Goal: Task Accomplishment & Management: Manage account settings

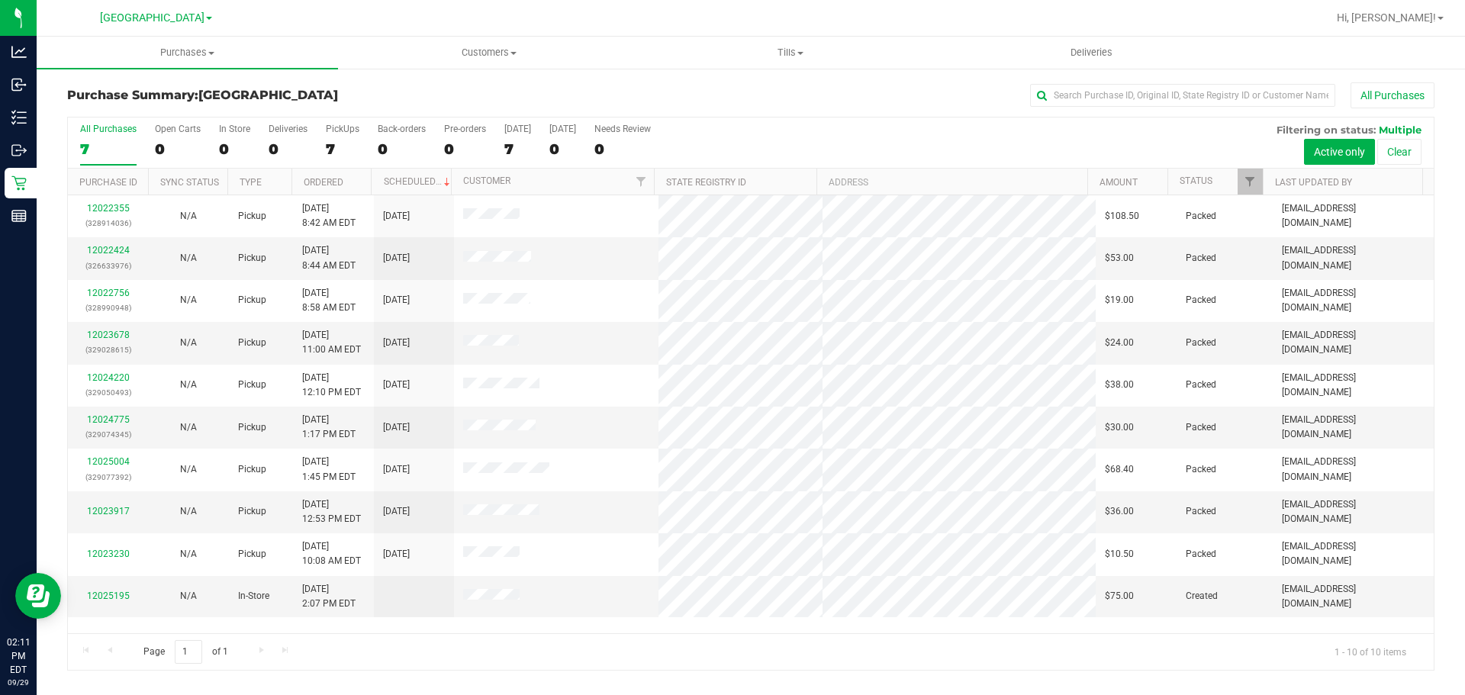
click at [544, 91] on div "All Purchases" at bounding box center [979, 95] width 912 height 26
click at [577, 509] on td at bounding box center [556, 512] width 205 height 42
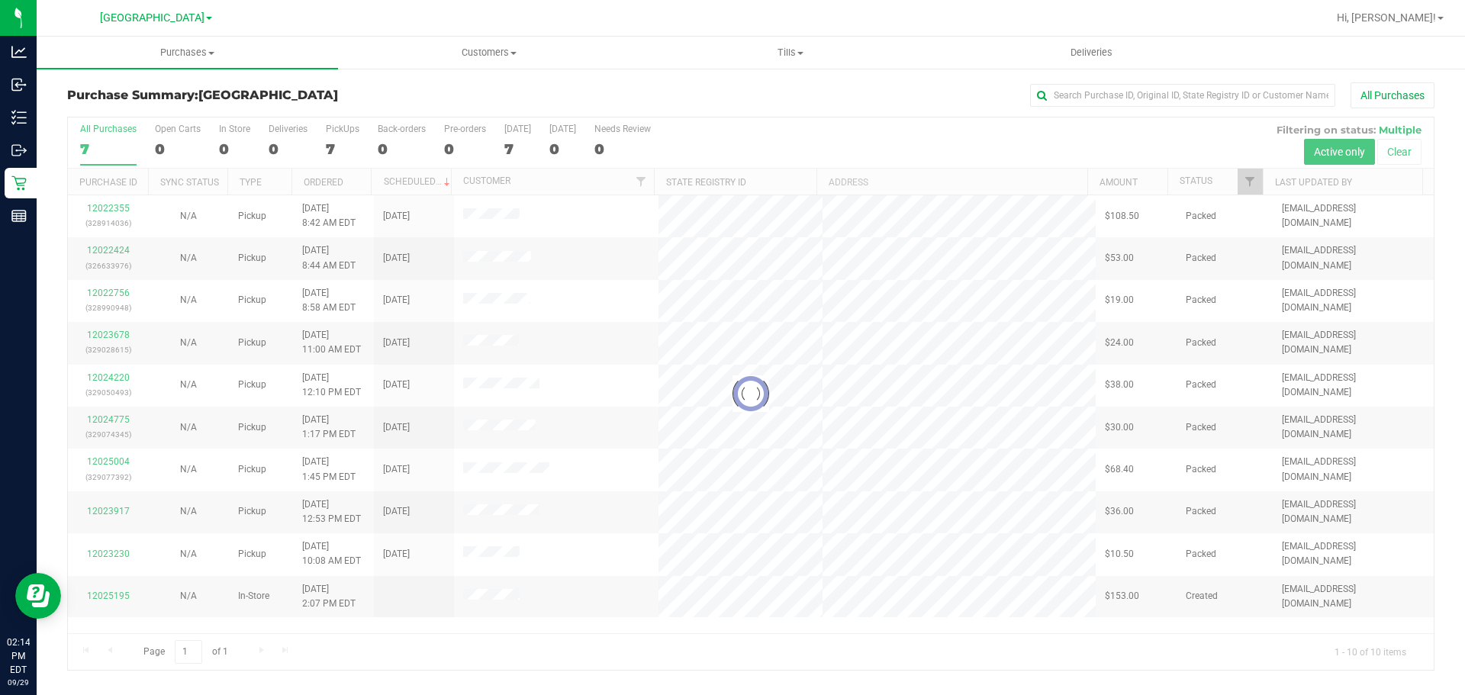
click at [683, 117] on div at bounding box center [750, 393] width 1365 height 552
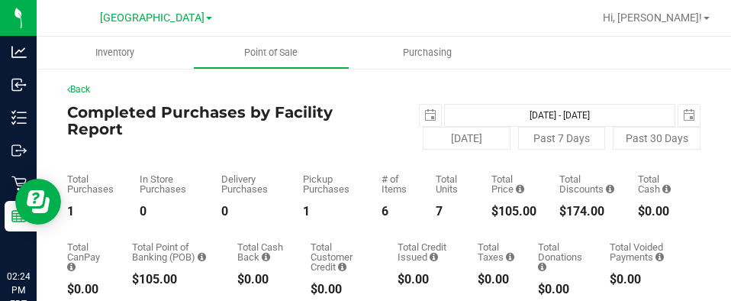
scroll to position [229, 0]
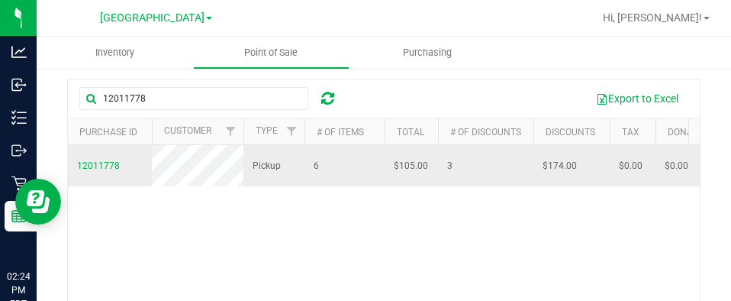
click at [104, 169] on span "12011778" at bounding box center [98, 166] width 43 height 14
click at [96, 169] on span "12011778" at bounding box center [98, 166] width 43 height 14
click at [94, 171] on span "12011778" at bounding box center [98, 165] width 43 height 11
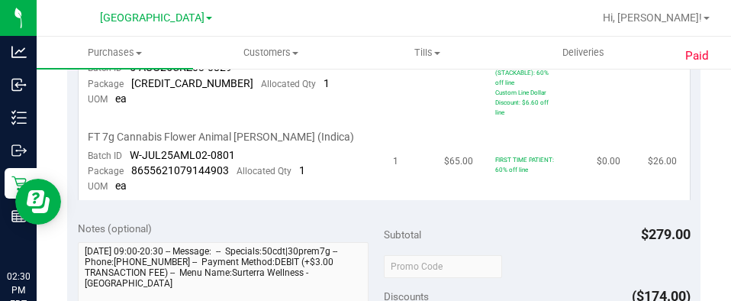
scroll to position [839, 0]
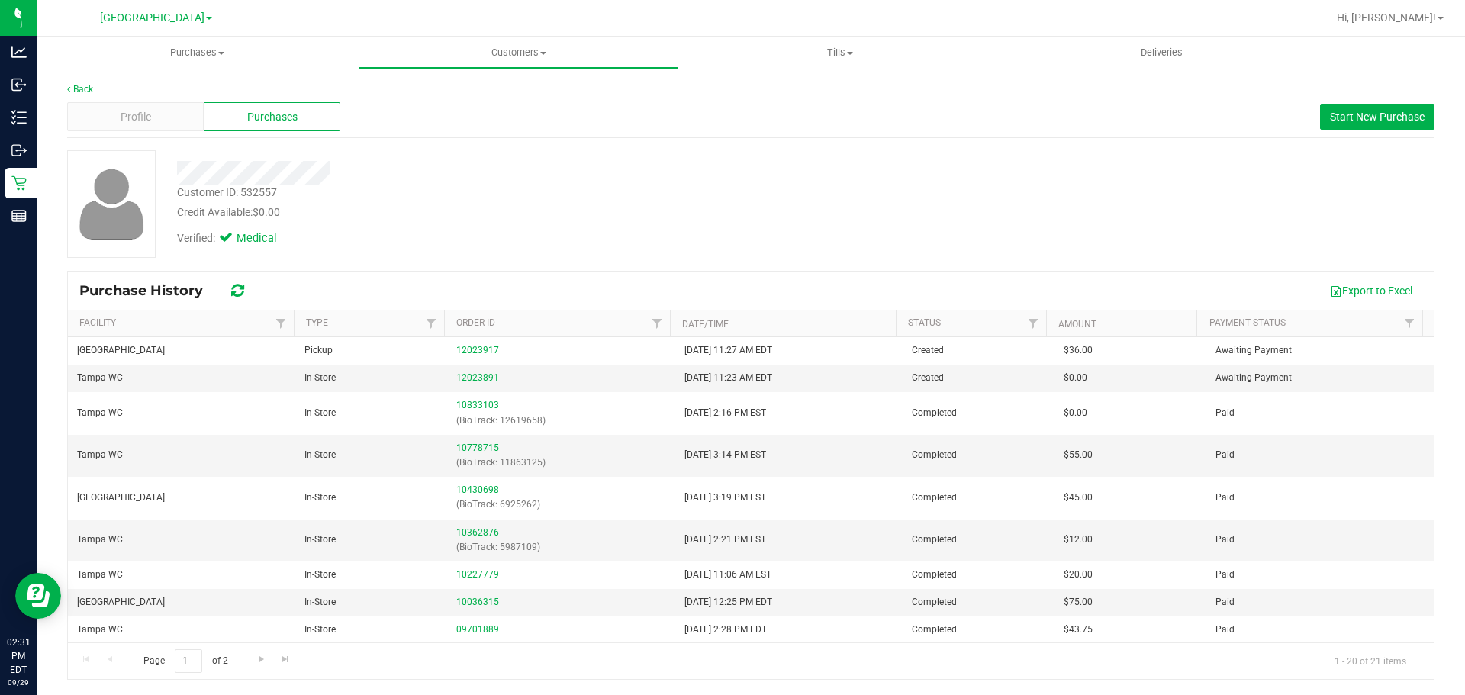
click at [798, 123] on div "Profile Purchases Start New Purchase" at bounding box center [750, 117] width 1367 height 42
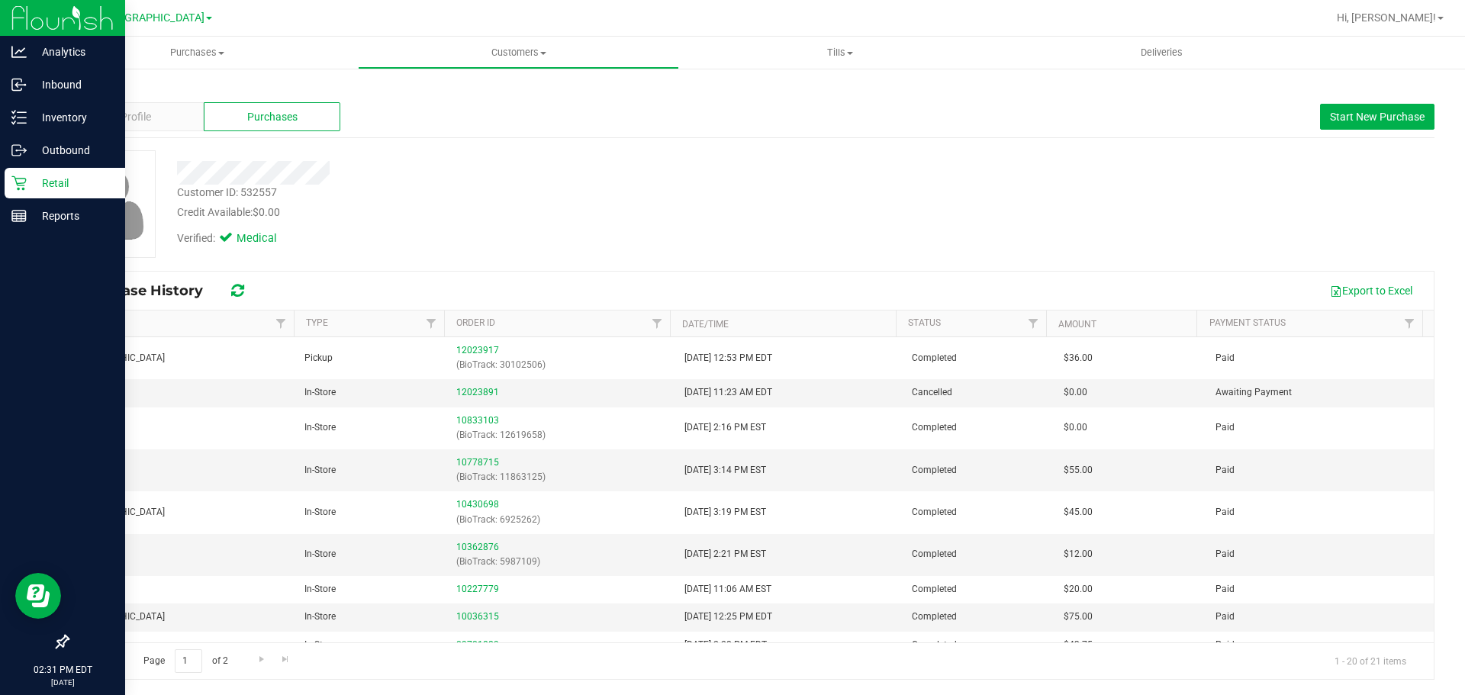
click at [34, 178] on p "Retail" at bounding box center [73, 183] width 92 height 18
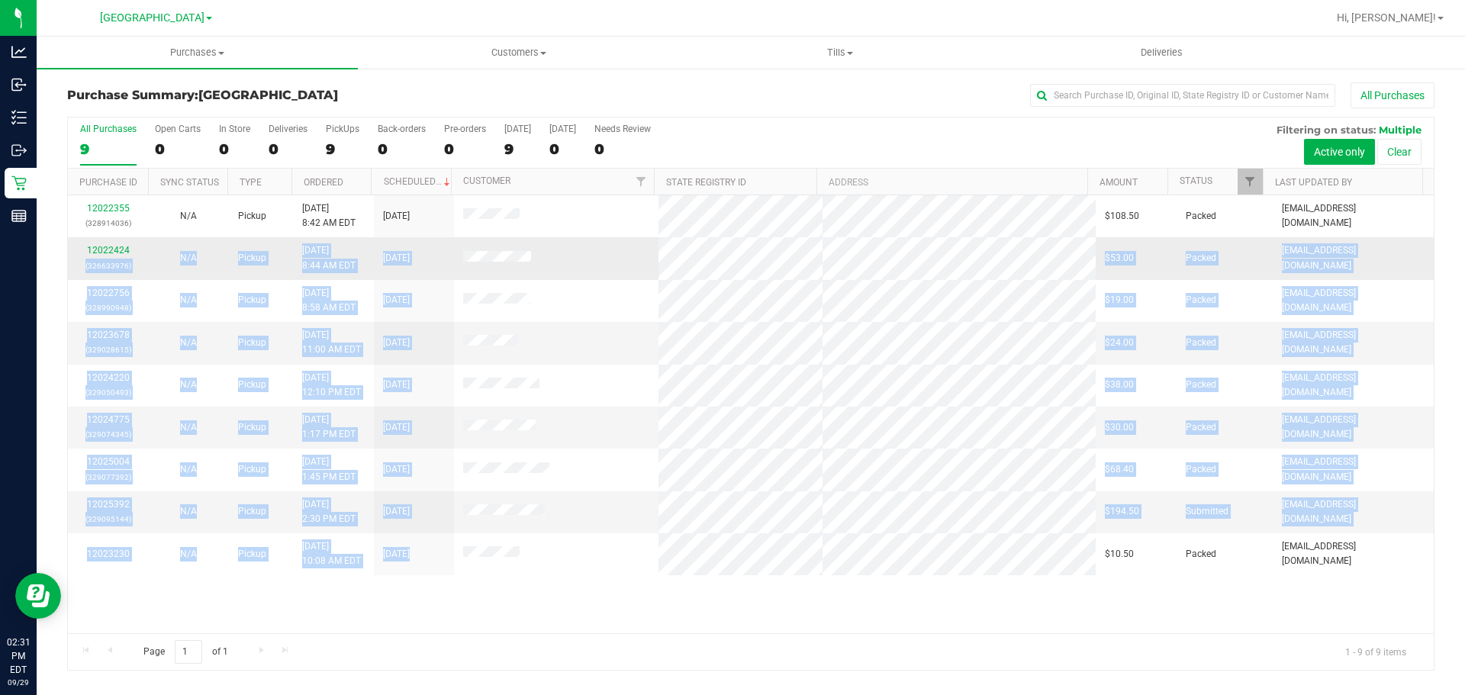
drag, startPoint x: 464, startPoint y: 565, endPoint x: 143, endPoint y: 241, distance: 456.3
click at [143, 241] on tbody "12022355 (328914036) N/A Pickup 9/29/2025 8:42 AM EDT 9/29/2025 $108.50 Packed …" at bounding box center [750, 385] width 1365 height 380
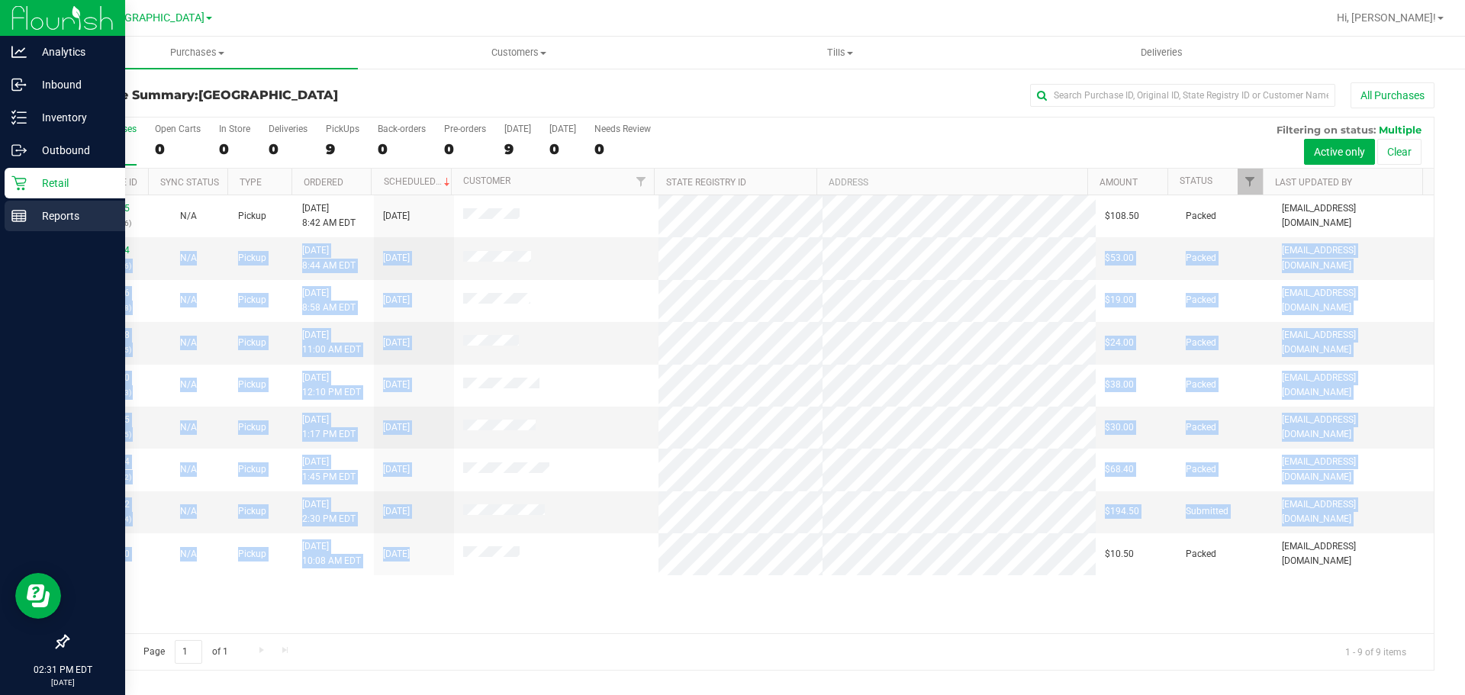
click at [32, 217] on p "Reports" at bounding box center [73, 216] width 92 height 18
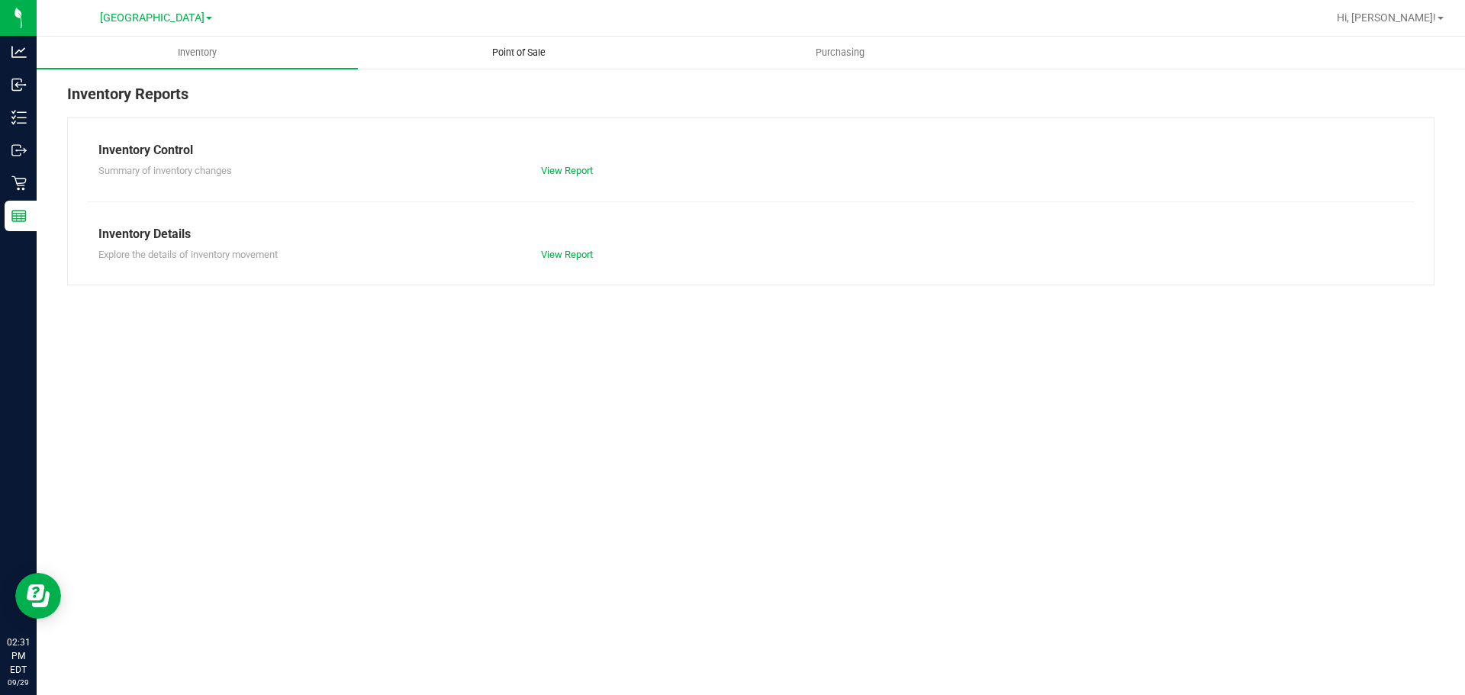
click at [445, 66] on uib-tab-heading "Point of Sale" at bounding box center [519, 52] width 320 height 31
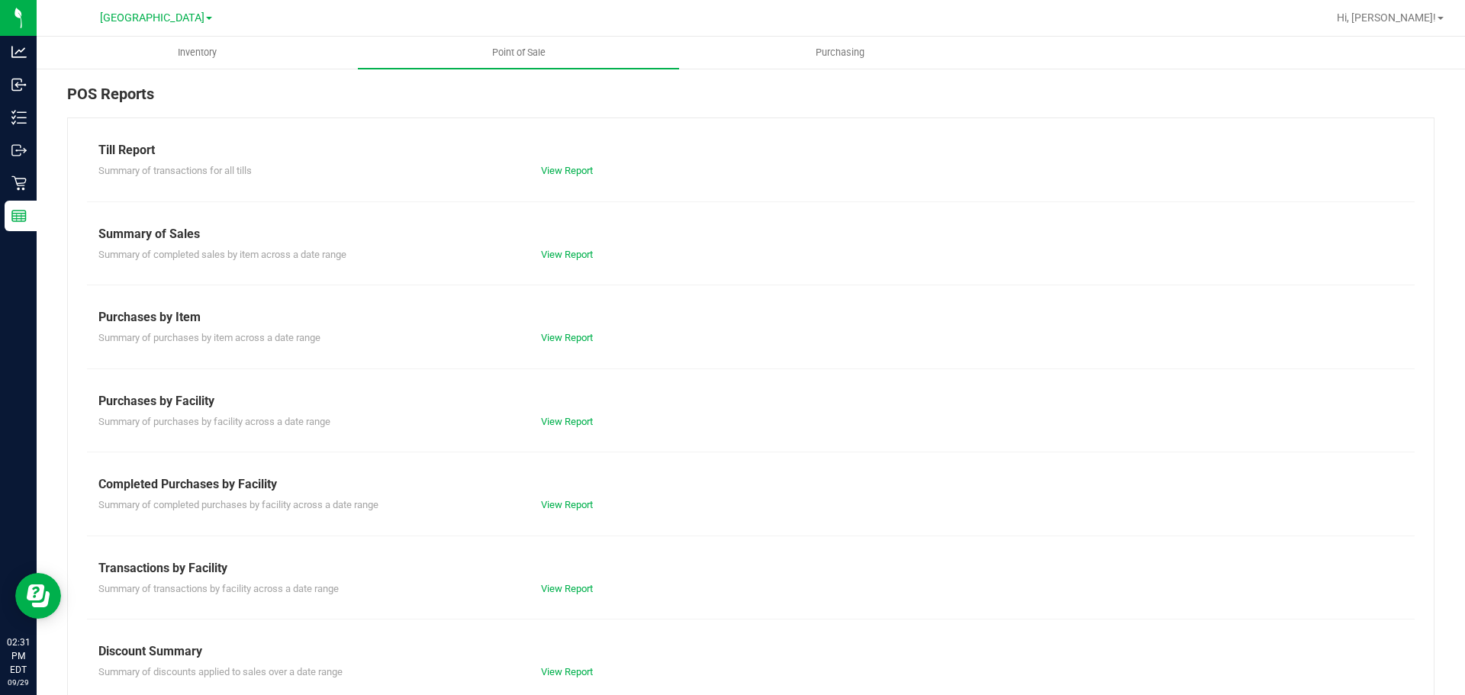
click at [584, 517] on div "Till Report Summary of transactions for all tills View Report Summary of Sales …" at bounding box center [750, 451] width 1367 height 669
click at [582, 508] on link "View Report" at bounding box center [567, 504] width 52 height 11
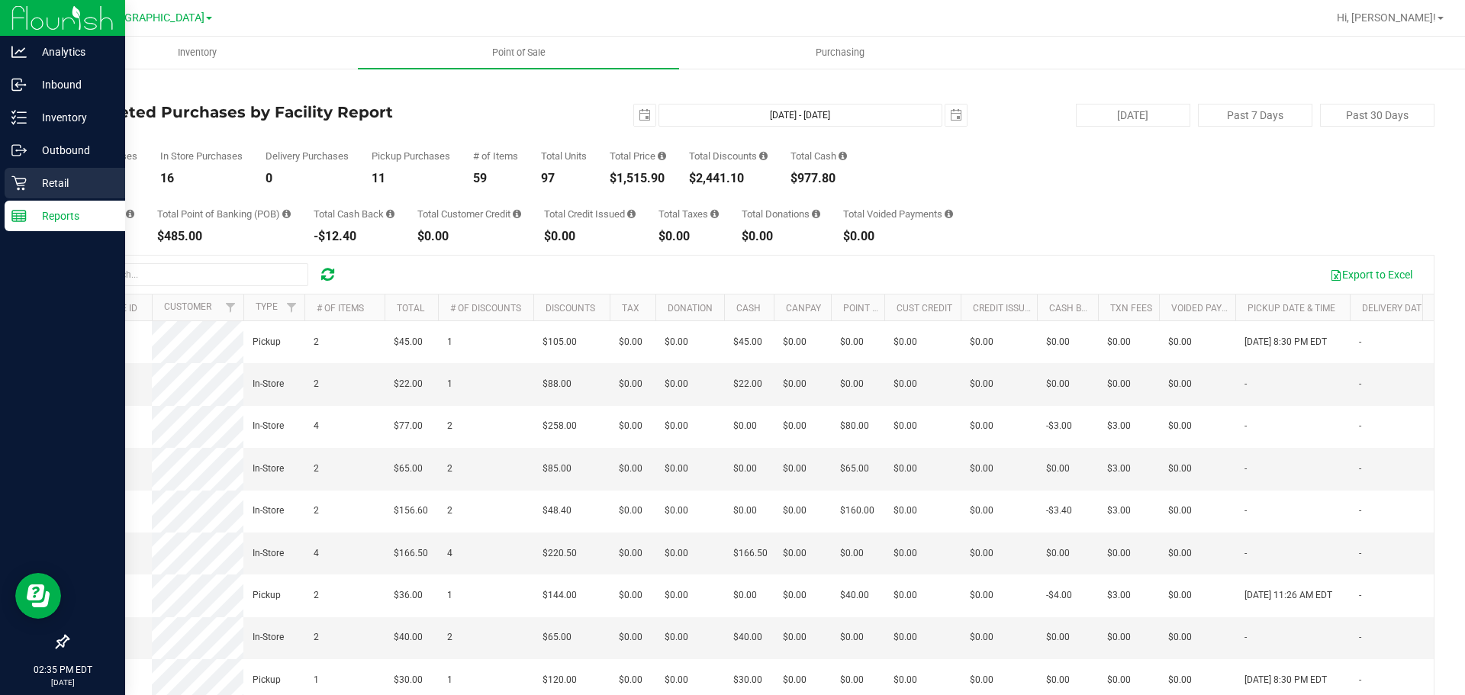
click at [0, 178] on link "Retail" at bounding box center [62, 184] width 125 height 33
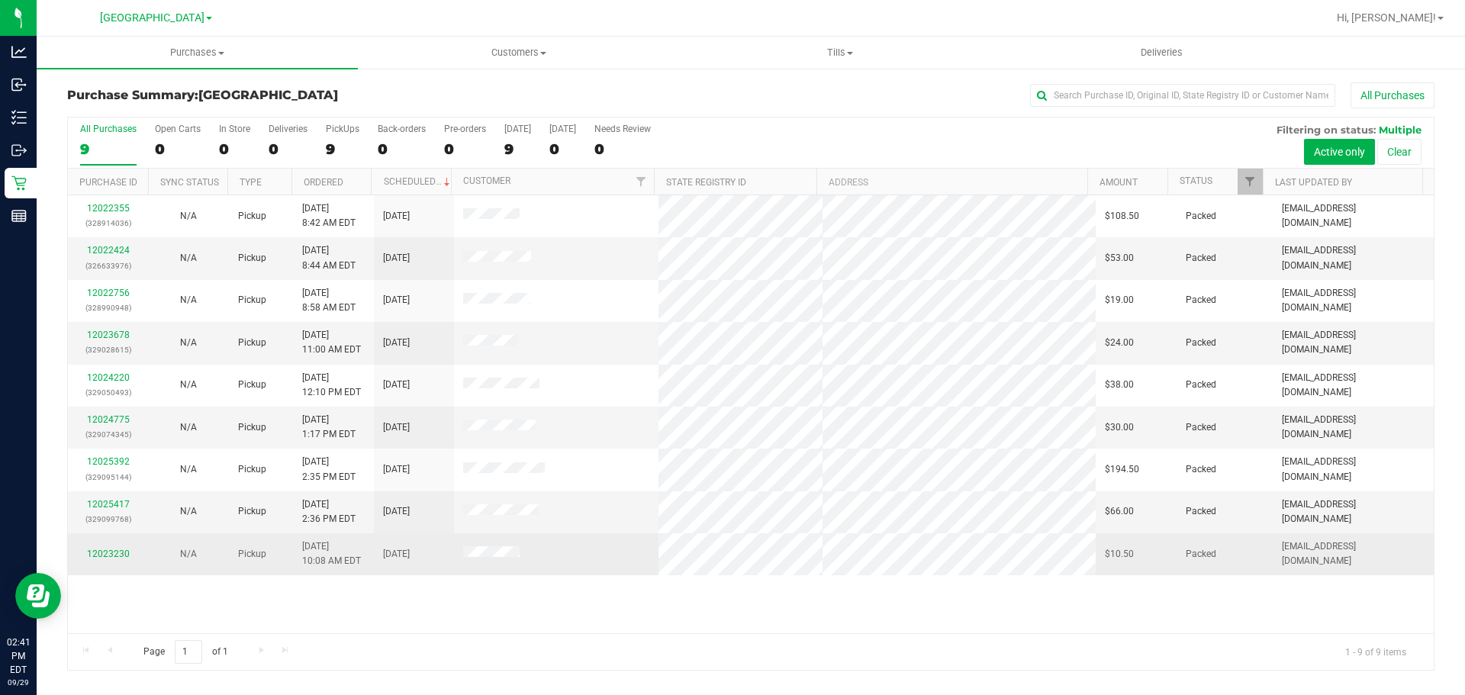
click at [638, 571] on td at bounding box center [556, 553] width 205 height 41
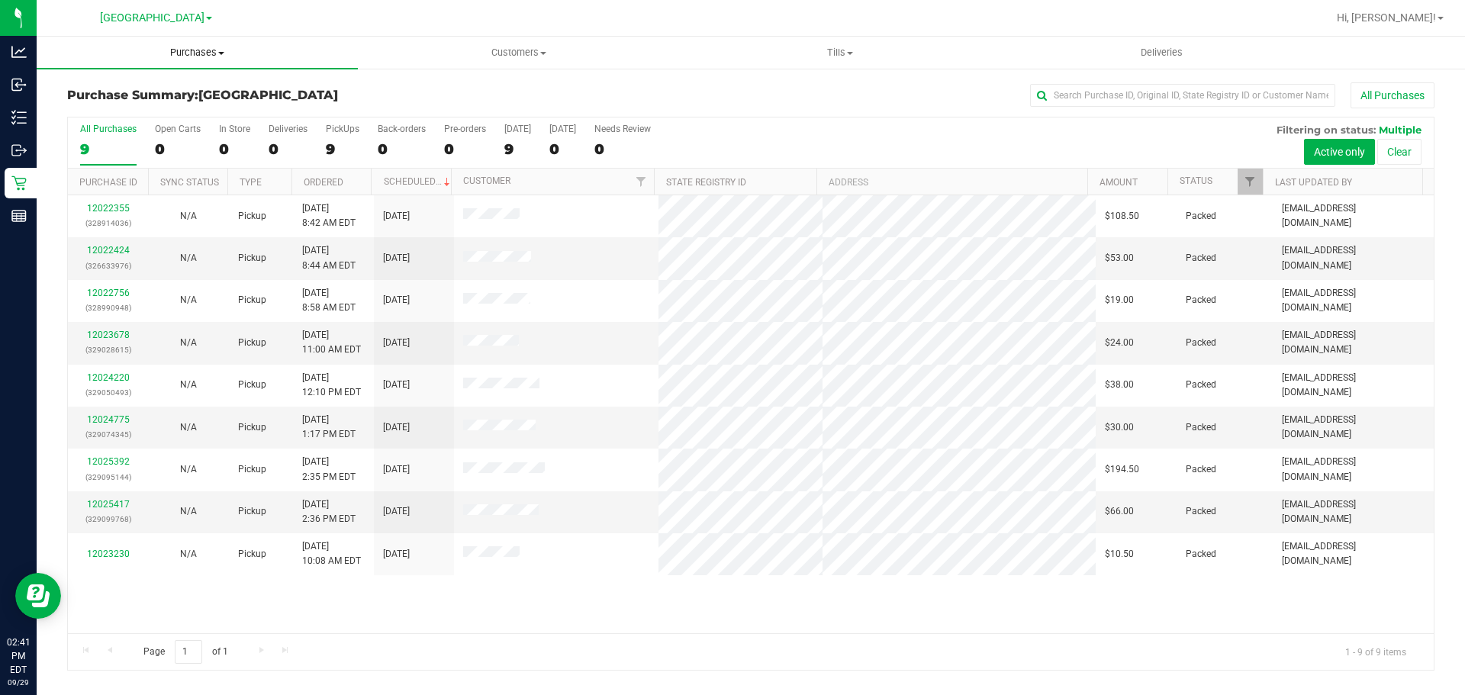
click at [201, 53] on span "Purchases" at bounding box center [197, 53] width 321 height 14
click at [134, 93] on span "Summary of purchases" at bounding box center [115, 91] width 156 height 13
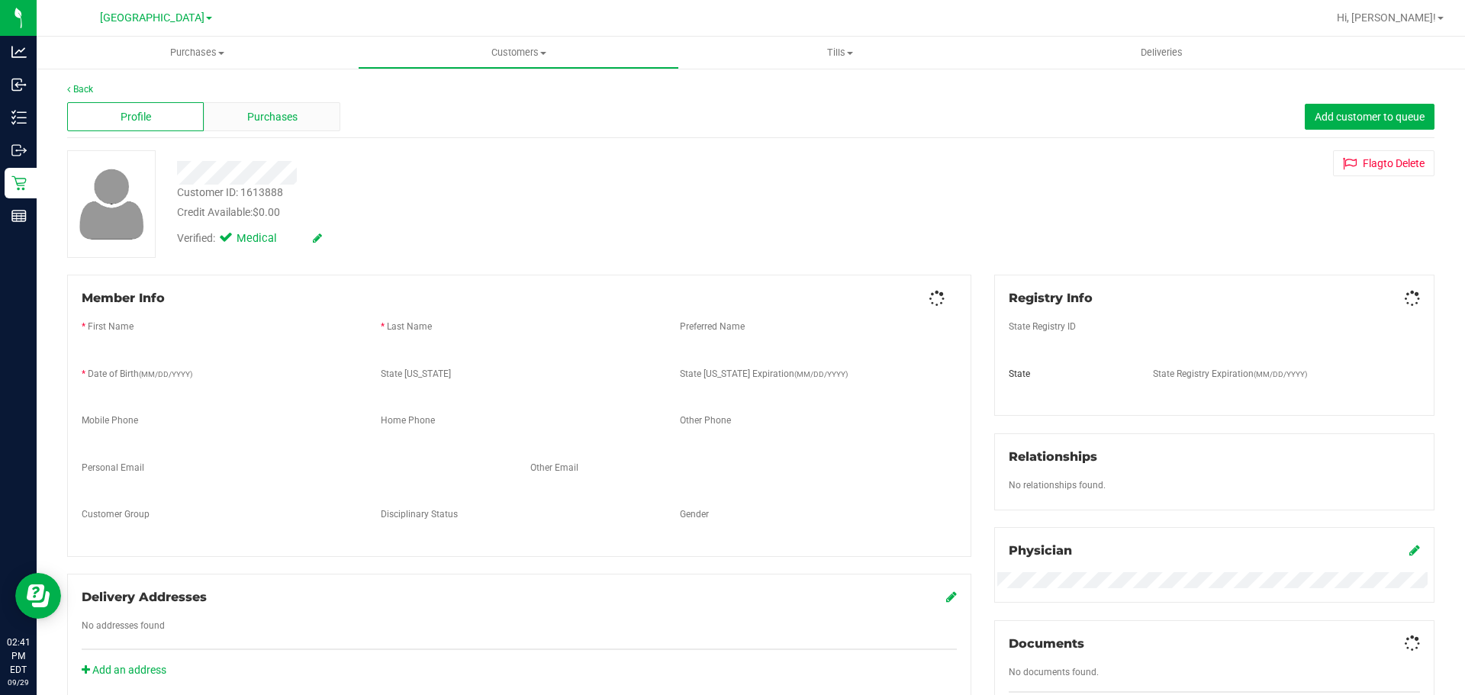
click at [279, 108] on div "Purchases" at bounding box center [272, 116] width 137 height 29
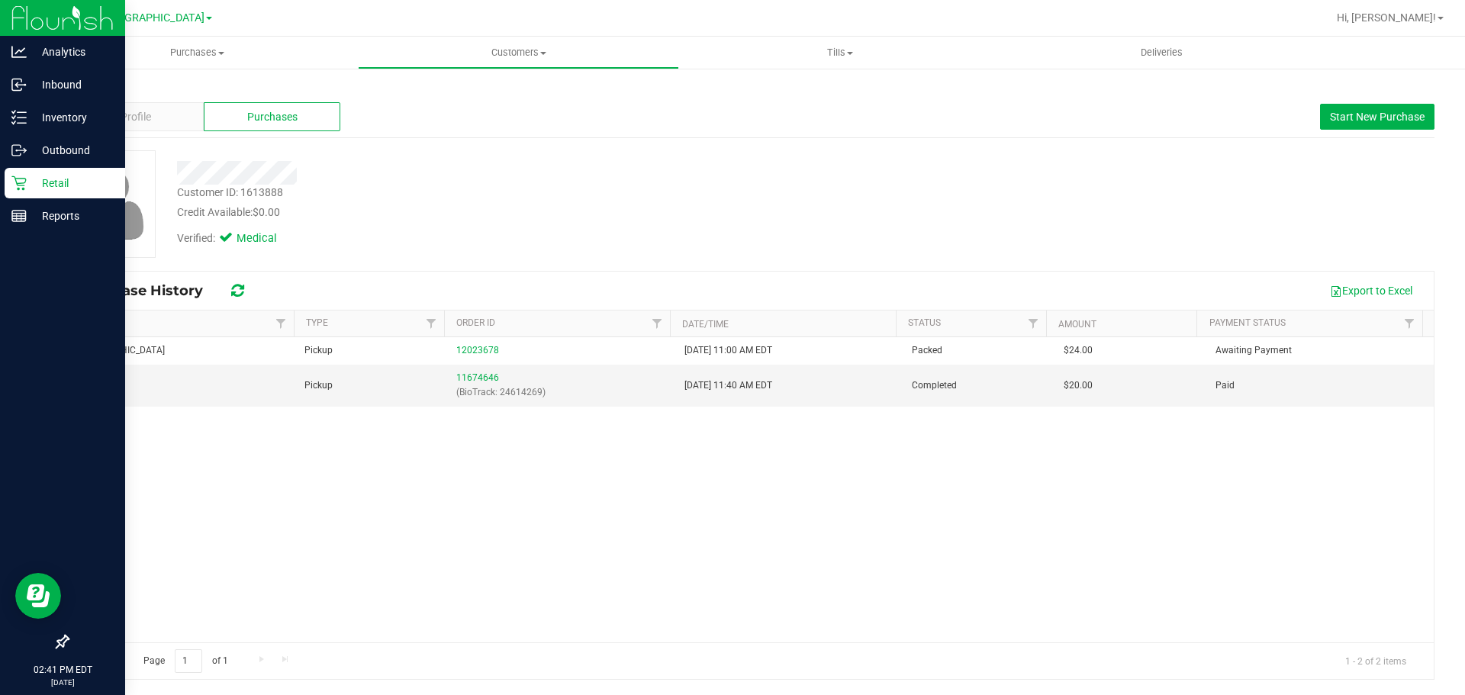
click at [19, 191] on div "Retail" at bounding box center [65, 183] width 121 height 31
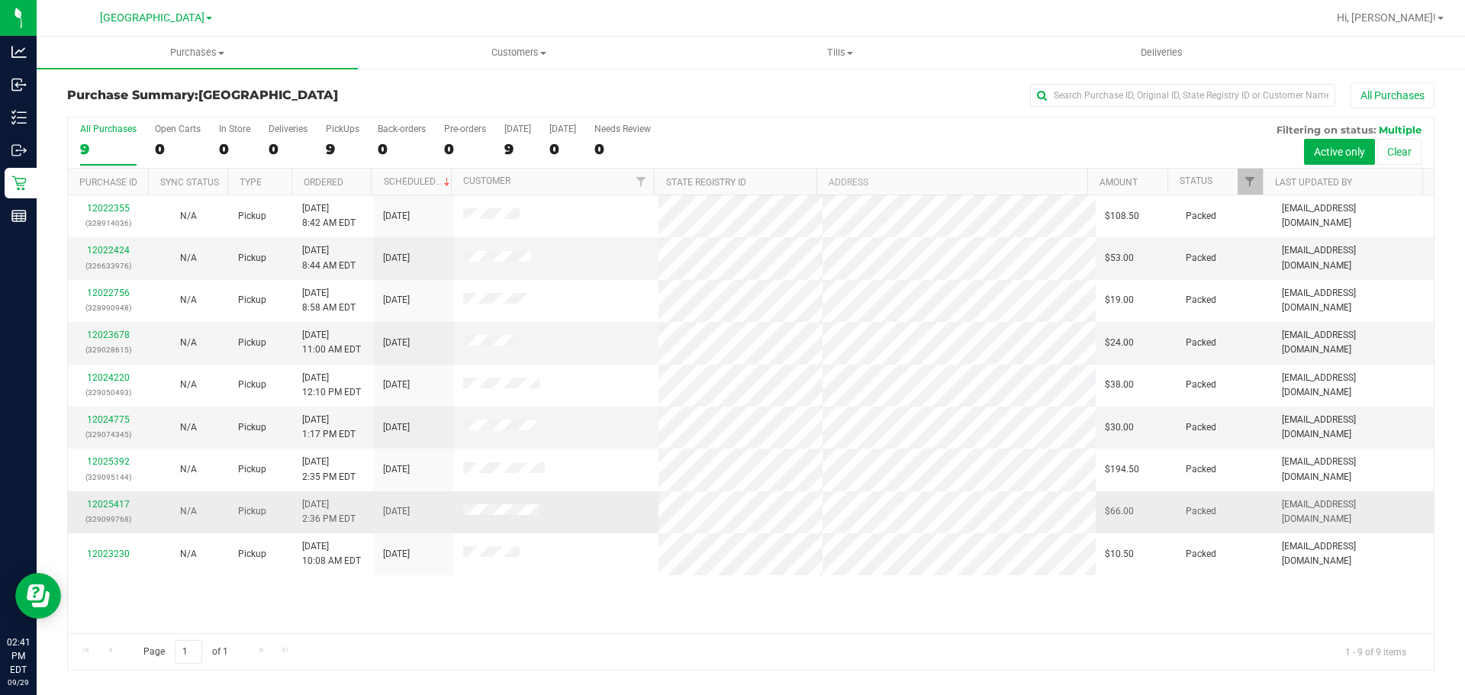
click at [497, 503] on td at bounding box center [556, 512] width 205 height 42
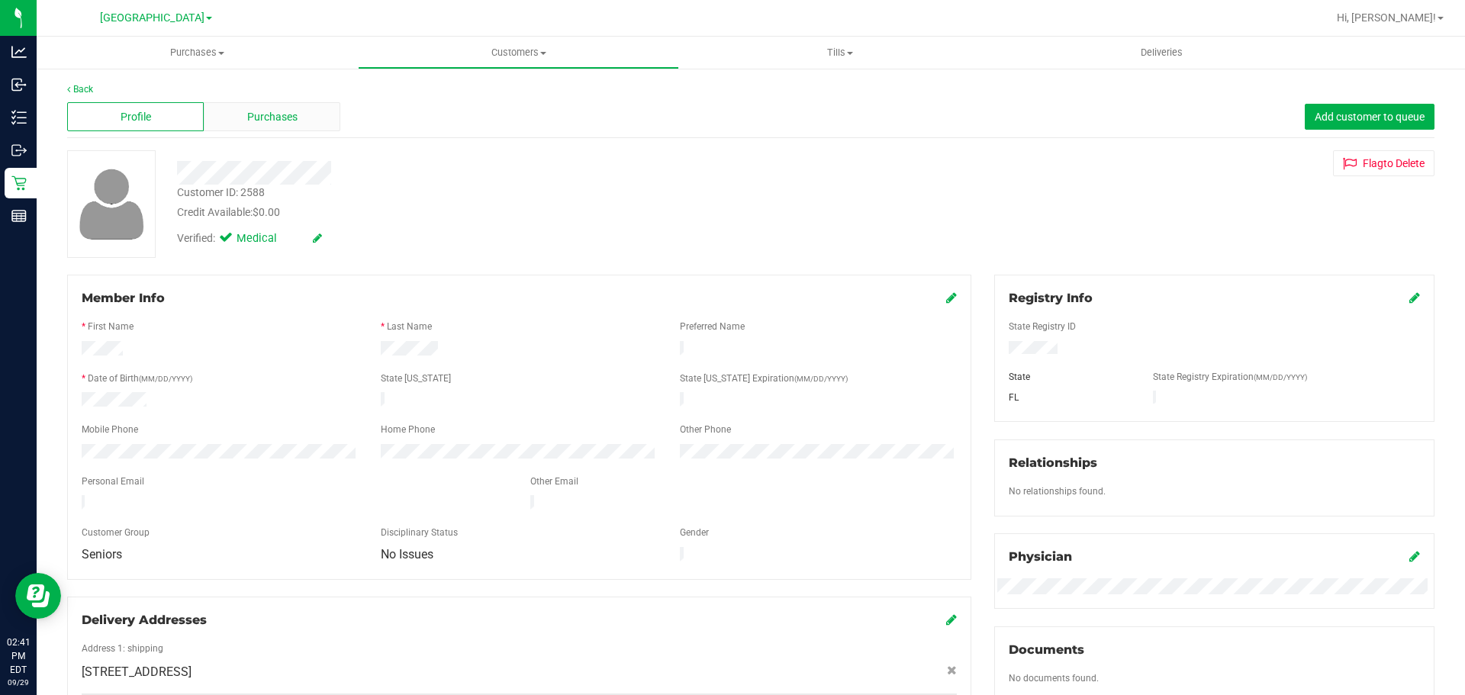
click at [227, 119] on div "Purchases" at bounding box center [272, 116] width 137 height 29
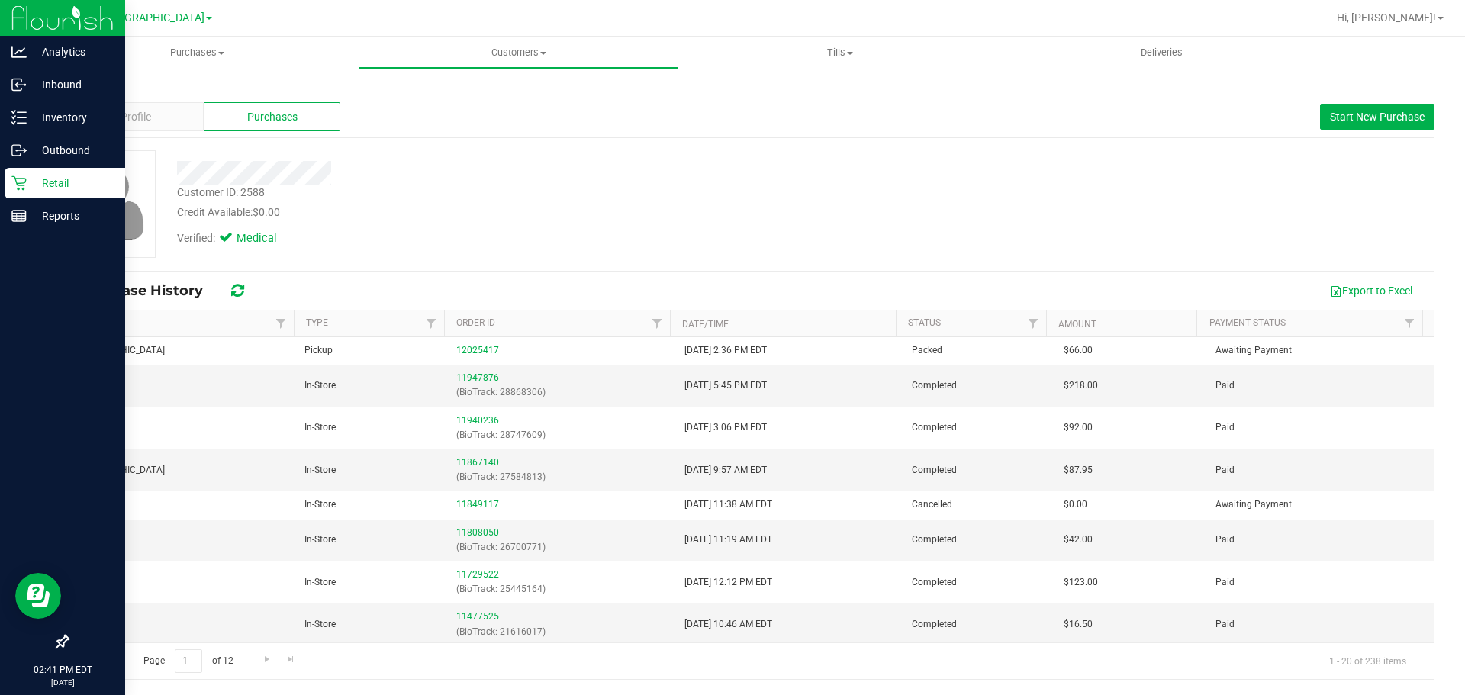
click at [19, 193] on div "Retail" at bounding box center [65, 183] width 121 height 31
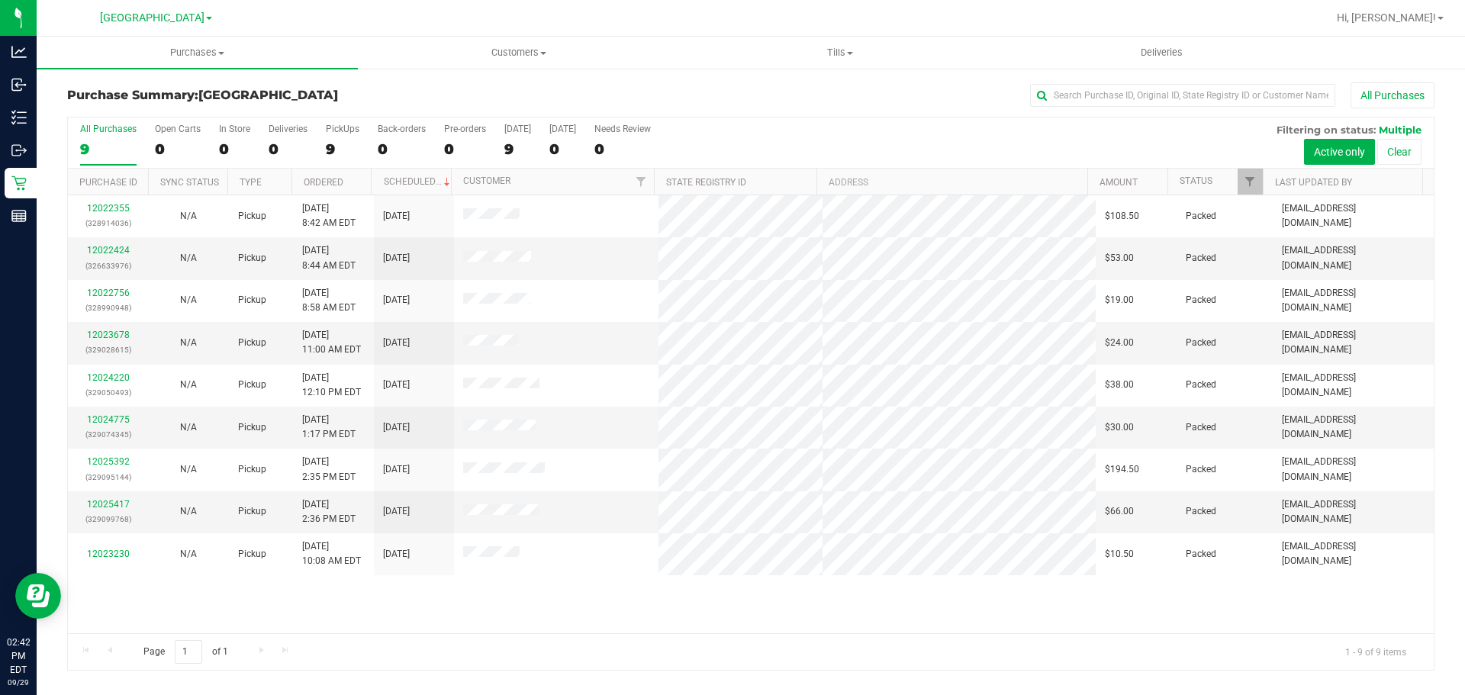
click at [676, 95] on div "All Purchases" at bounding box center [979, 95] width 912 height 26
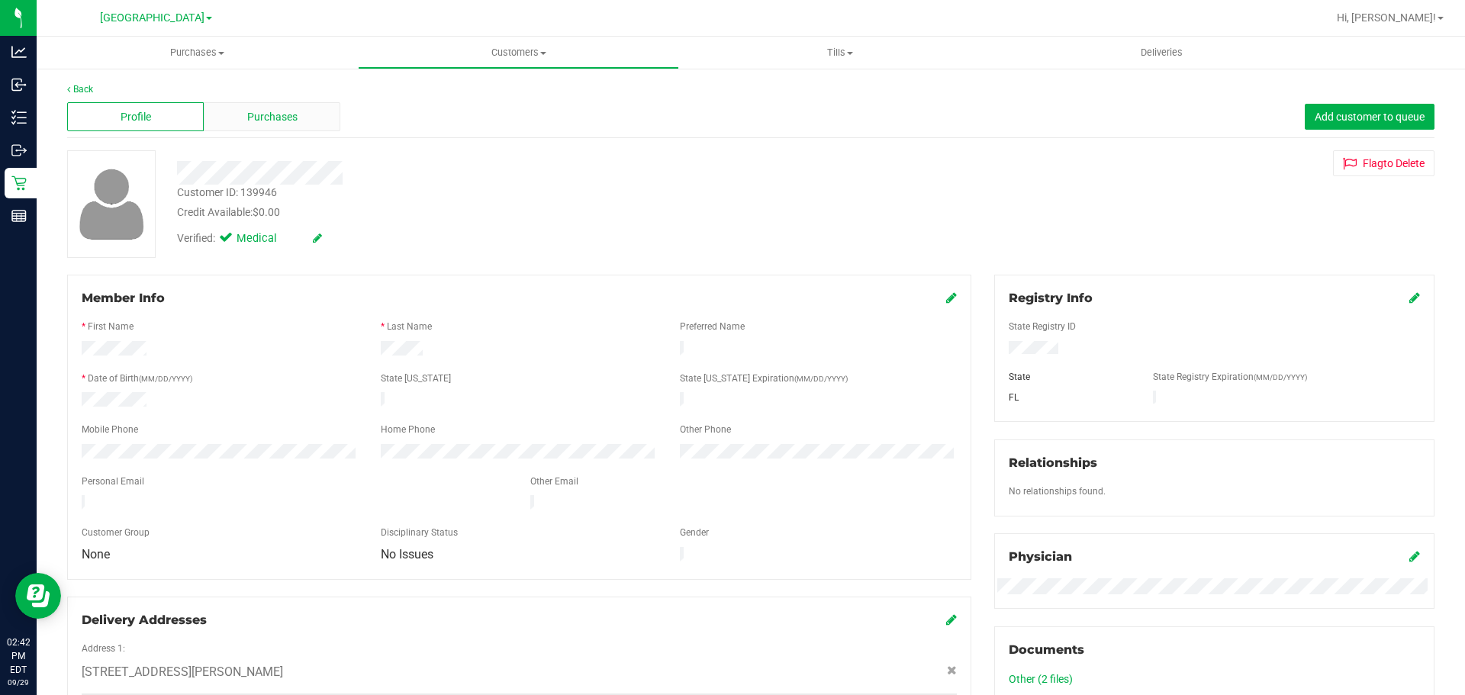
click at [285, 123] on span "Purchases" at bounding box center [272, 117] width 50 height 16
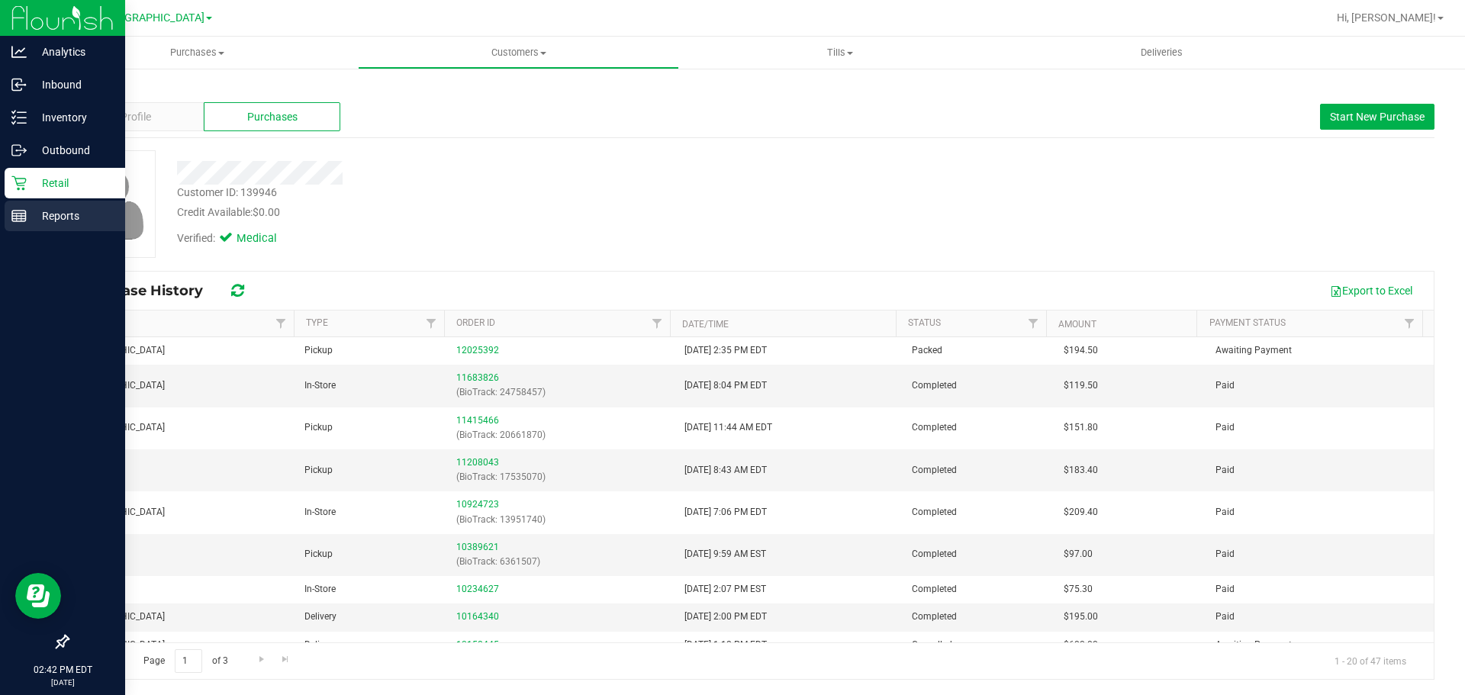
click at [29, 201] on div "Reports" at bounding box center [65, 216] width 121 height 31
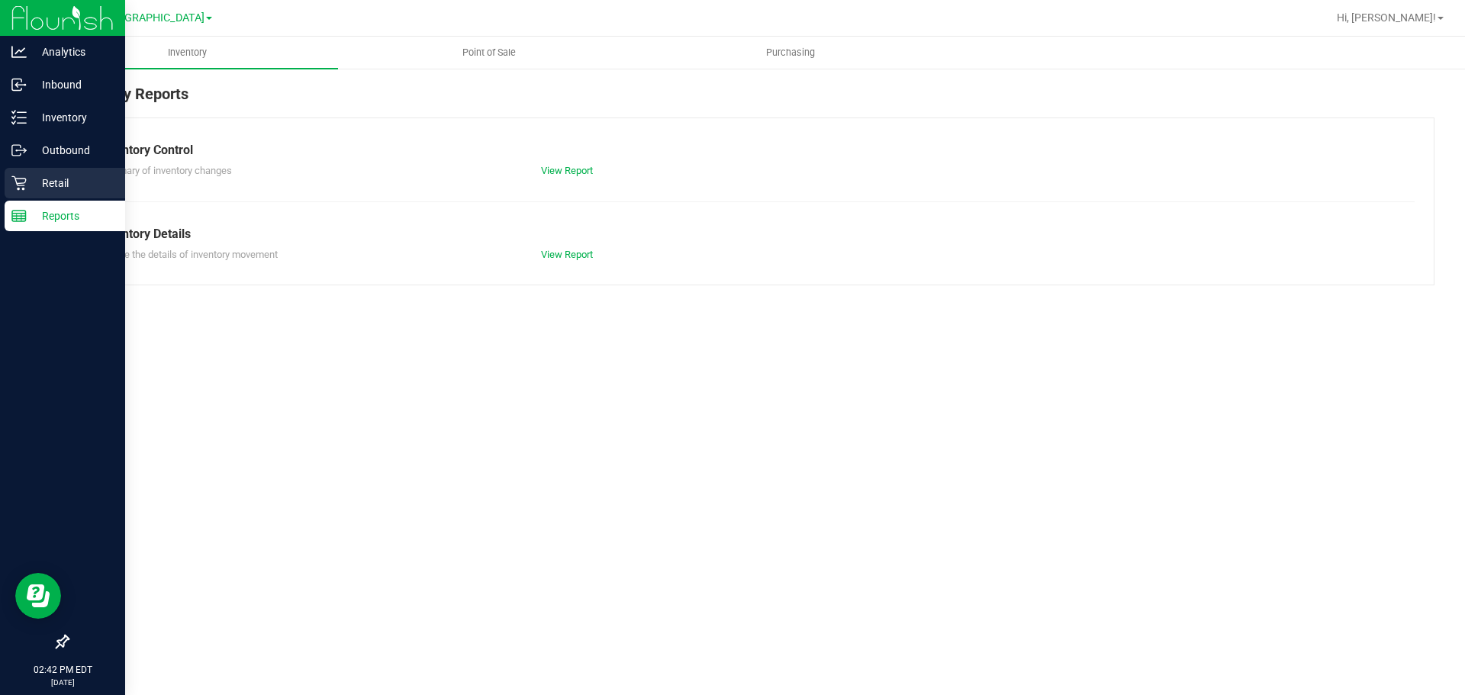
click at [40, 188] on p "Retail" at bounding box center [73, 183] width 92 height 18
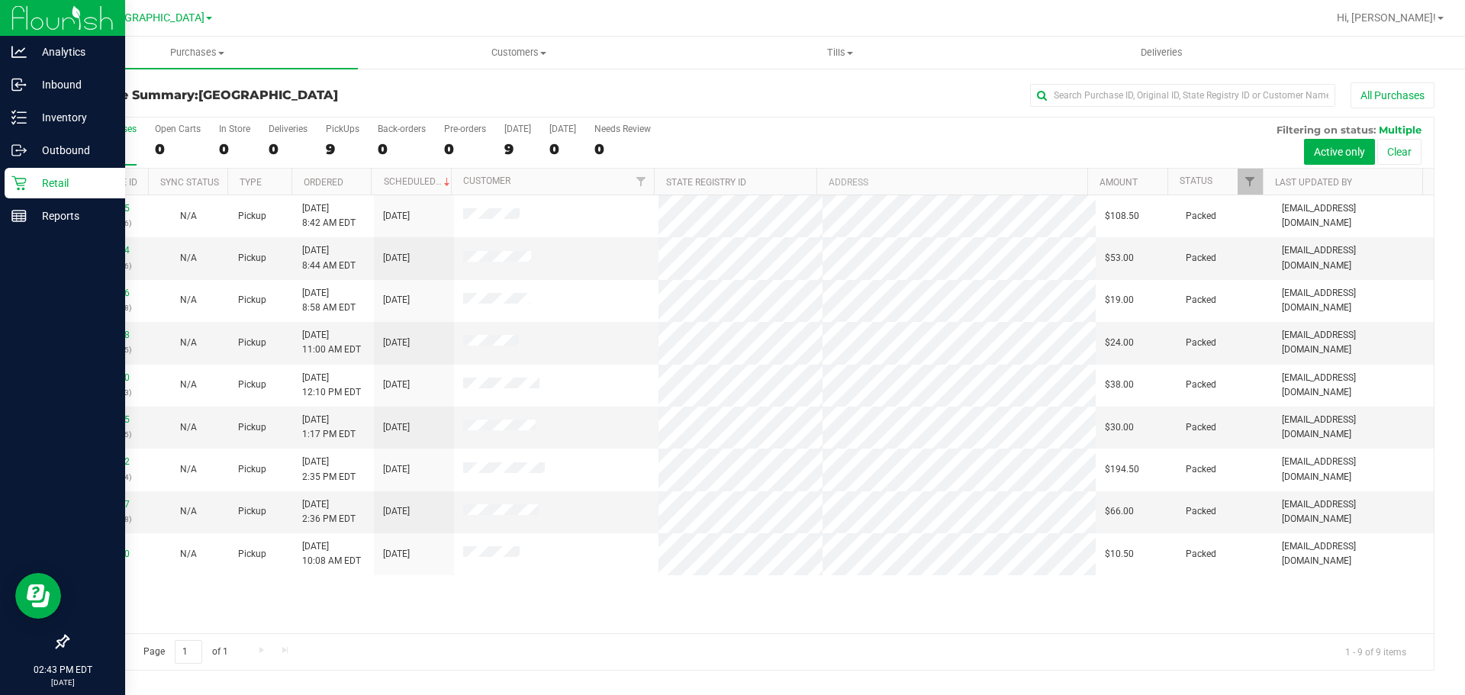
click at [27, 171] on div "Retail" at bounding box center [65, 183] width 121 height 31
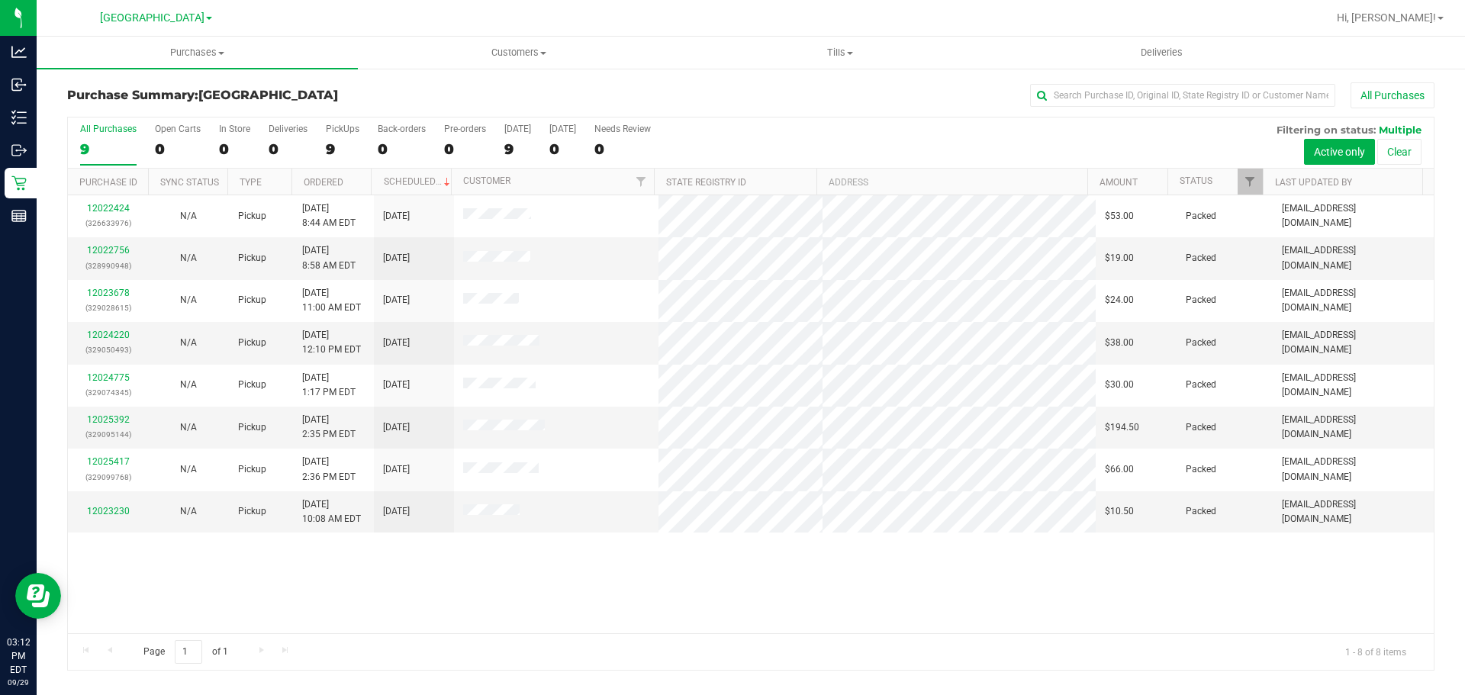
click at [566, 593] on div "12022424 (326633976) N/A Pickup 9/29/2025 8:44 AM EDT 9/29/2025 $53.00 Packed r…" at bounding box center [750, 414] width 1365 height 438
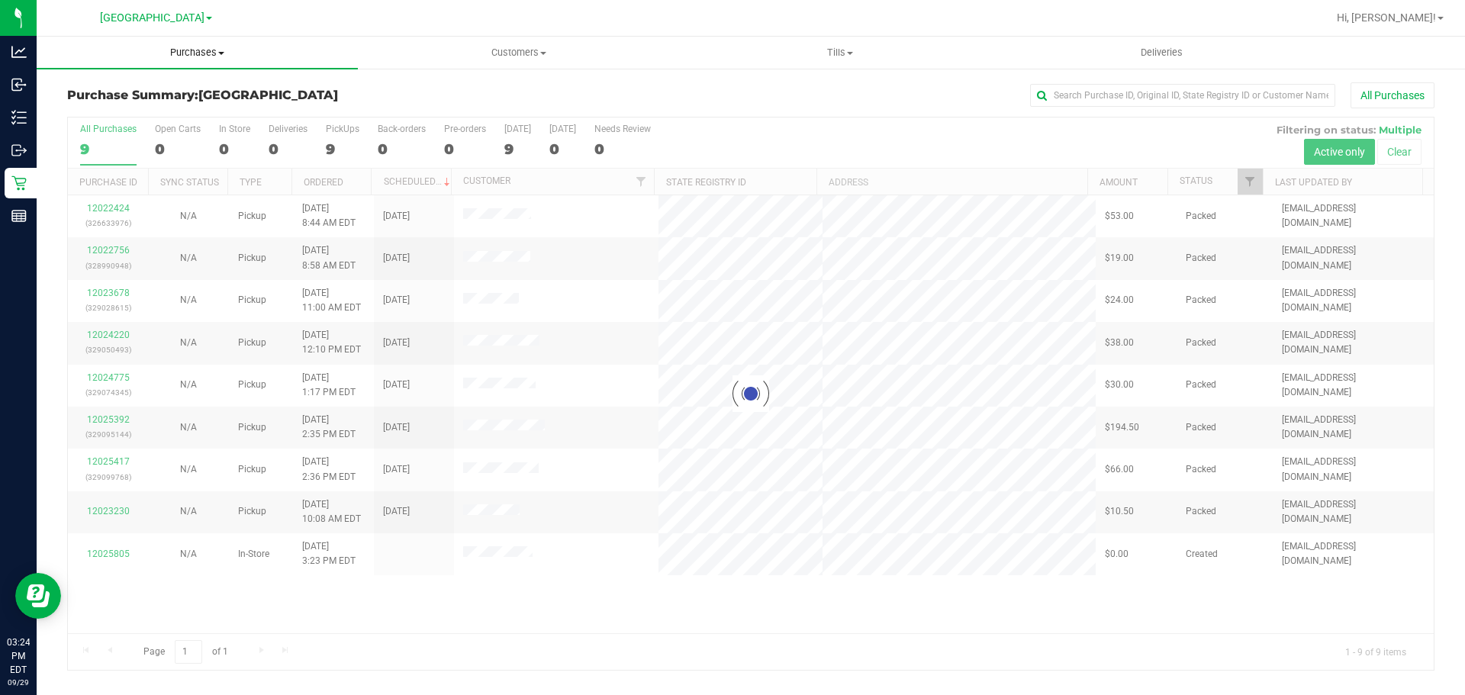
click at [203, 53] on span "Purchases" at bounding box center [197, 53] width 321 height 14
click at [156, 108] on li "Fulfillment" at bounding box center [197, 110] width 321 height 18
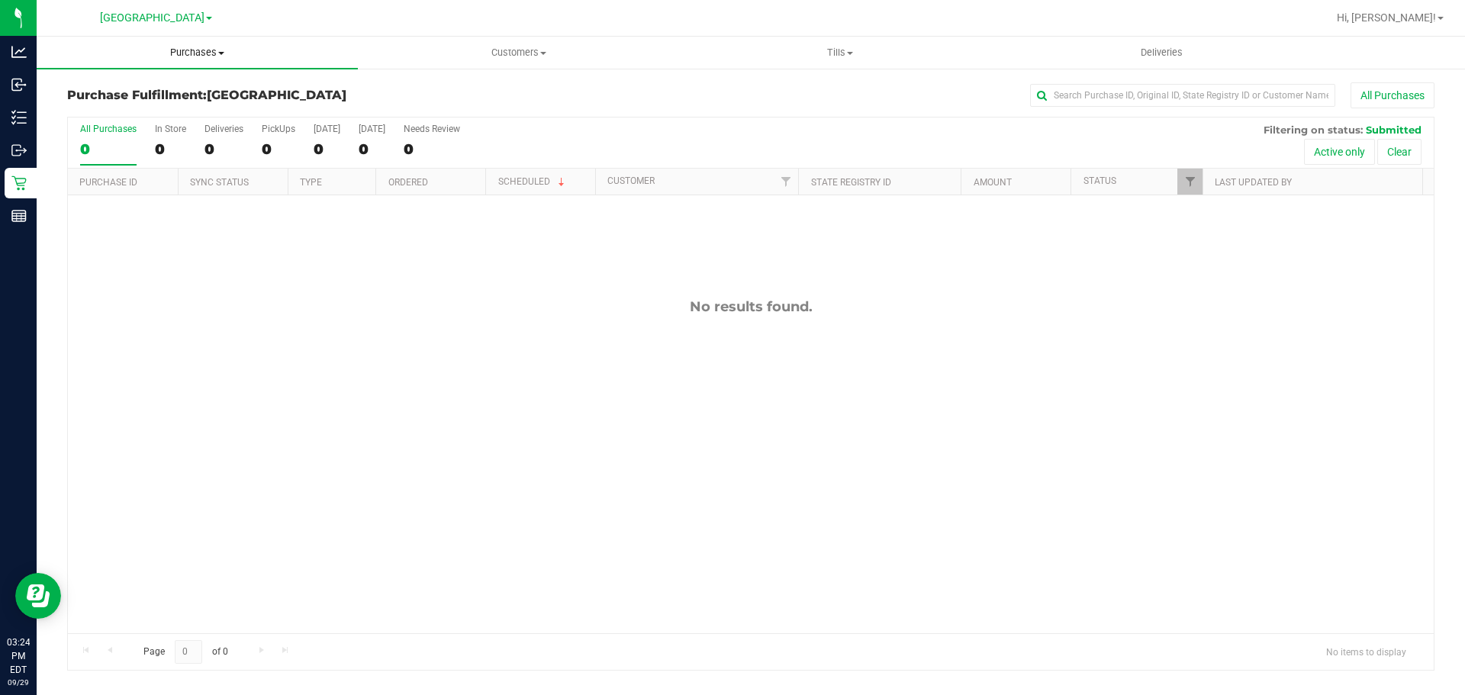
click at [194, 56] on span "Purchases" at bounding box center [197, 53] width 321 height 14
click at [169, 102] on li "Fulfillment" at bounding box center [197, 110] width 321 height 18
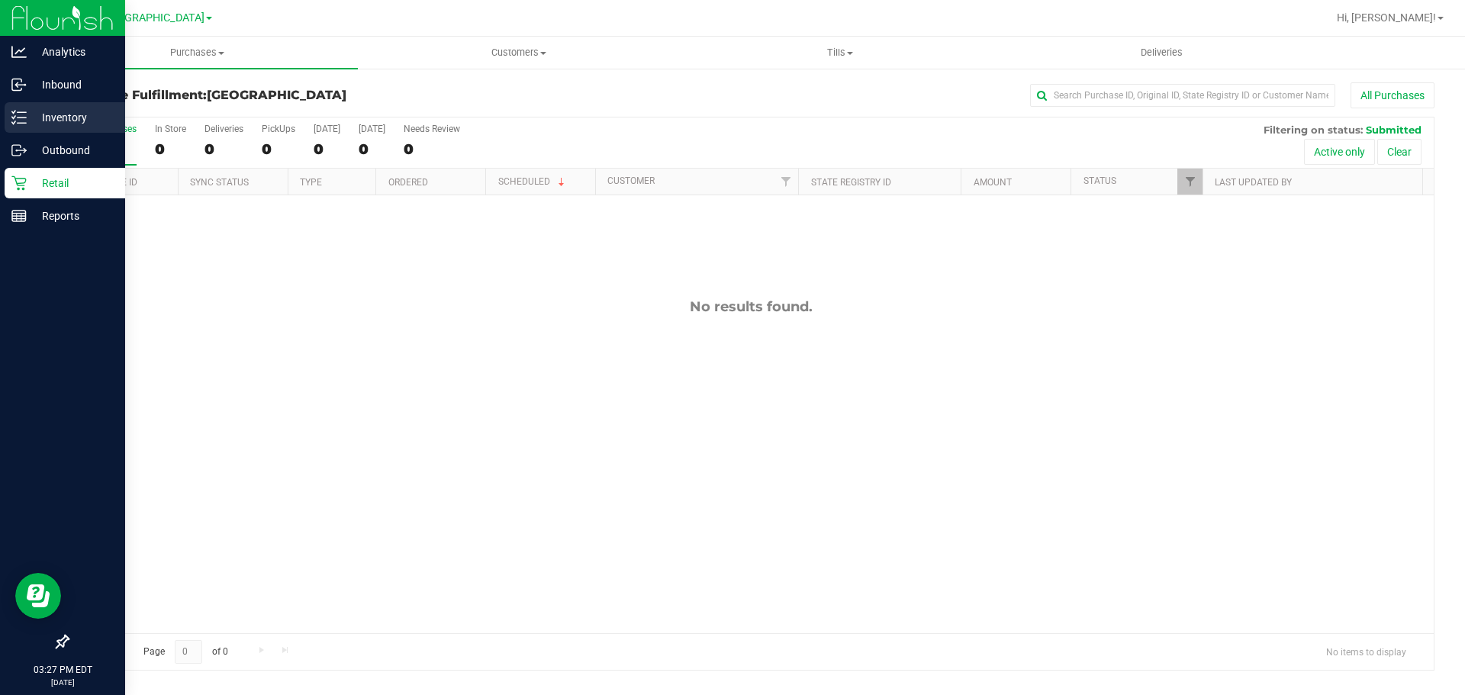
click at [86, 102] on div "Inventory" at bounding box center [65, 117] width 121 height 31
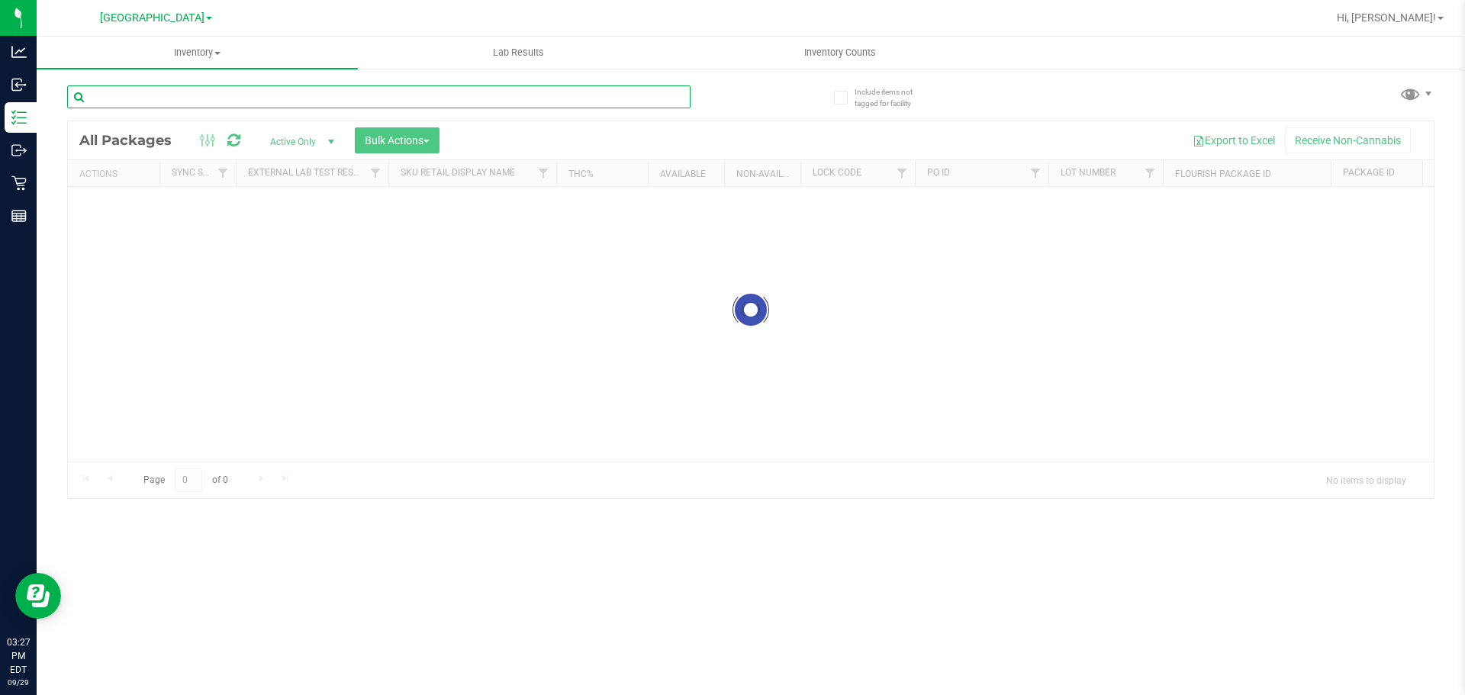
click at [189, 100] on input "text" at bounding box center [378, 96] width 623 height 23
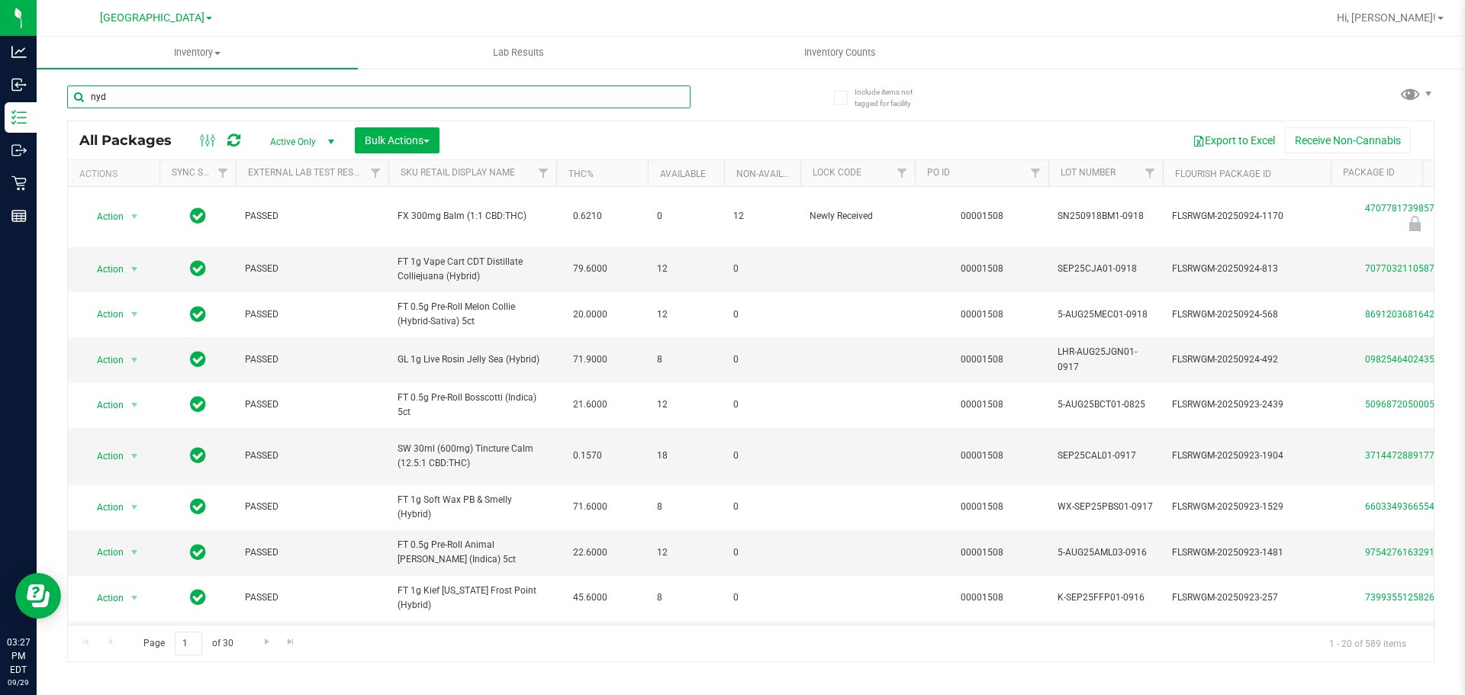
type input "nyd"
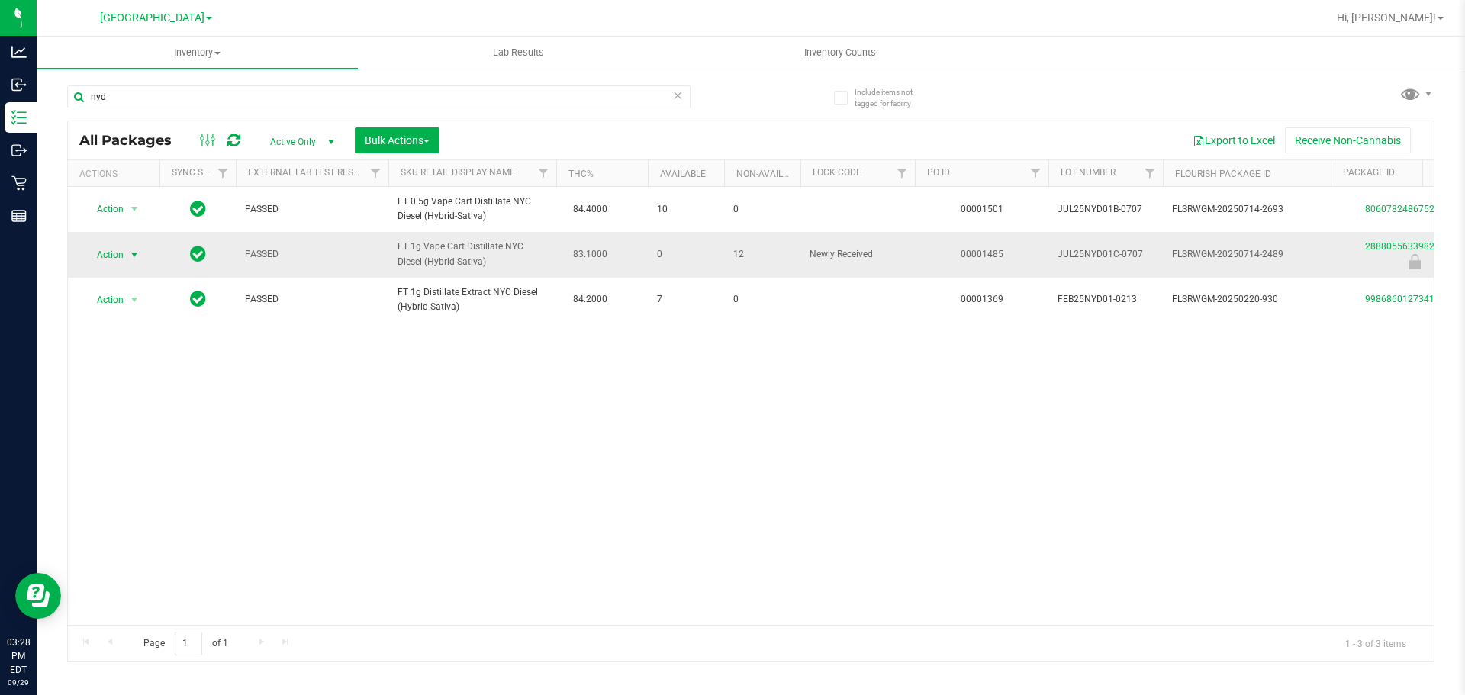
click at [134, 259] on span "select" at bounding box center [134, 255] width 12 height 12
click at [136, 424] on li "Unlock package" at bounding box center [133, 435] width 98 height 23
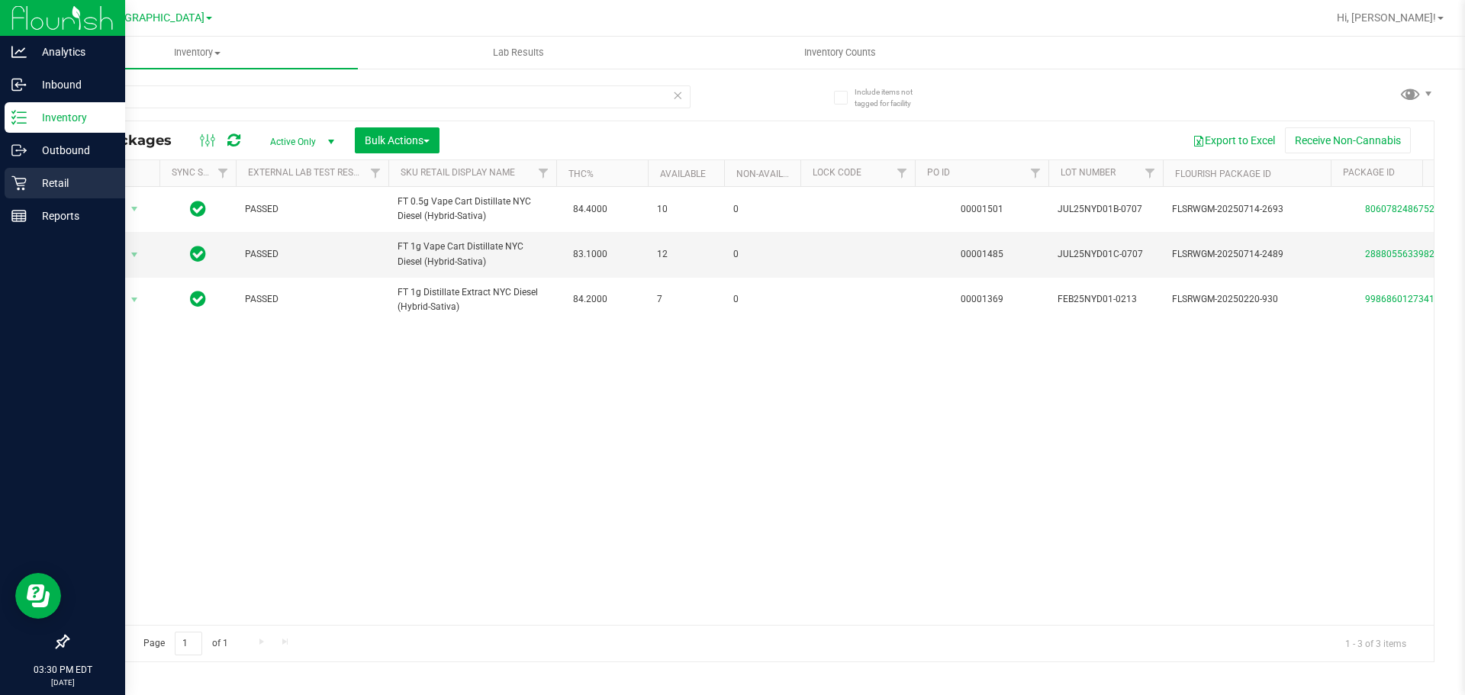
click at [27, 183] on p "Retail" at bounding box center [73, 183] width 92 height 18
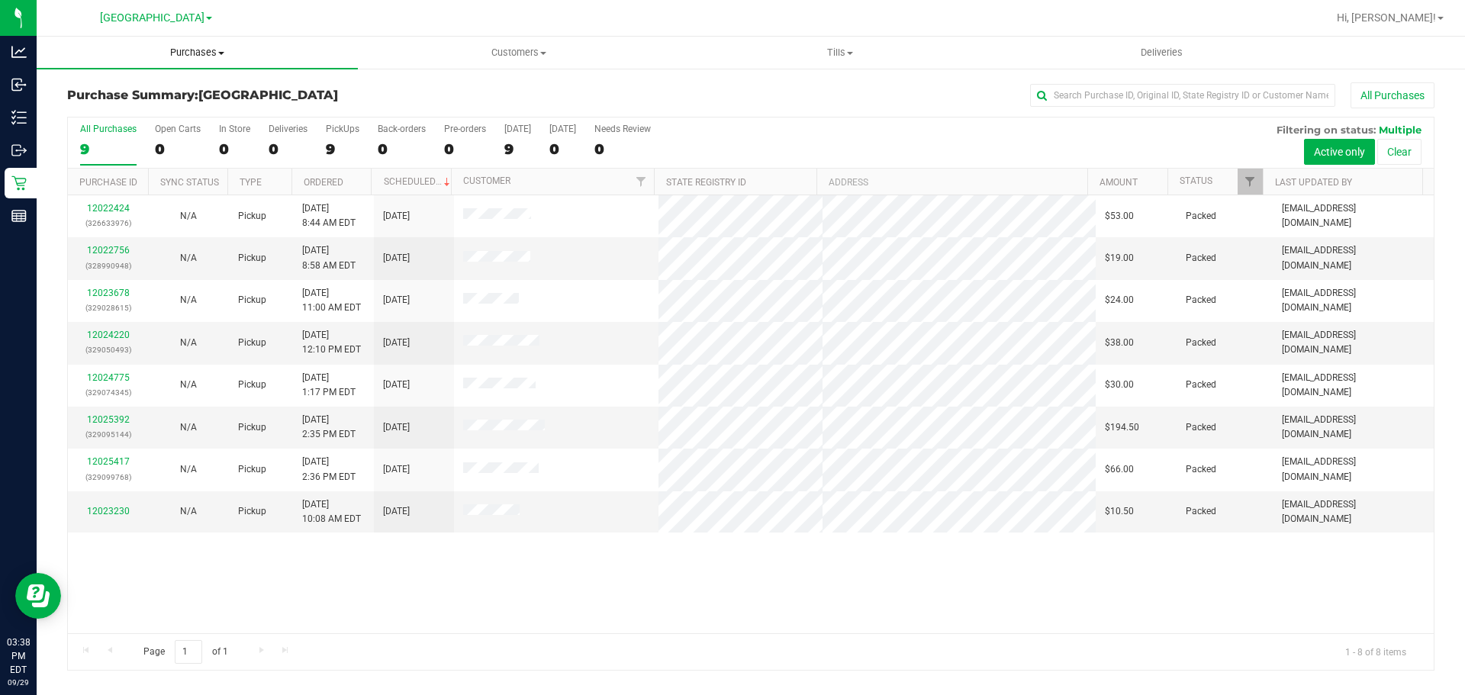
click at [196, 39] on uib-tab-heading "Purchases Summary of purchases Fulfillment All purchases" at bounding box center [197, 53] width 321 height 32
click at [153, 105] on li "Fulfillment" at bounding box center [197, 110] width 321 height 18
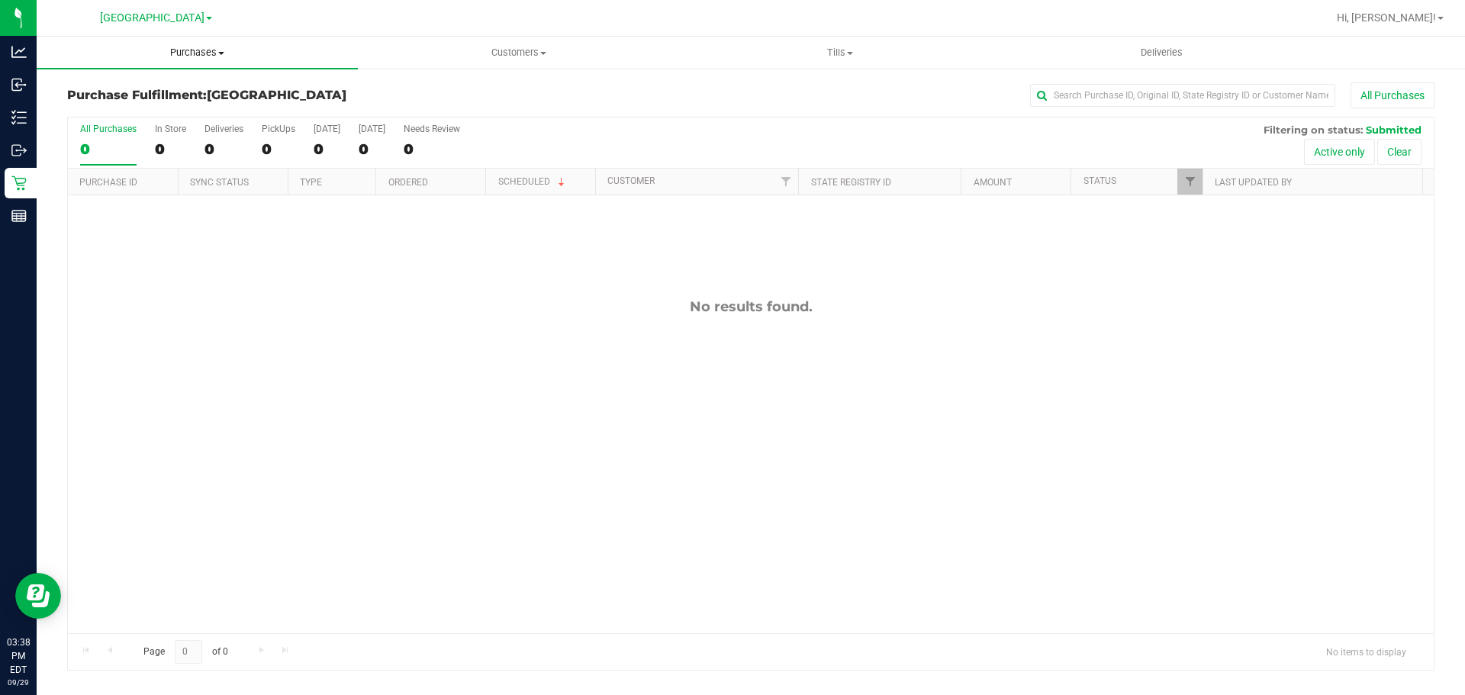
drag, startPoint x: 191, startPoint y: 54, endPoint x: 162, endPoint y: 76, distance: 36.0
click at [190, 54] on span "Purchases" at bounding box center [197, 53] width 321 height 14
click at [141, 106] on li "Fulfillment" at bounding box center [197, 110] width 321 height 18
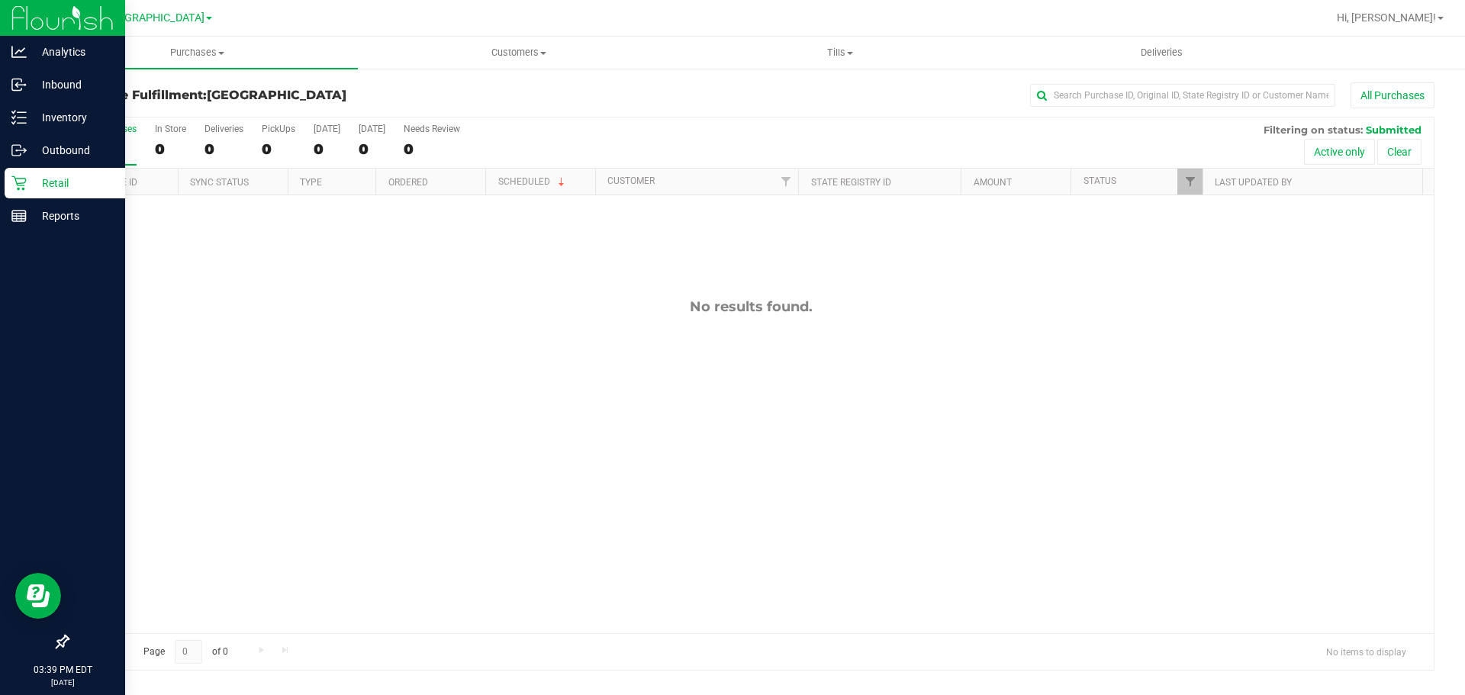
click at [20, 182] on icon at bounding box center [18, 182] width 15 height 15
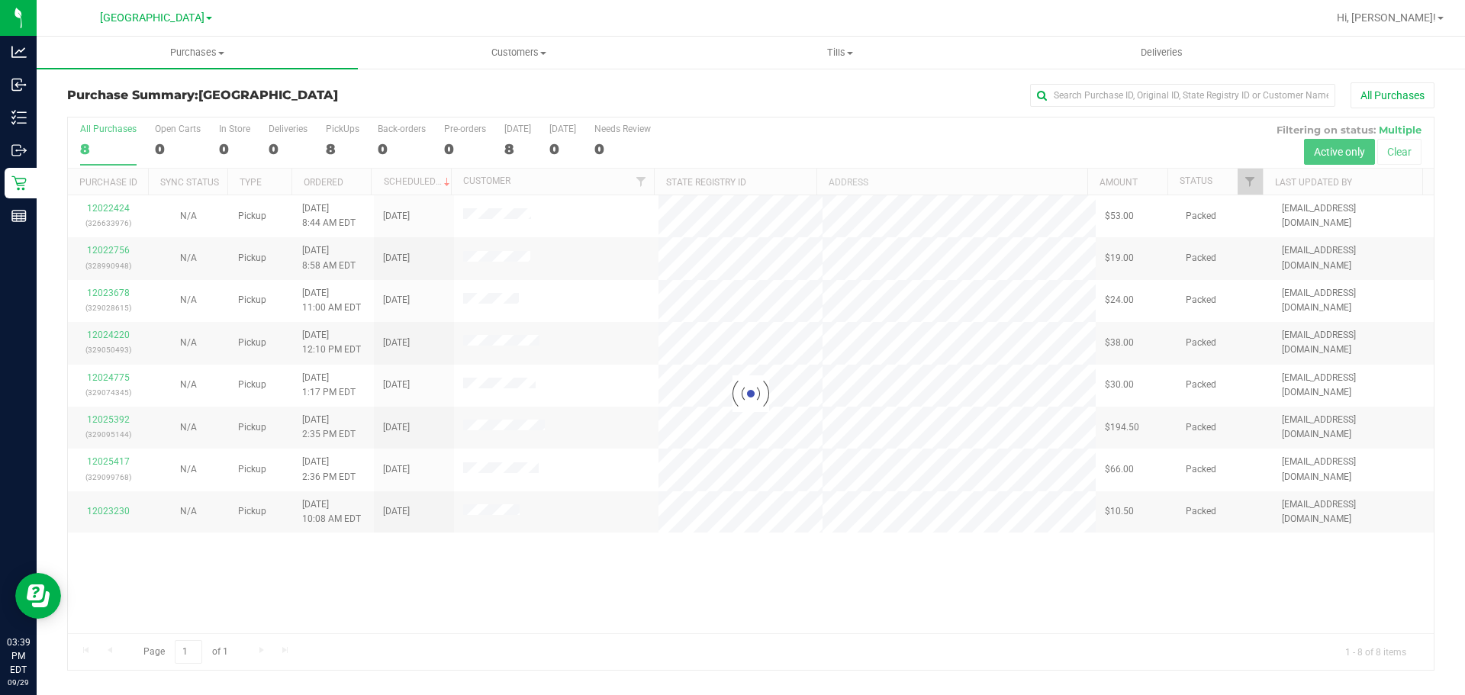
click at [325, 601] on div at bounding box center [750, 393] width 1365 height 552
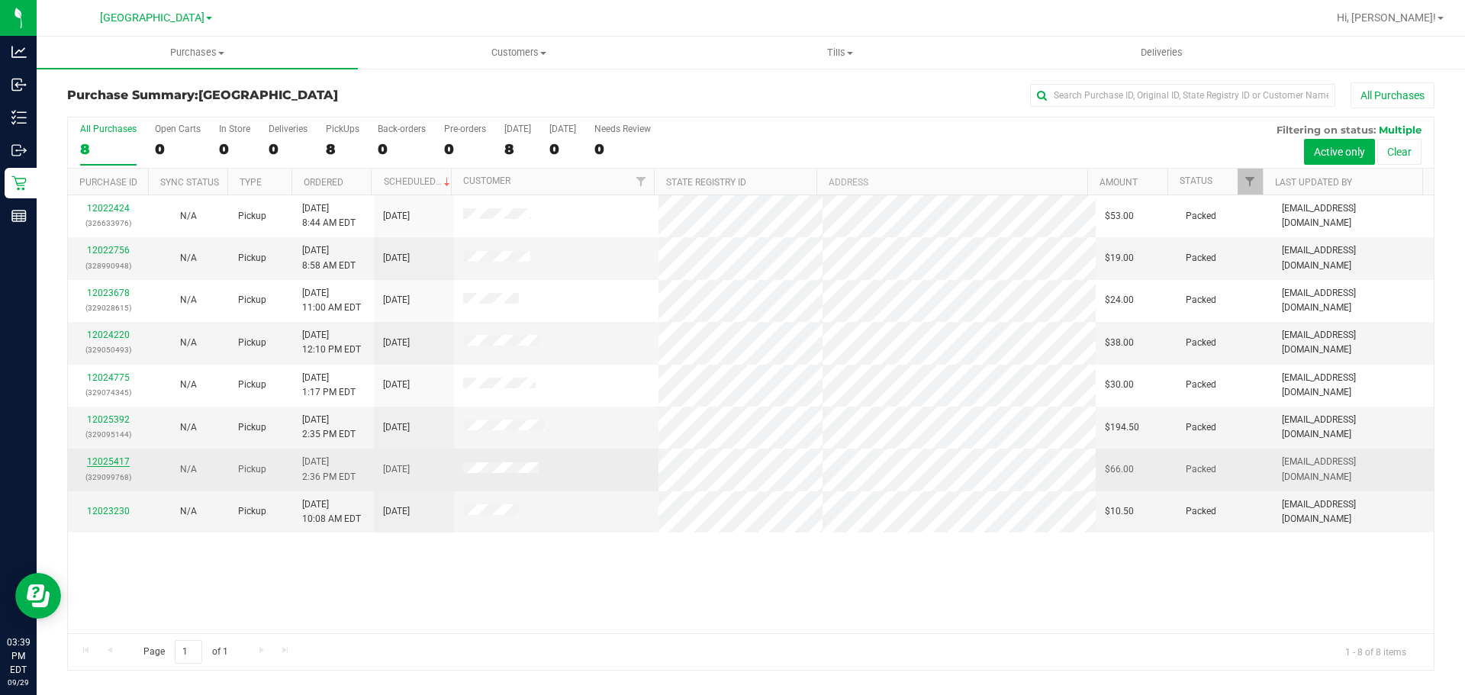
click at [99, 462] on link "12025417" at bounding box center [108, 461] width 43 height 11
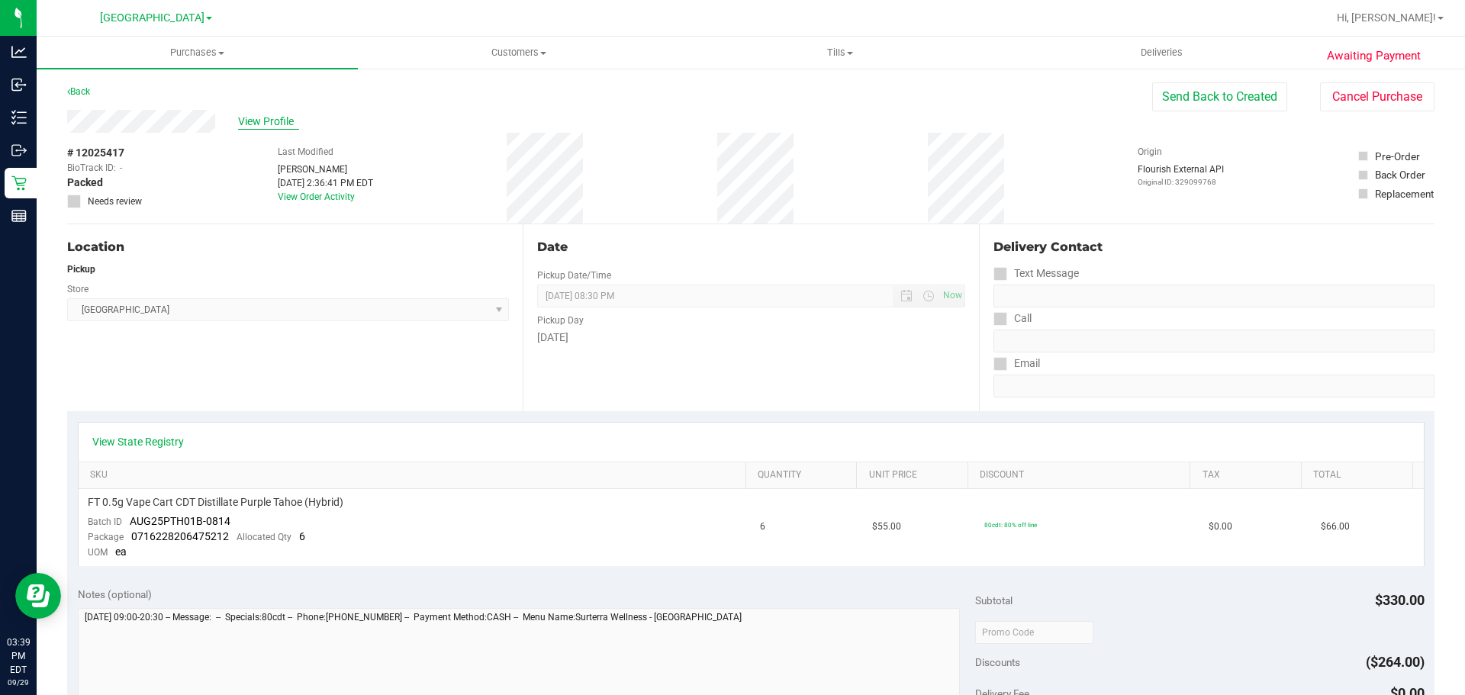
click at [259, 117] on span "View Profile" at bounding box center [268, 122] width 61 height 16
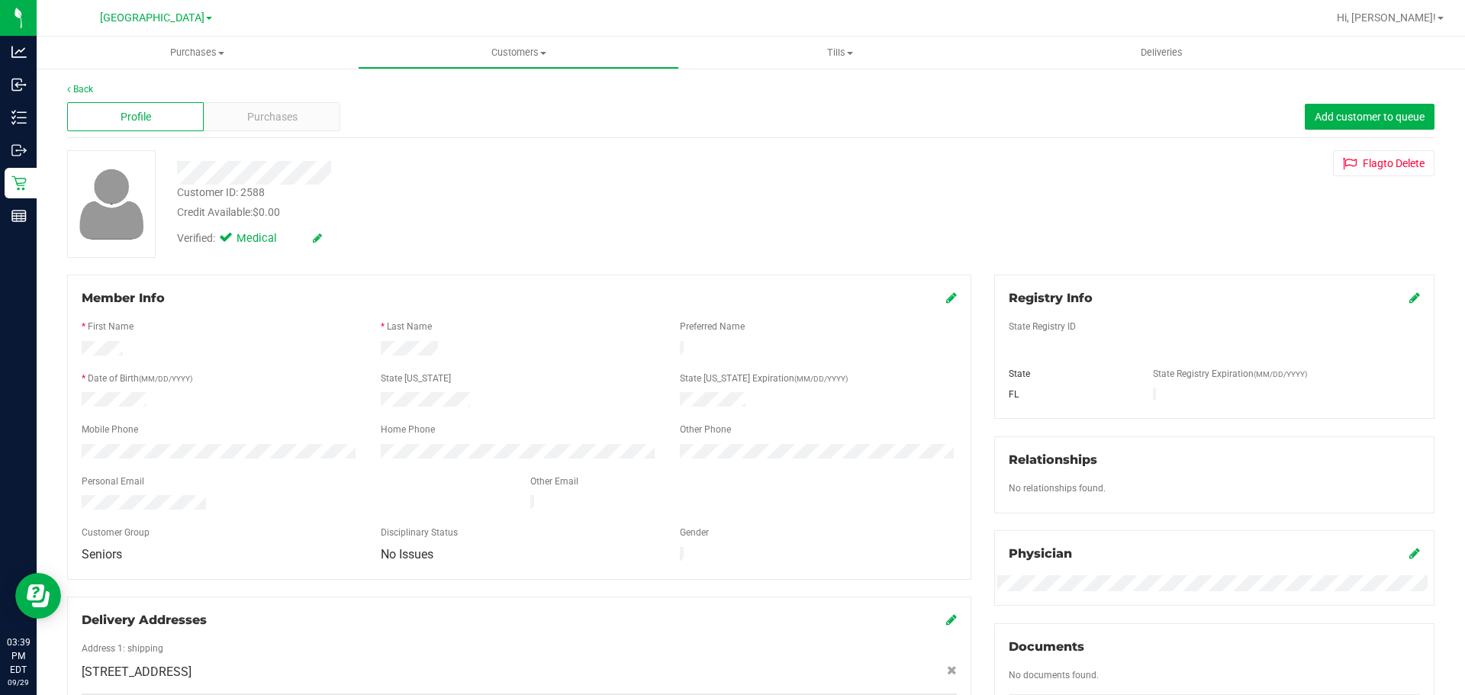
click at [259, 117] on span "Purchases" at bounding box center [272, 117] width 50 height 16
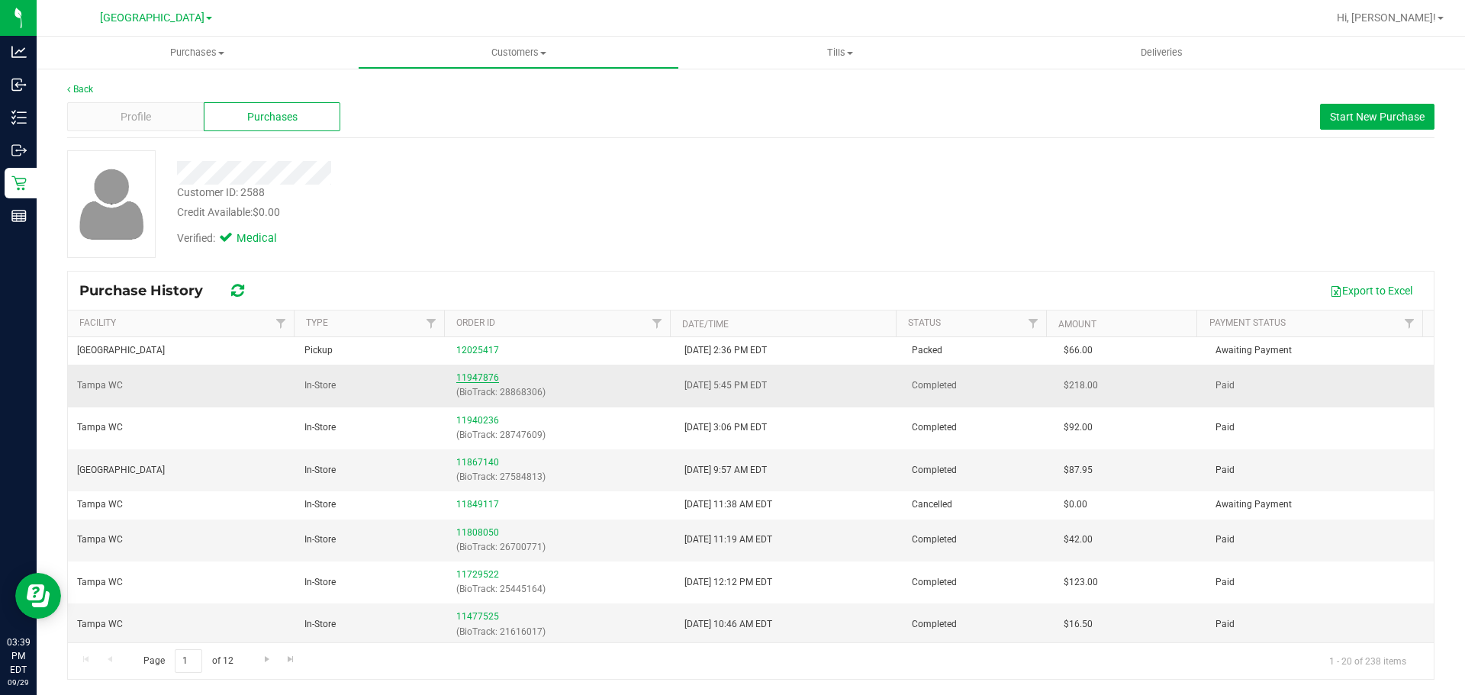
click at [480, 373] on link "11947876" at bounding box center [477, 377] width 43 height 11
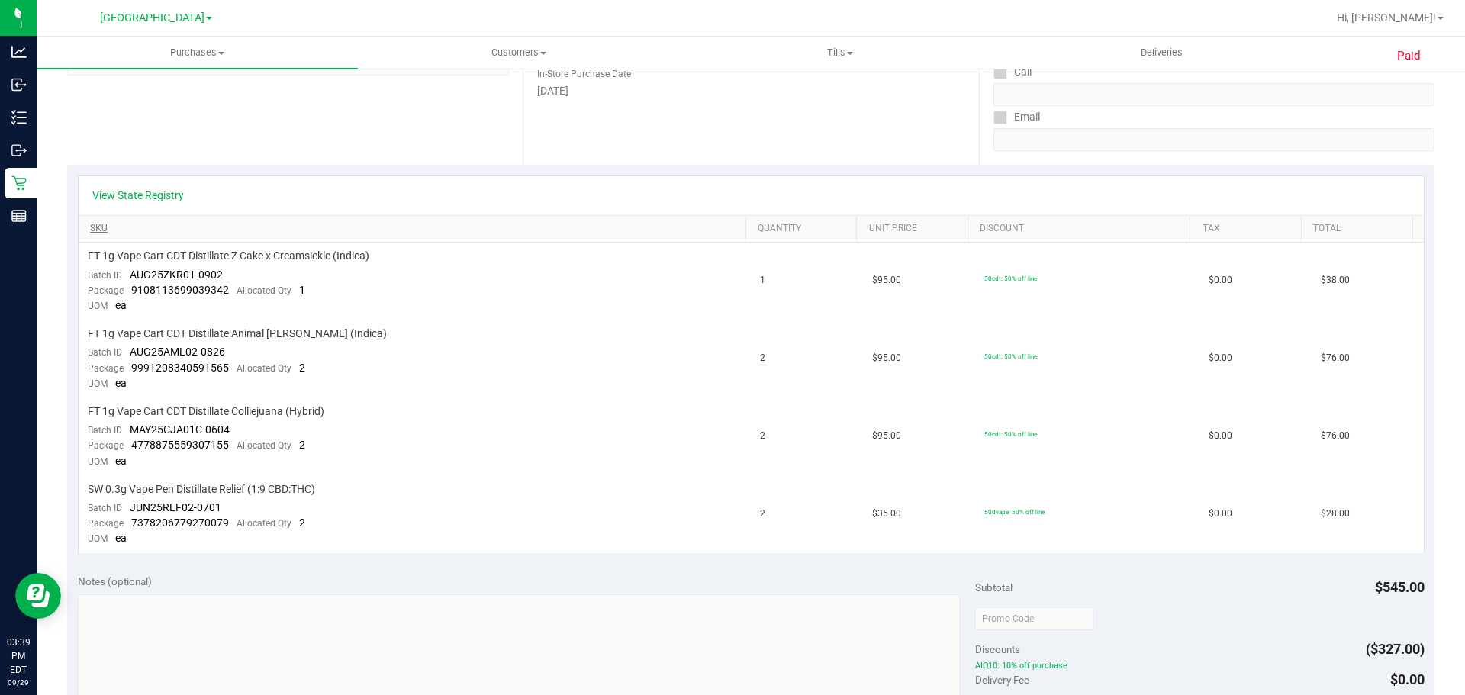
scroll to position [305, 0]
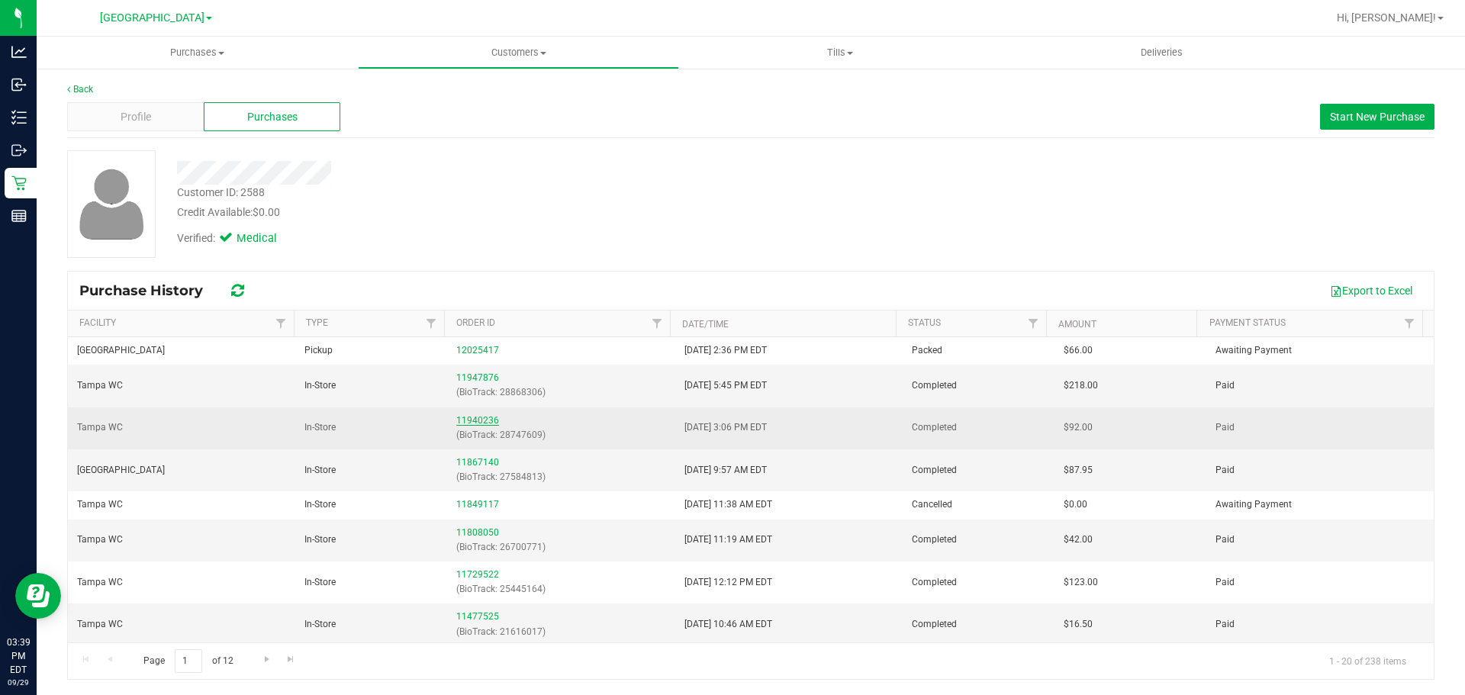
click at [478, 423] on link "11940236" at bounding box center [477, 420] width 43 height 11
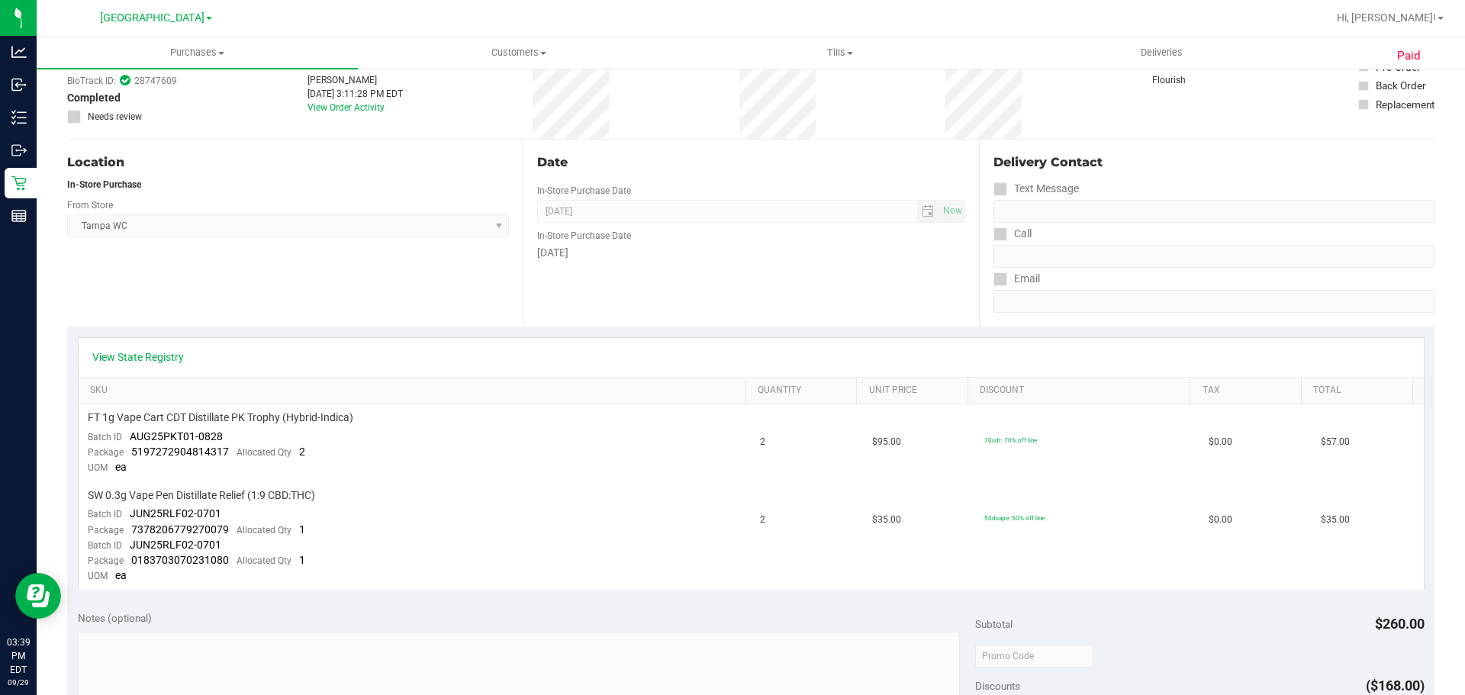
scroll to position [76, 0]
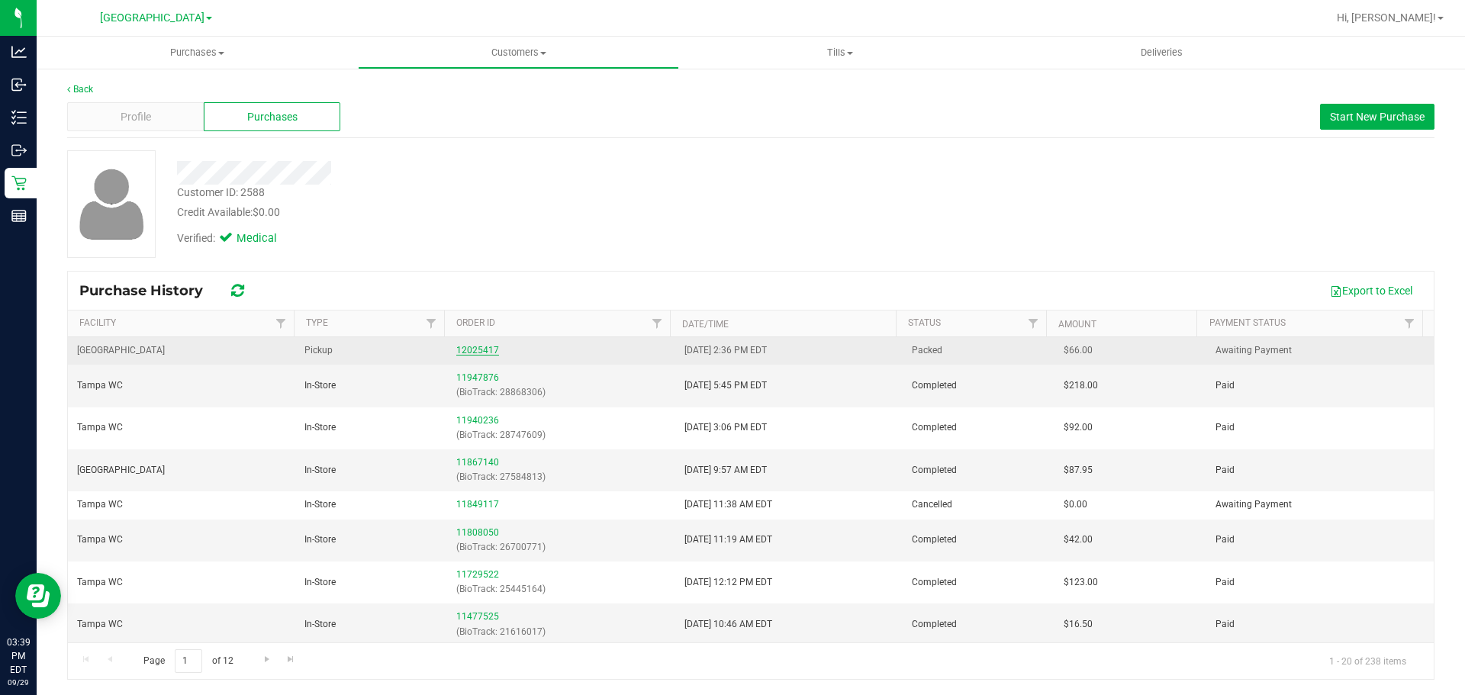
click at [487, 346] on link "12025417" at bounding box center [477, 350] width 43 height 11
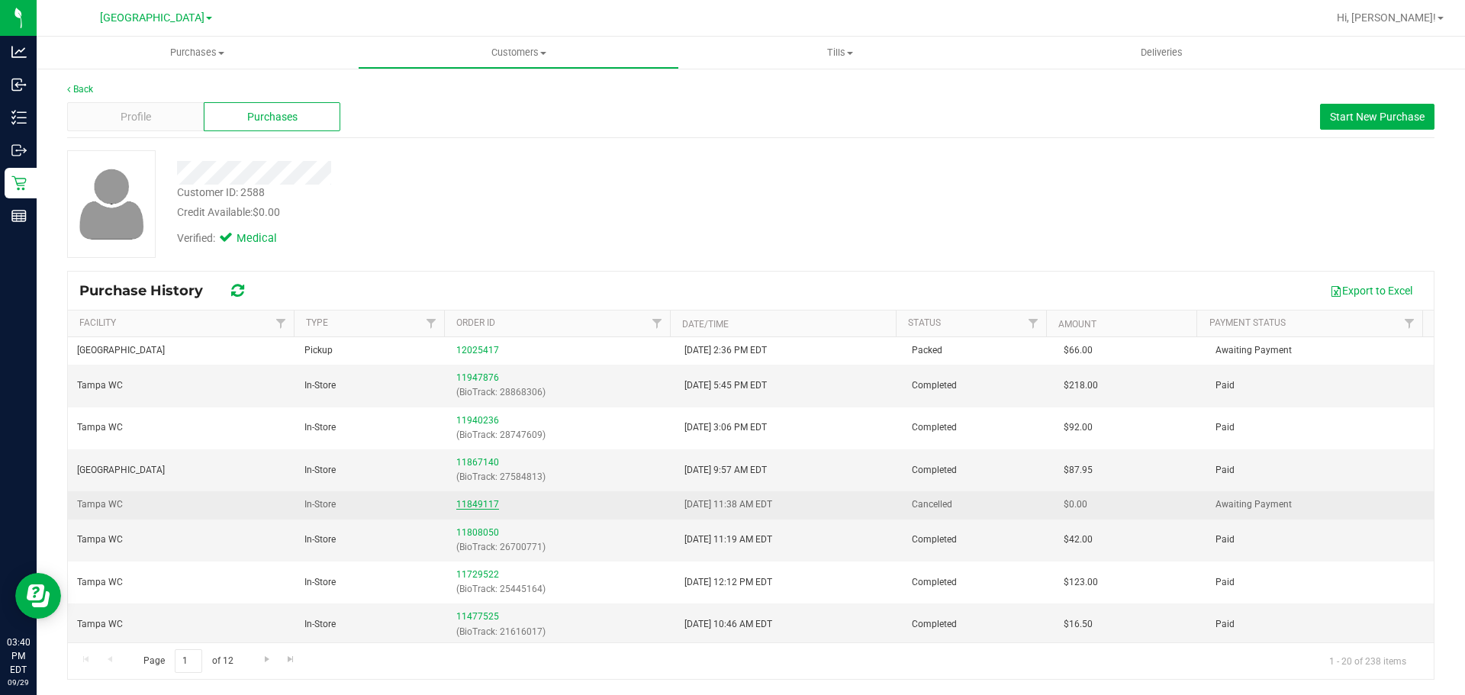
click at [483, 503] on link "11849117" at bounding box center [477, 504] width 43 height 11
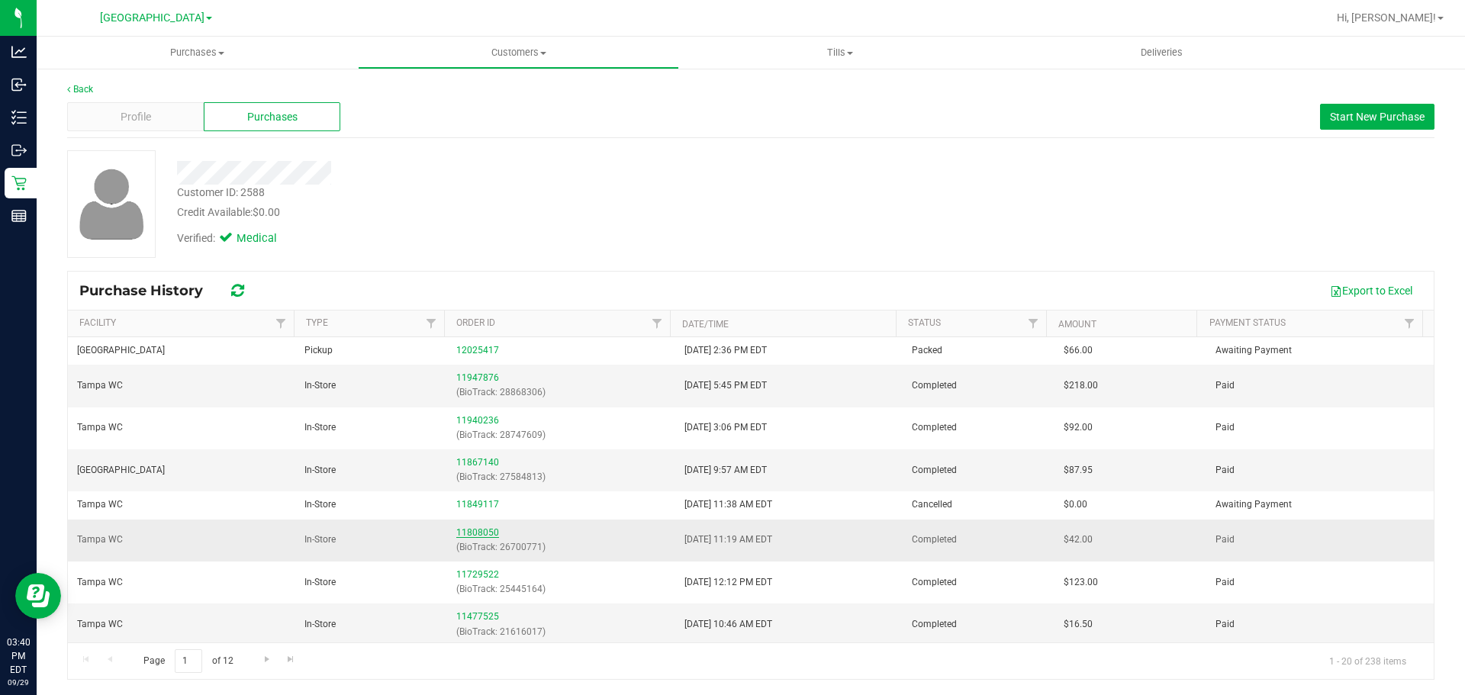
click at [483, 529] on link "11808050" at bounding box center [477, 532] width 43 height 11
click at [477, 613] on link "11477525" at bounding box center [477, 616] width 43 height 11
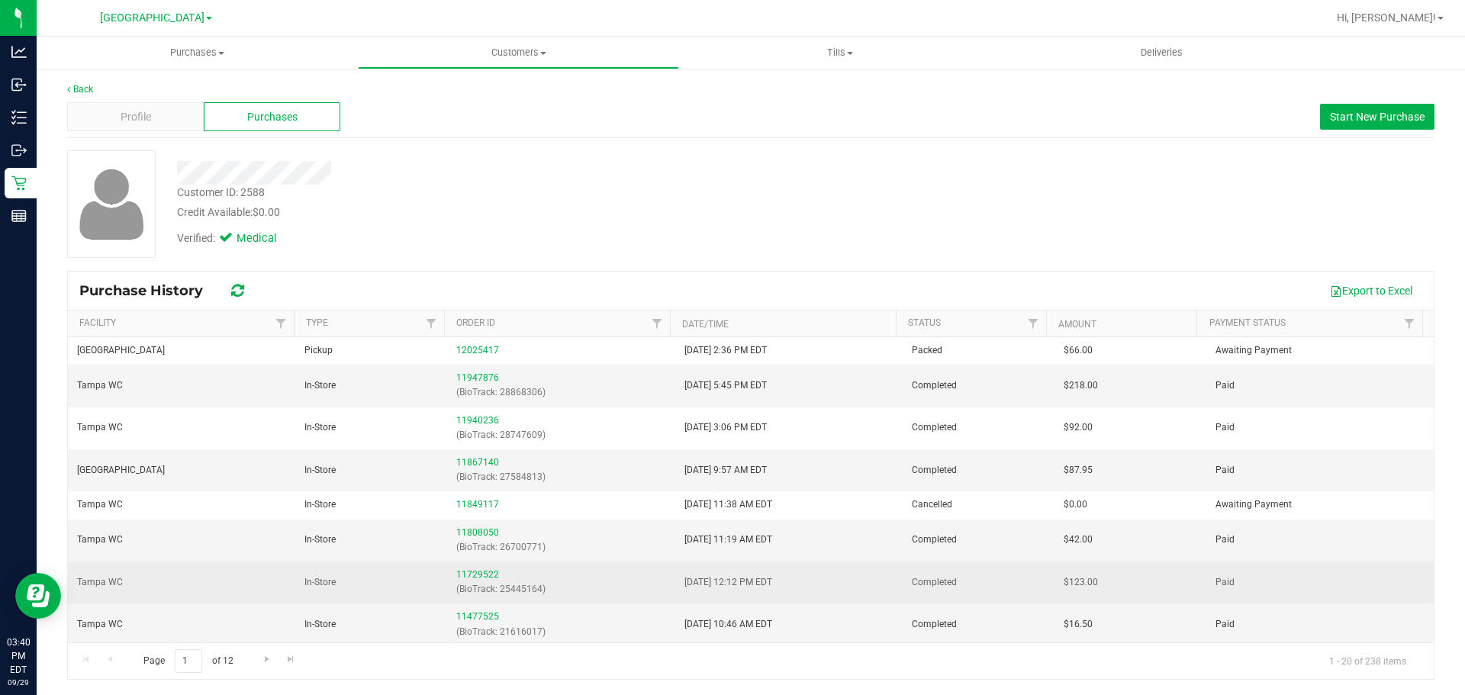
click at [469, 568] on div "11729522 (BioTrack: 25445164)" at bounding box center [560, 582] width 209 height 29
click at [480, 572] on link "11729522" at bounding box center [477, 574] width 43 height 11
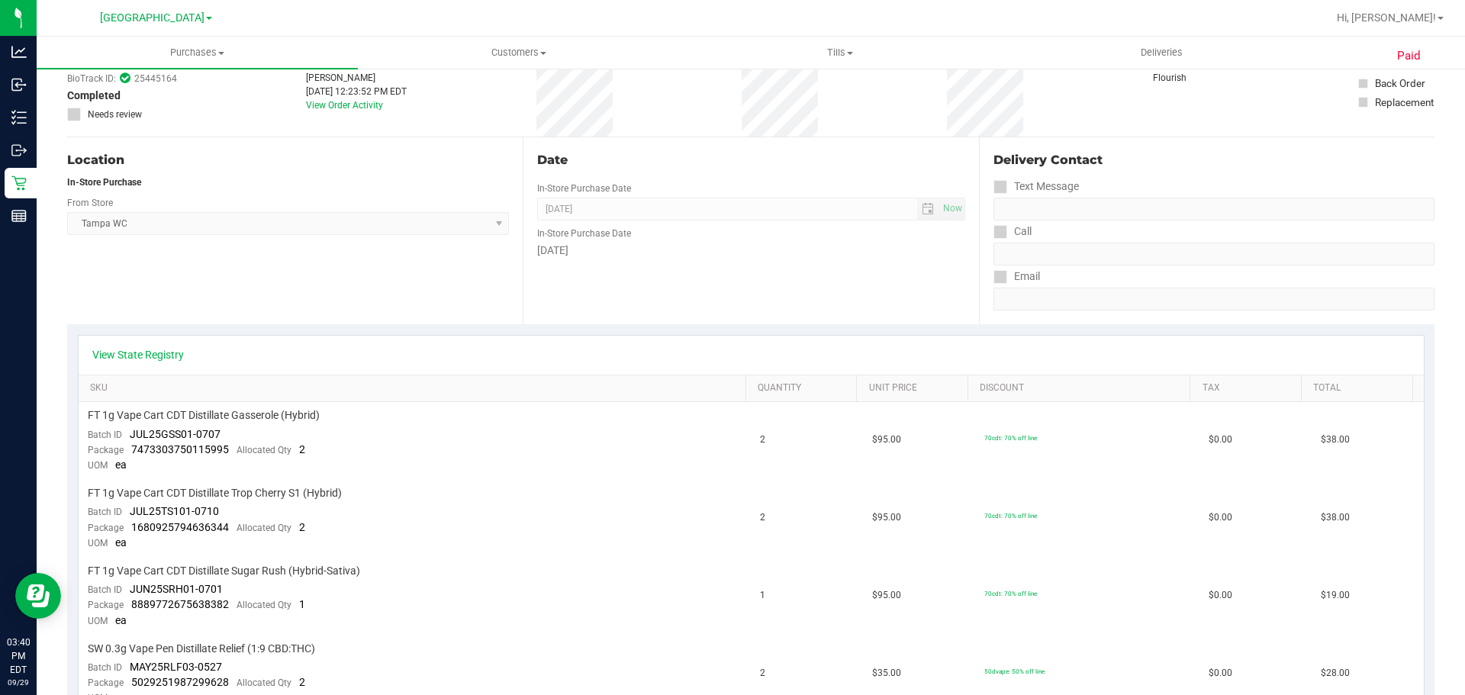
scroll to position [229, 0]
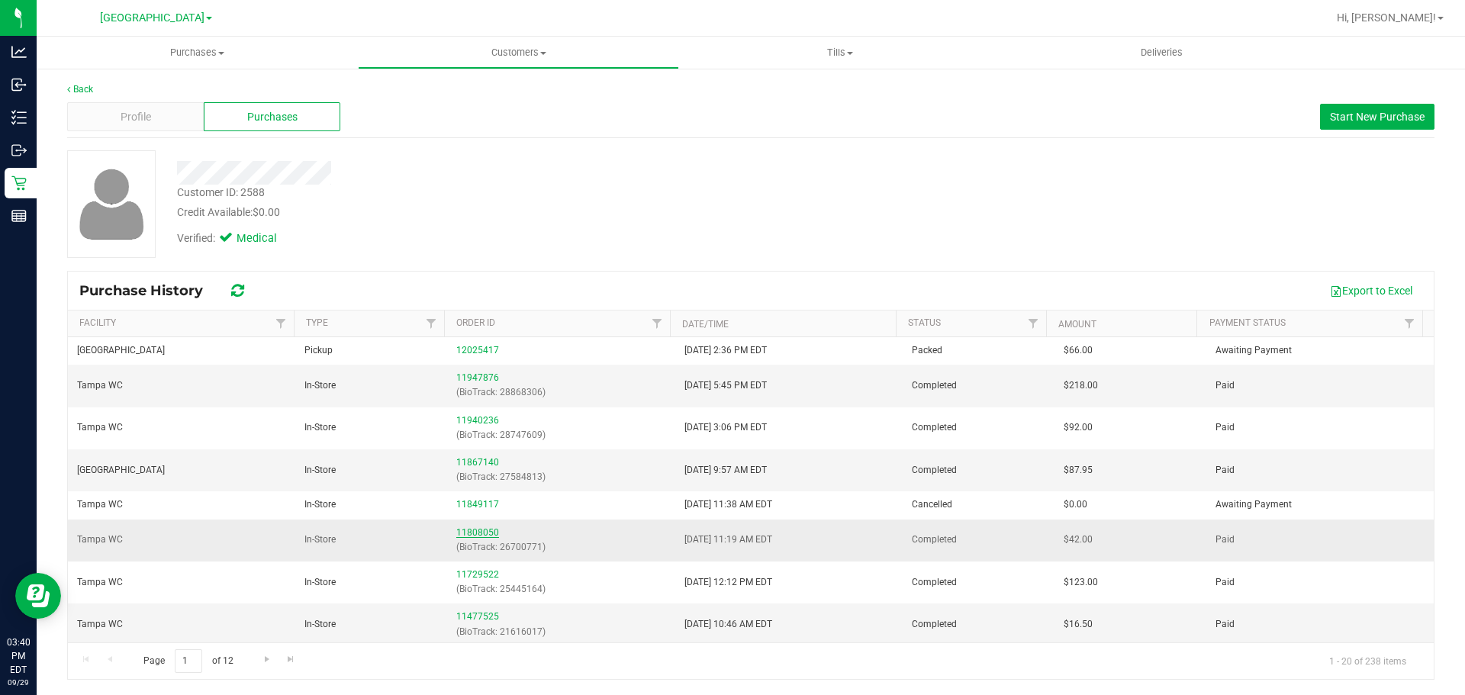
click at [474, 529] on link "11808050" at bounding box center [477, 532] width 43 height 11
click at [478, 463] on link "11867140" at bounding box center [477, 462] width 43 height 11
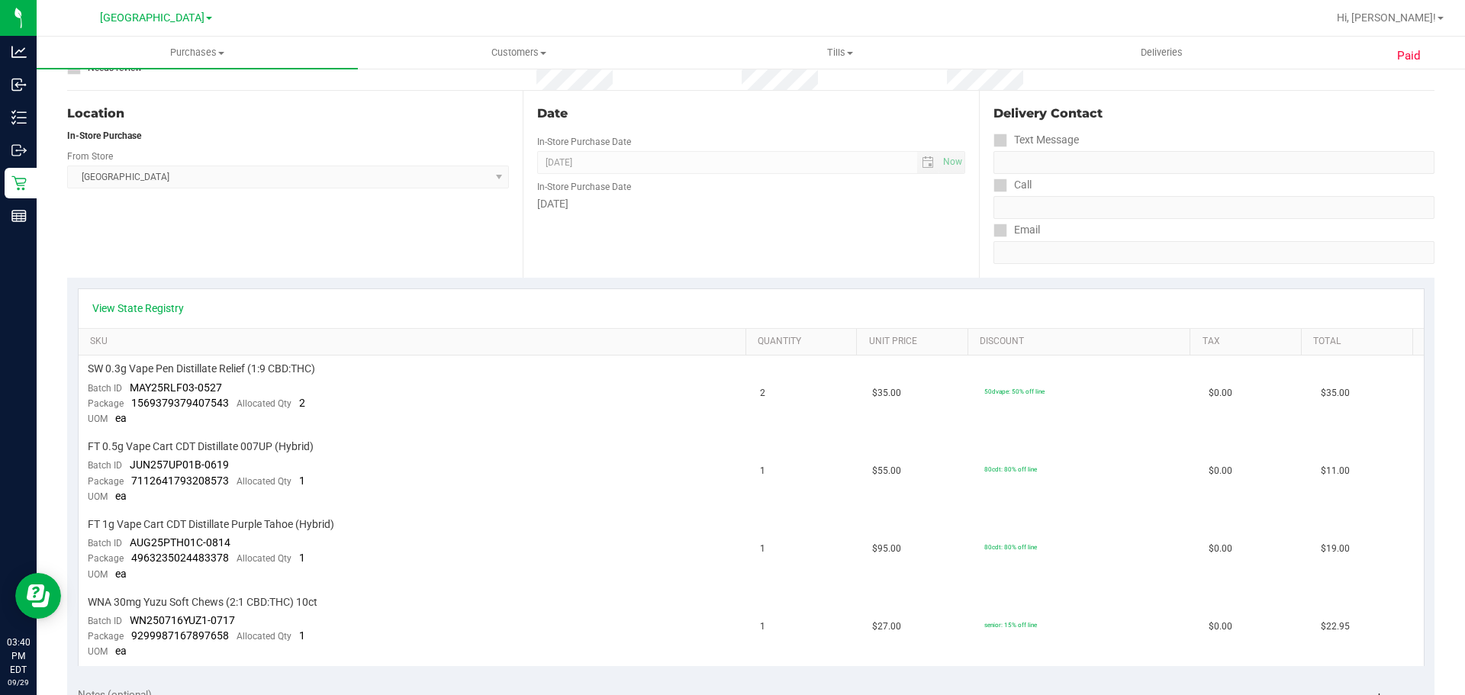
scroll to position [153, 0]
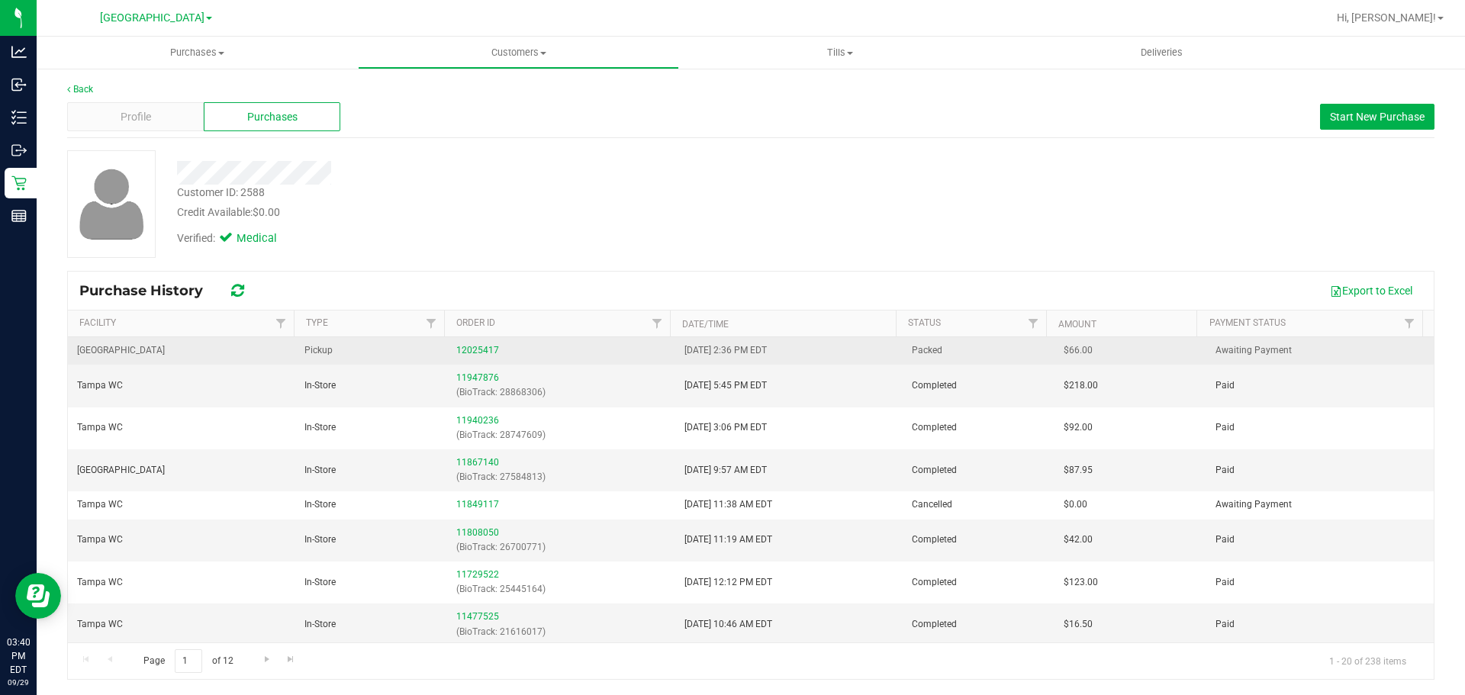
click at [494, 349] on div "12025417" at bounding box center [560, 350] width 209 height 14
click at [493, 348] on link "12025417" at bounding box center [477, 350] width 43 height 11
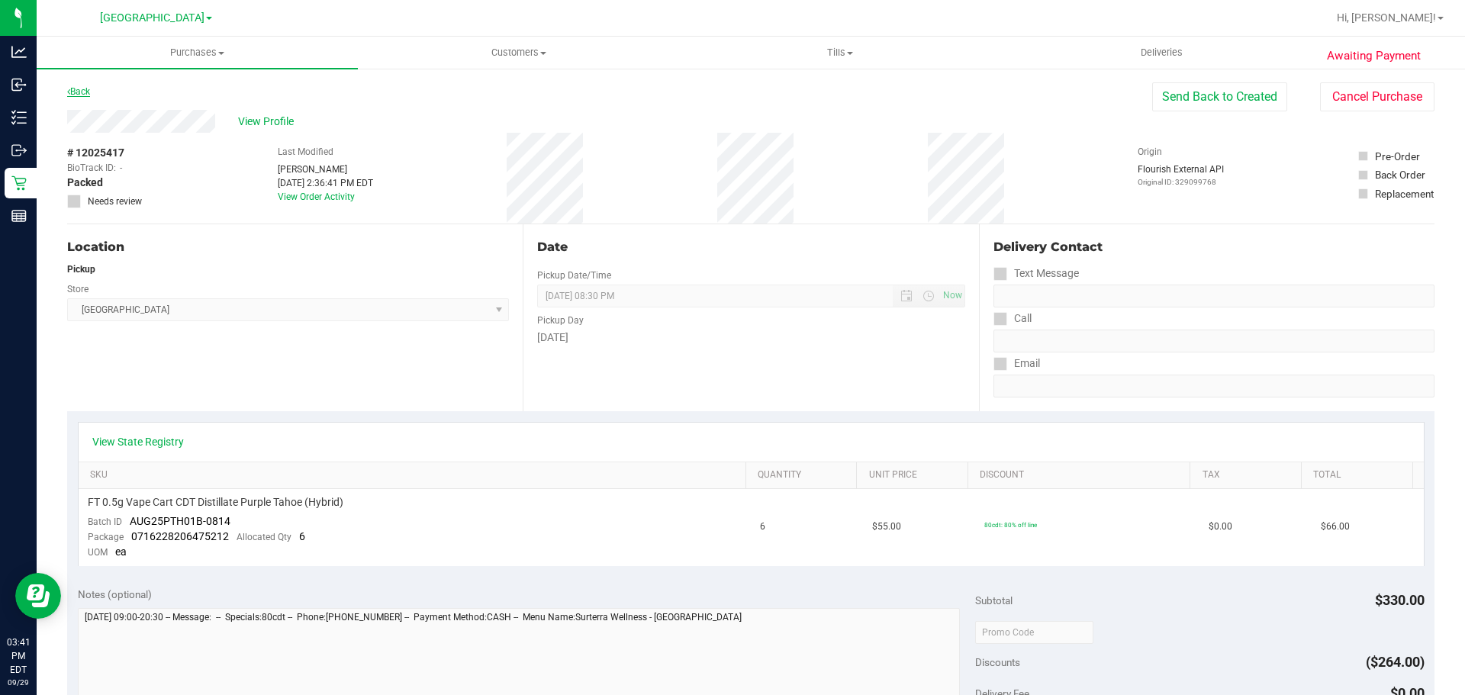
click at [85, 90] on link "Back" at bounding box center [78, 91] width 23 height 11
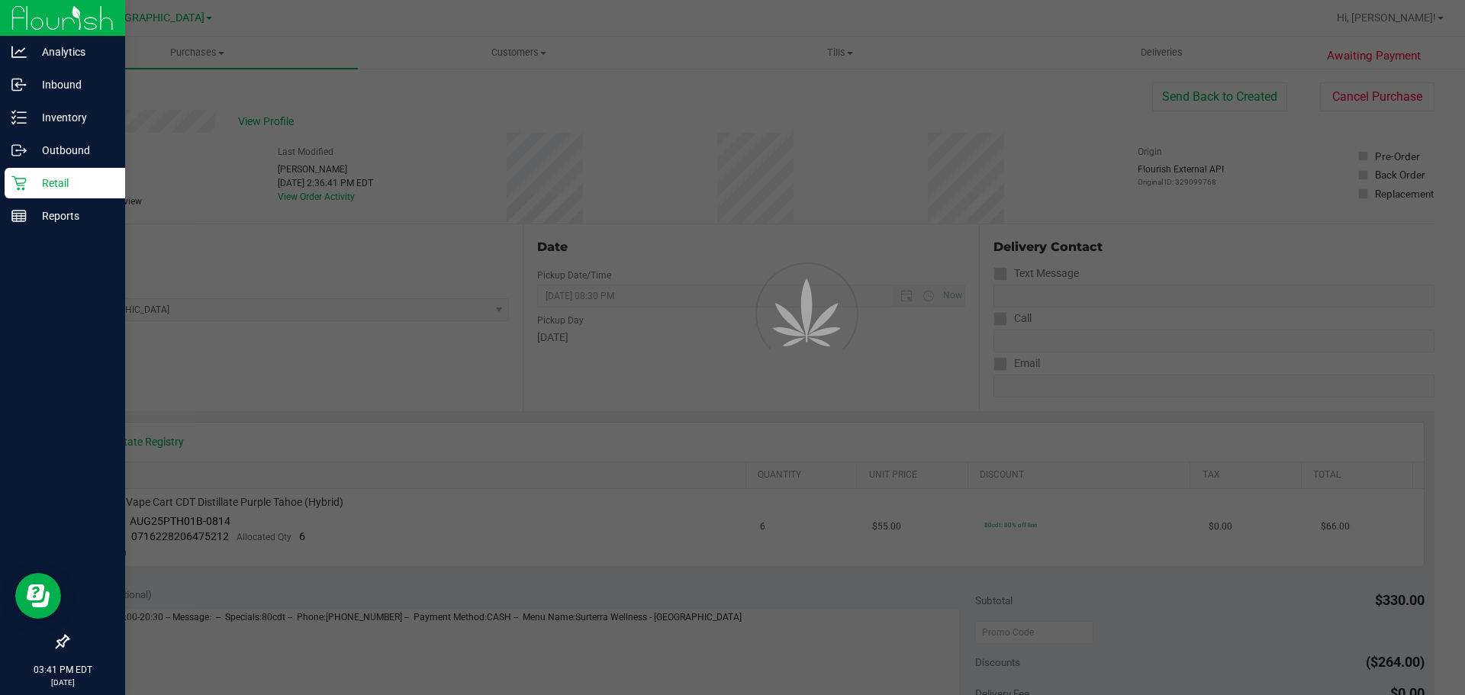
click at [9, 199] on link "Retail" at bounding box center [62, 184] width 125 height 33
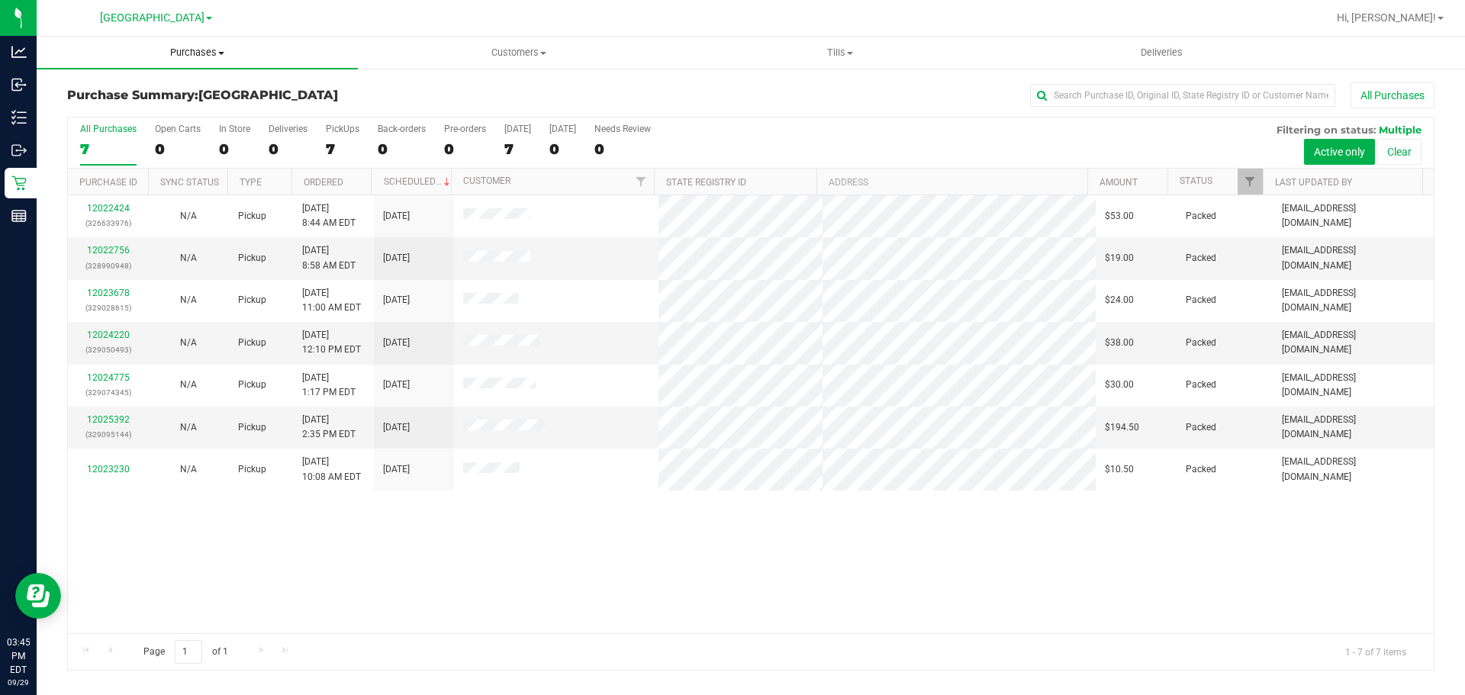
click at [187, 46] on span "Purchases" at bounding box center [197, 53] width 321 height 14
click at [159, 109] on li "Fulfillment" at bounding box center [197, 110] width 321 height 18
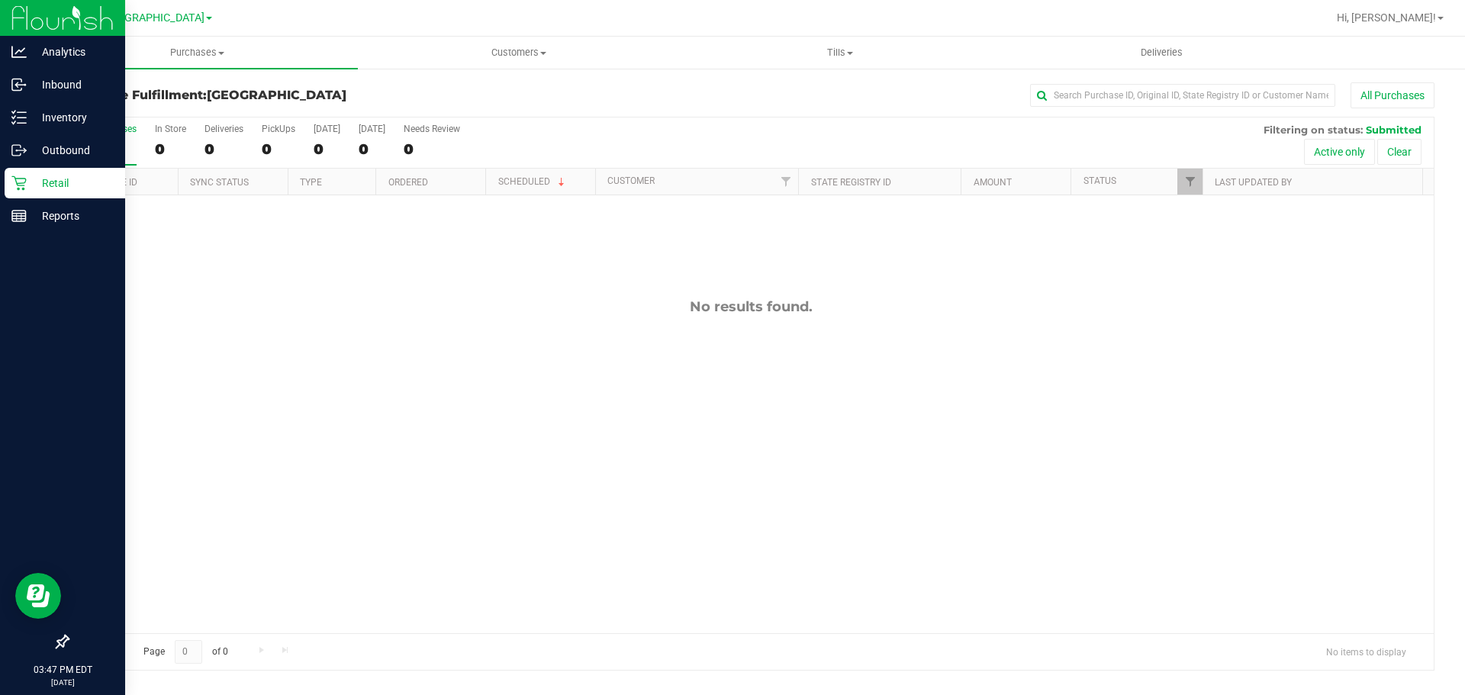
click at [5, 182] on div "Retail" at bounding box center [65, 183] width 121 height 31
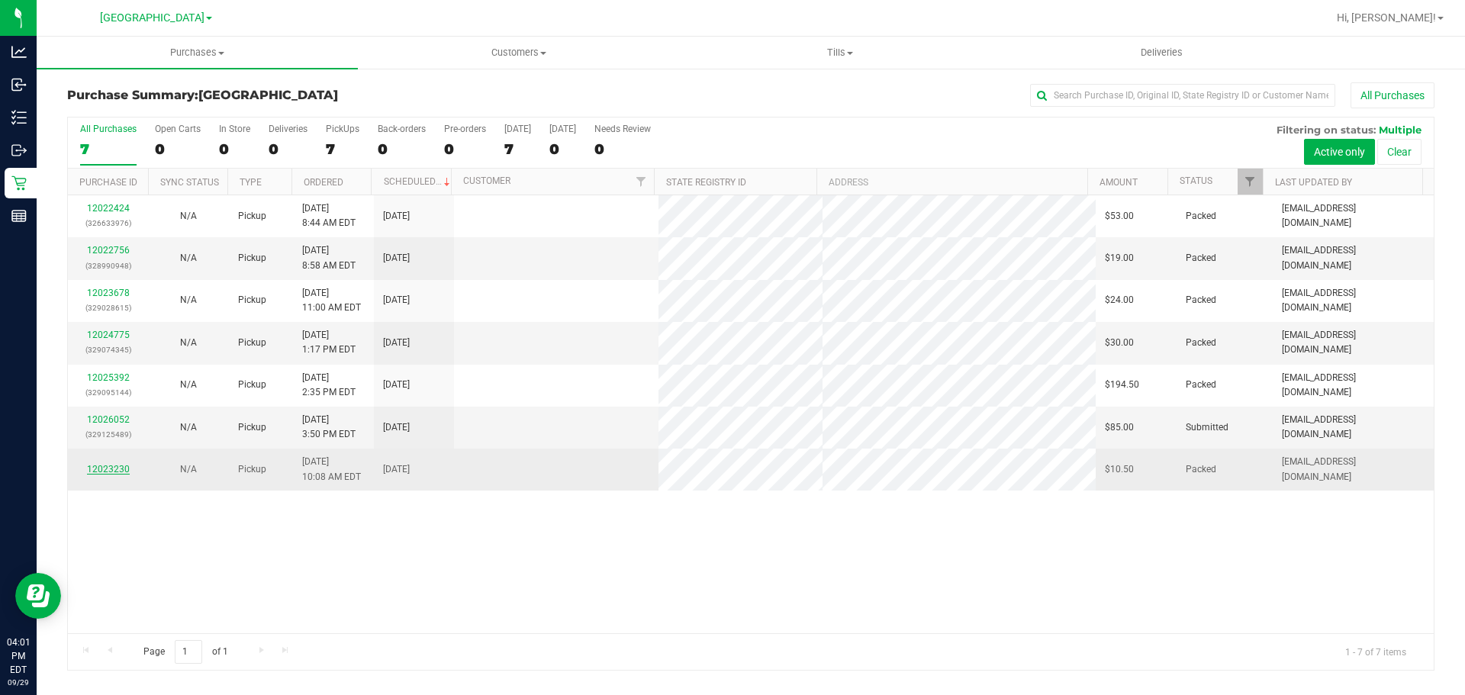
click at [114, 468] on link "12023230" at bounding box center [108, 469] width 43 height 11
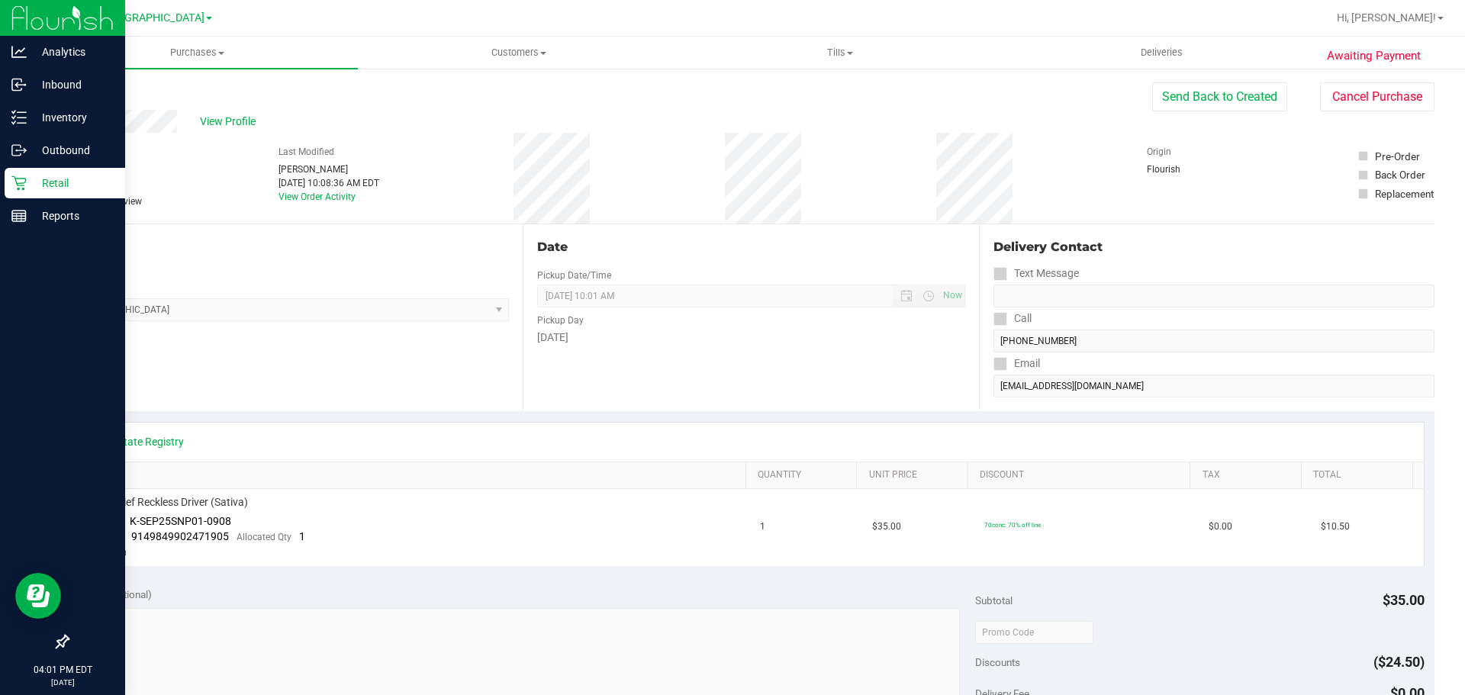
click at [36, 187] on p "Retail" at bounding box center [73, 183] width 92 height 18
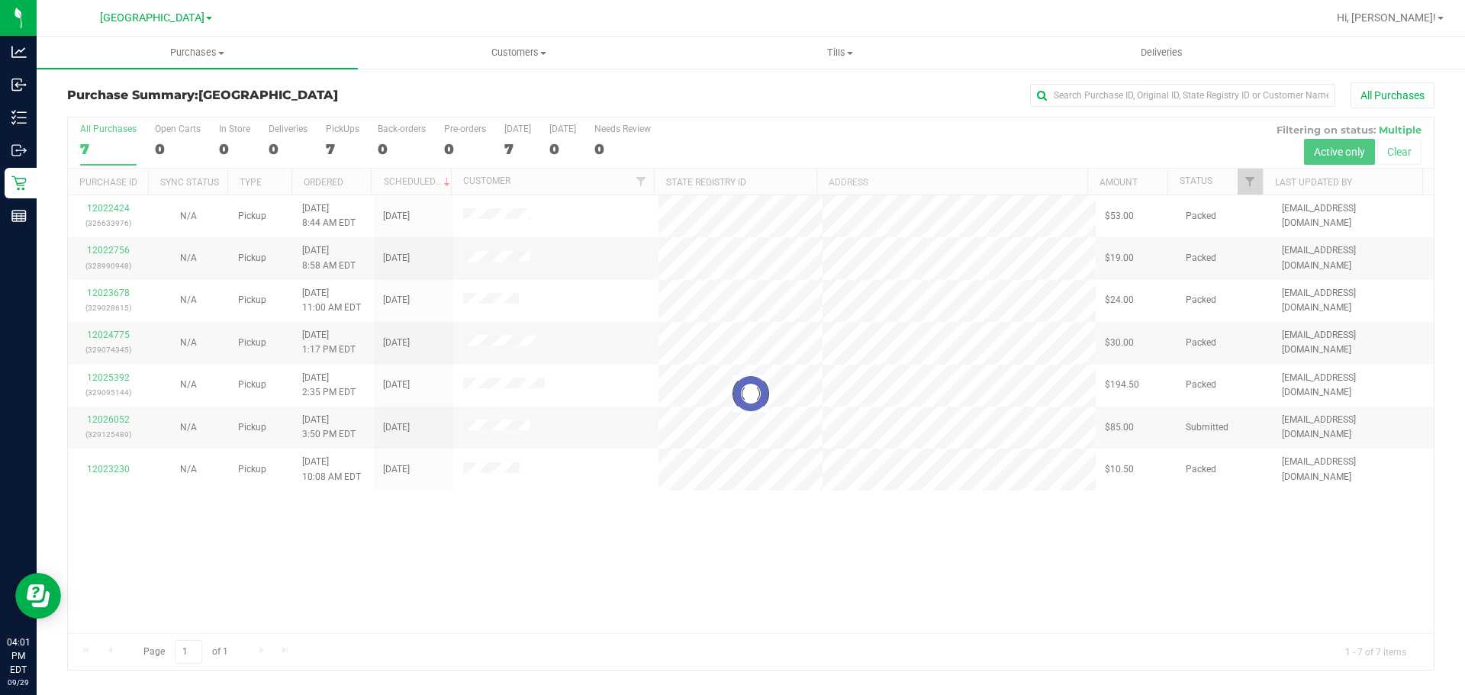
click at [117, 421] on div at bounding box center [750, 393] width 1365 height 552
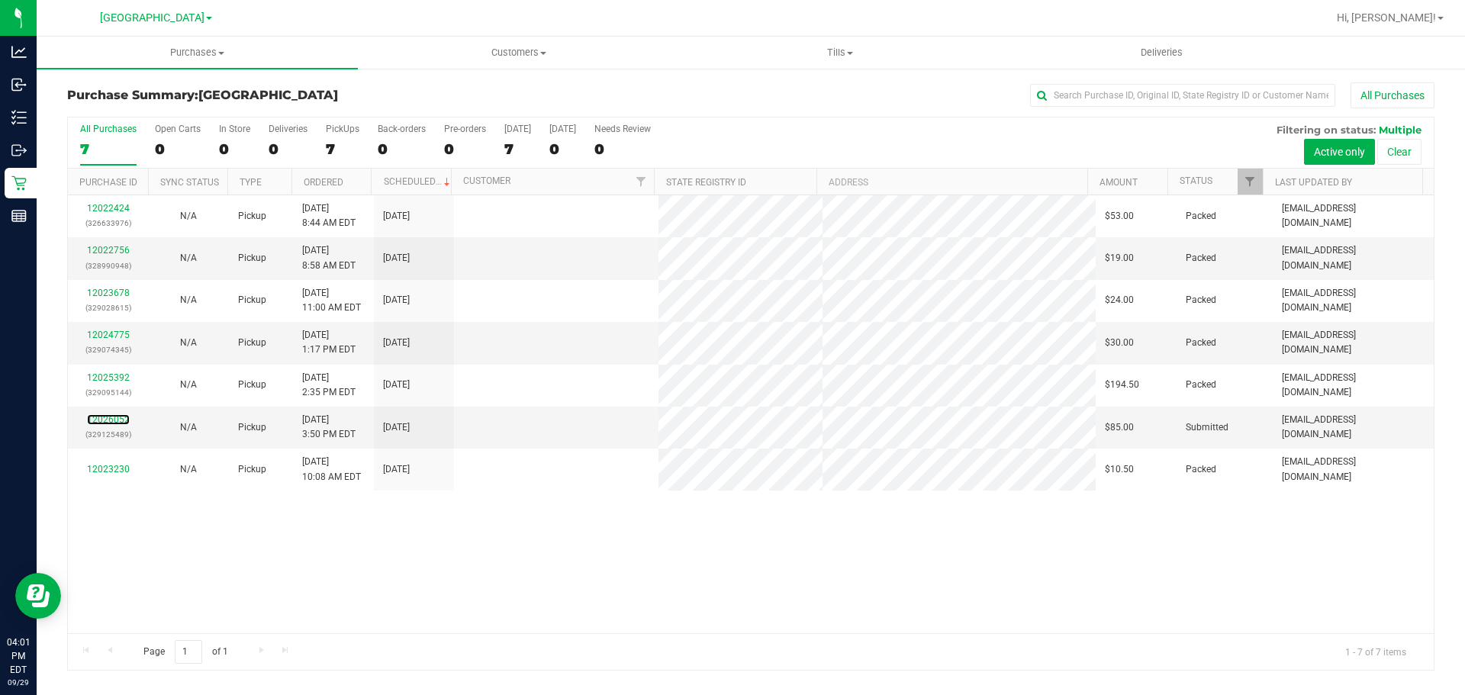
click at [117, 421] on link "12026052" at bounding box center [108, 419] width 43 height 11
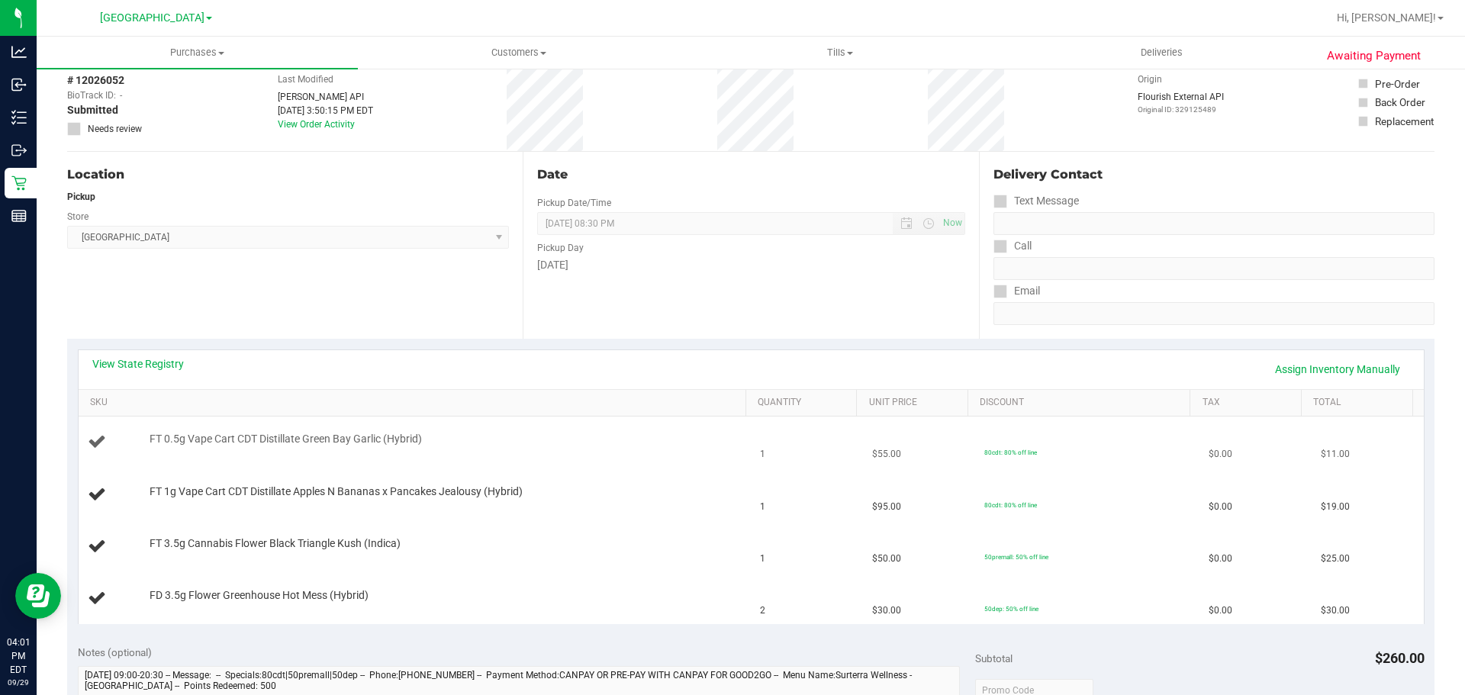
scroll to position [381, 0]
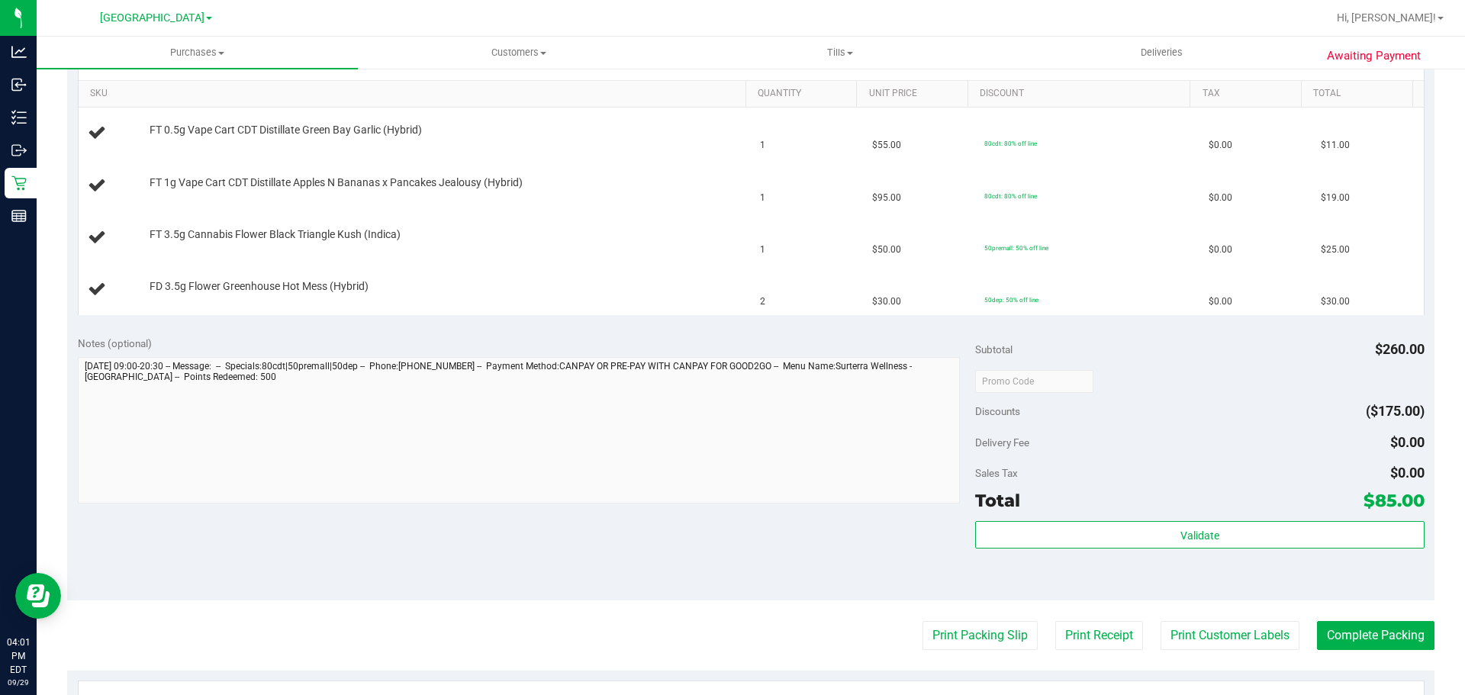
click at [925, 650] on purchase-details "Back Edit Purchase Cancel Purchase View Profile # 12026052 BioTrack ID: - Submi…" at bounding box center [750, 328] width 1367 height 1255
click at [933, 645] on button "Print Packing Slip" at bounding box center [979, 635] width 115 height 29
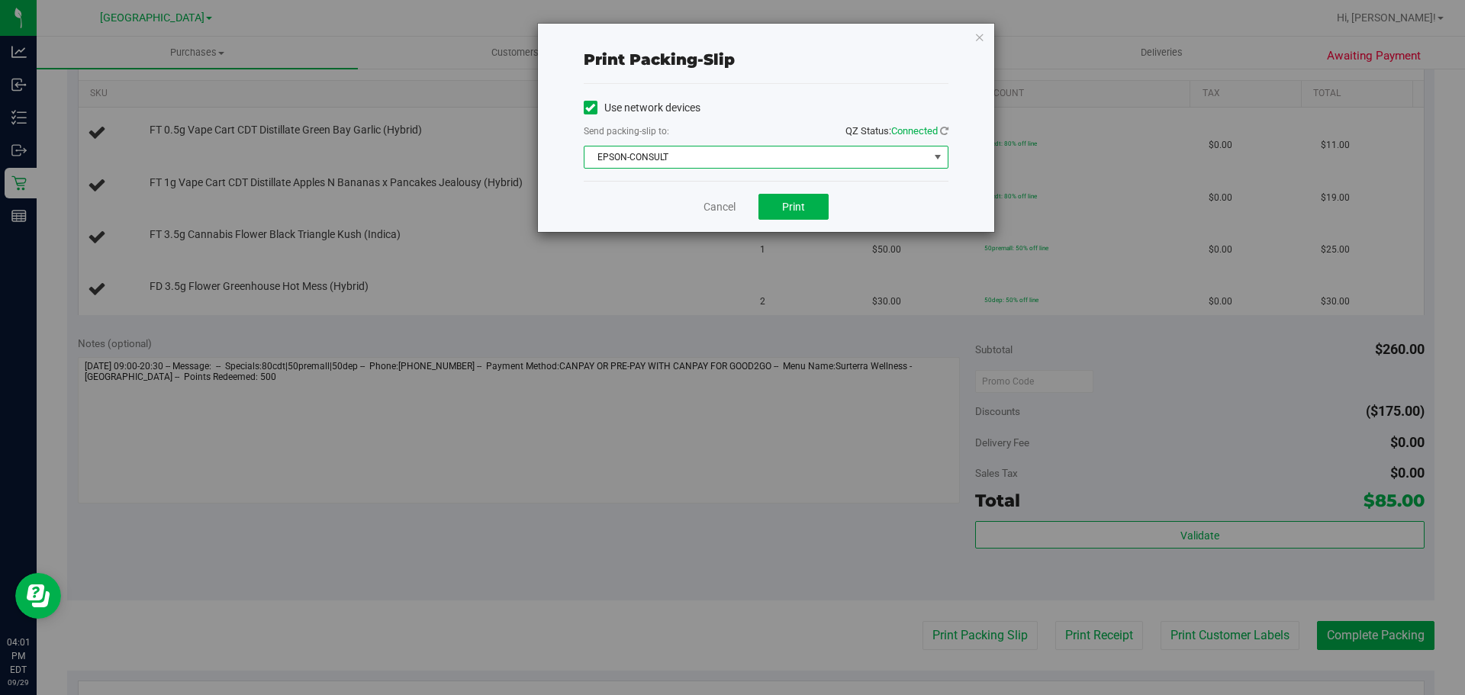
click at [693, 161] on span "EPSON-CONSULT" at bounding box center [756, 156] width 344 height 21
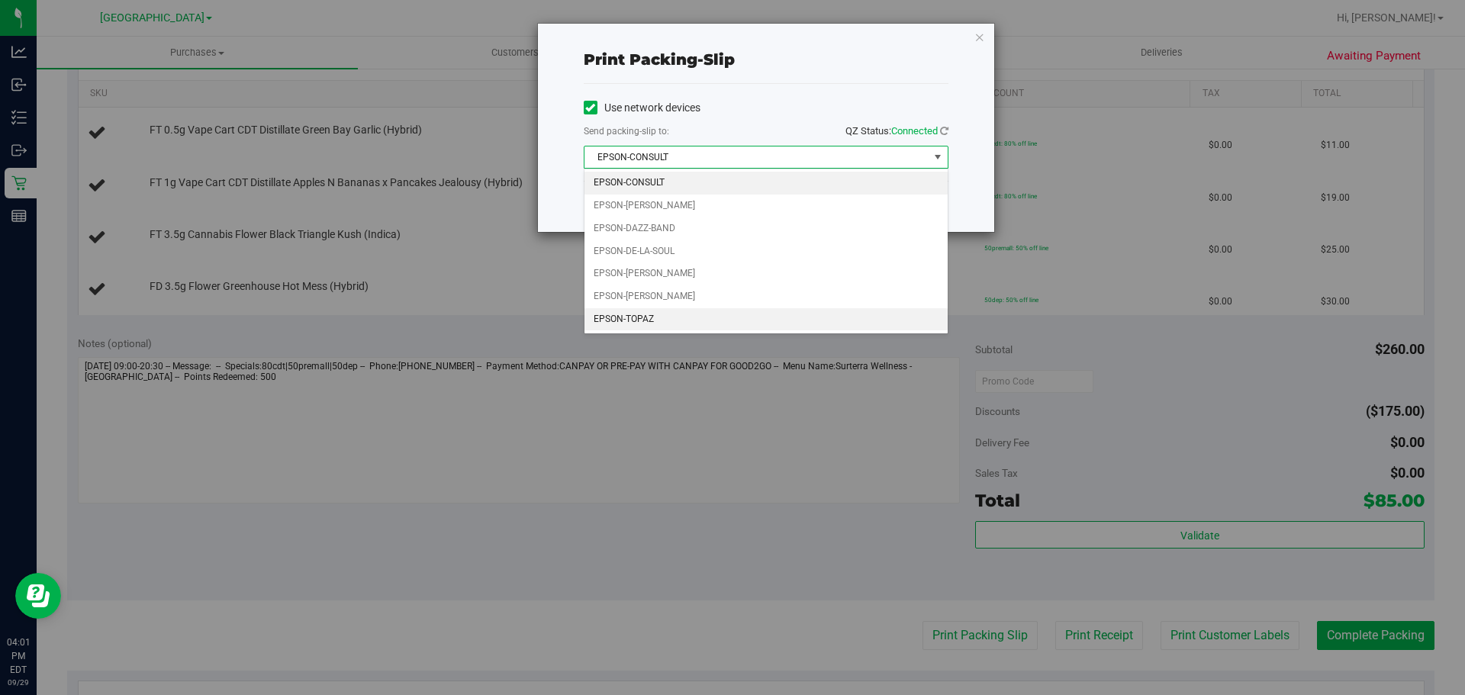
click at [632, 317] on li "EPSON-TOPAZ" at bounding box center [765, 319] width 363 height 23
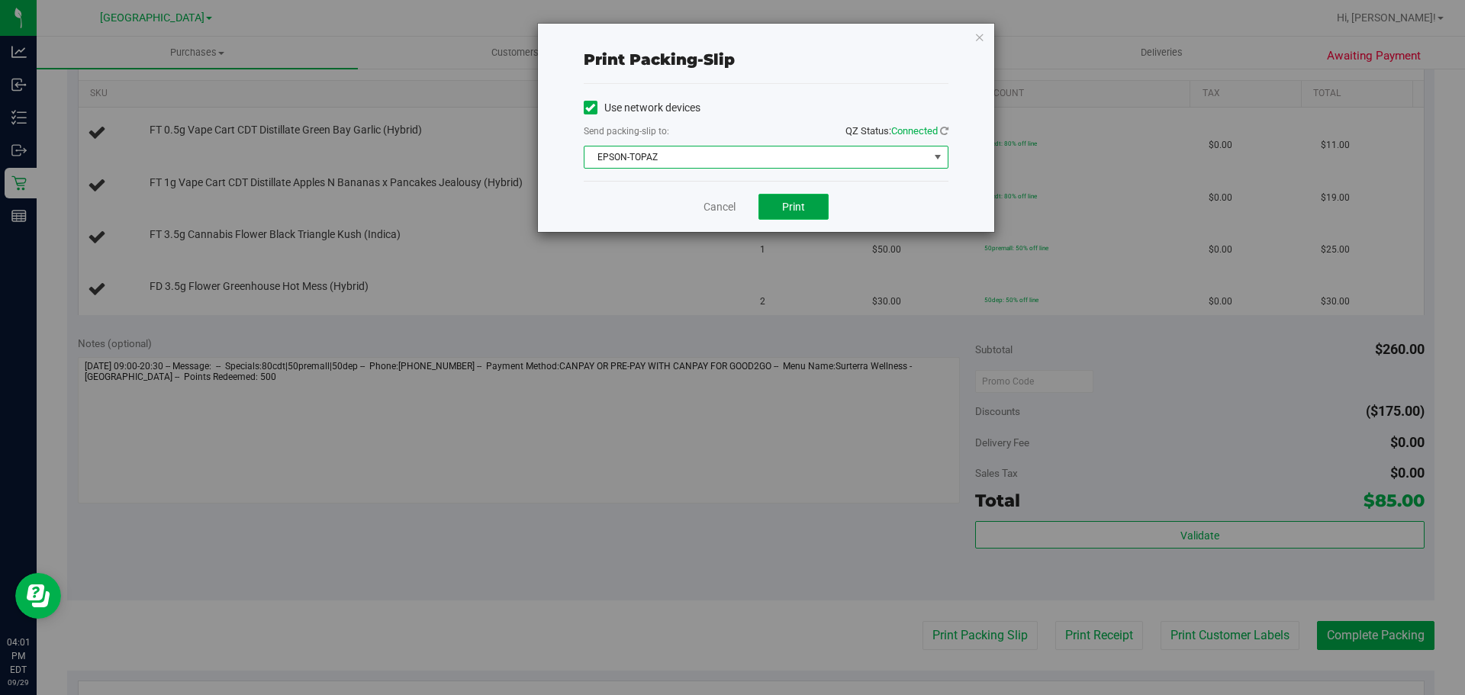
click at [815, 200] on button "Print" at bounding box center [793, 207] width 70 height 26
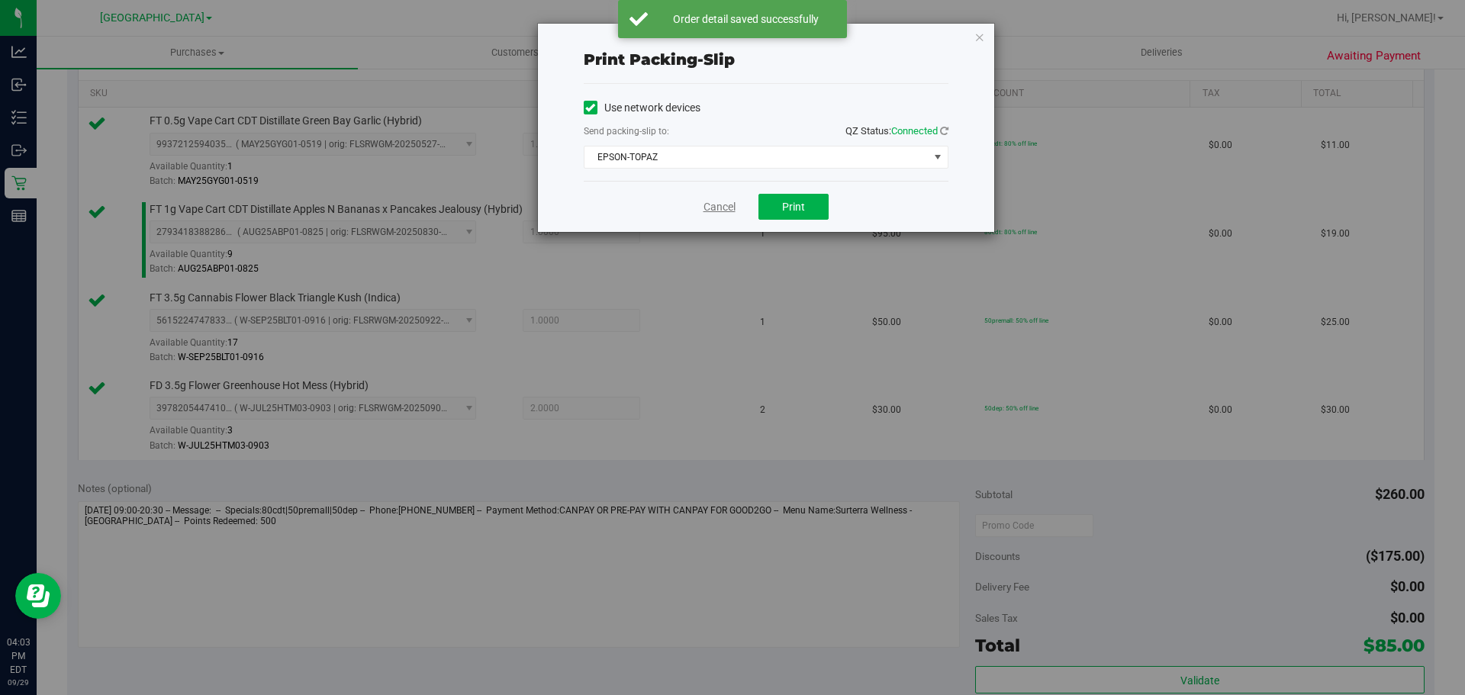
click at [716, 205] on link "Cancel" at bounding box center [719, 207] width 32 height 16
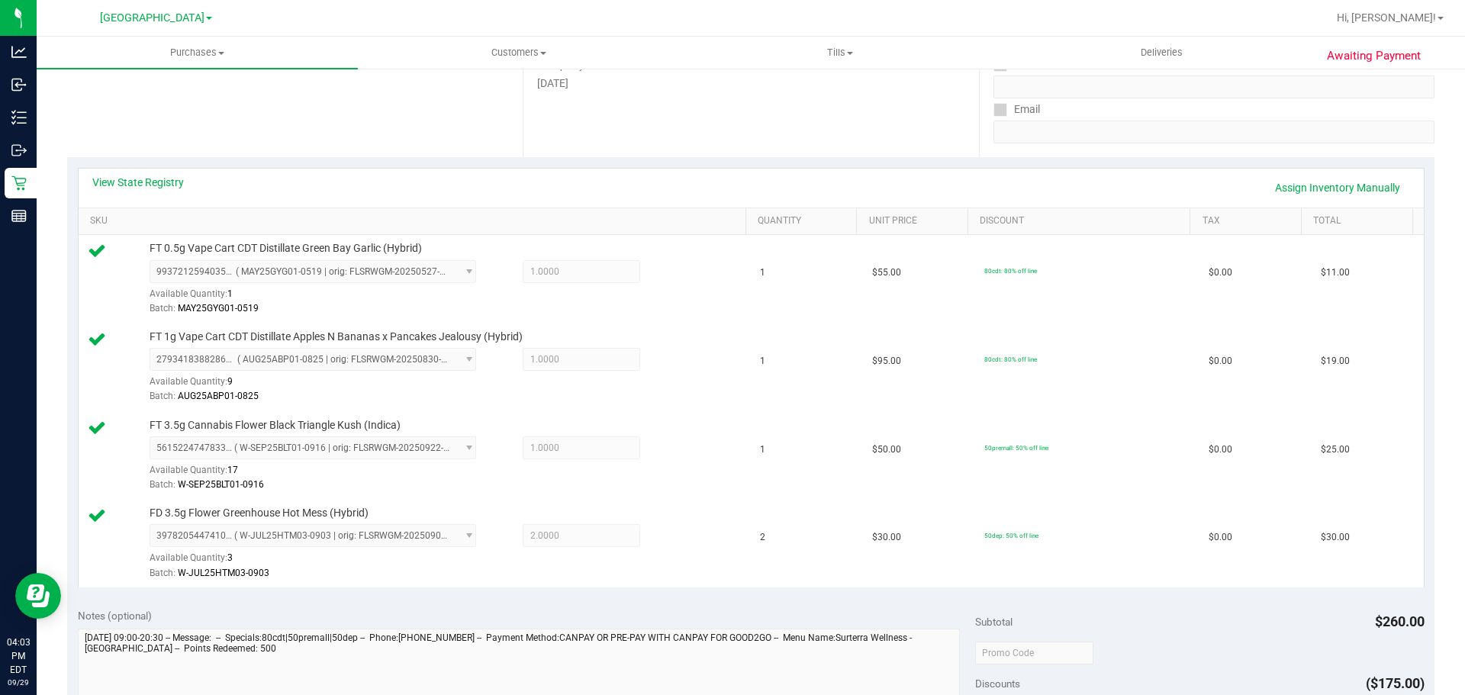
scroll to position [33, 0]
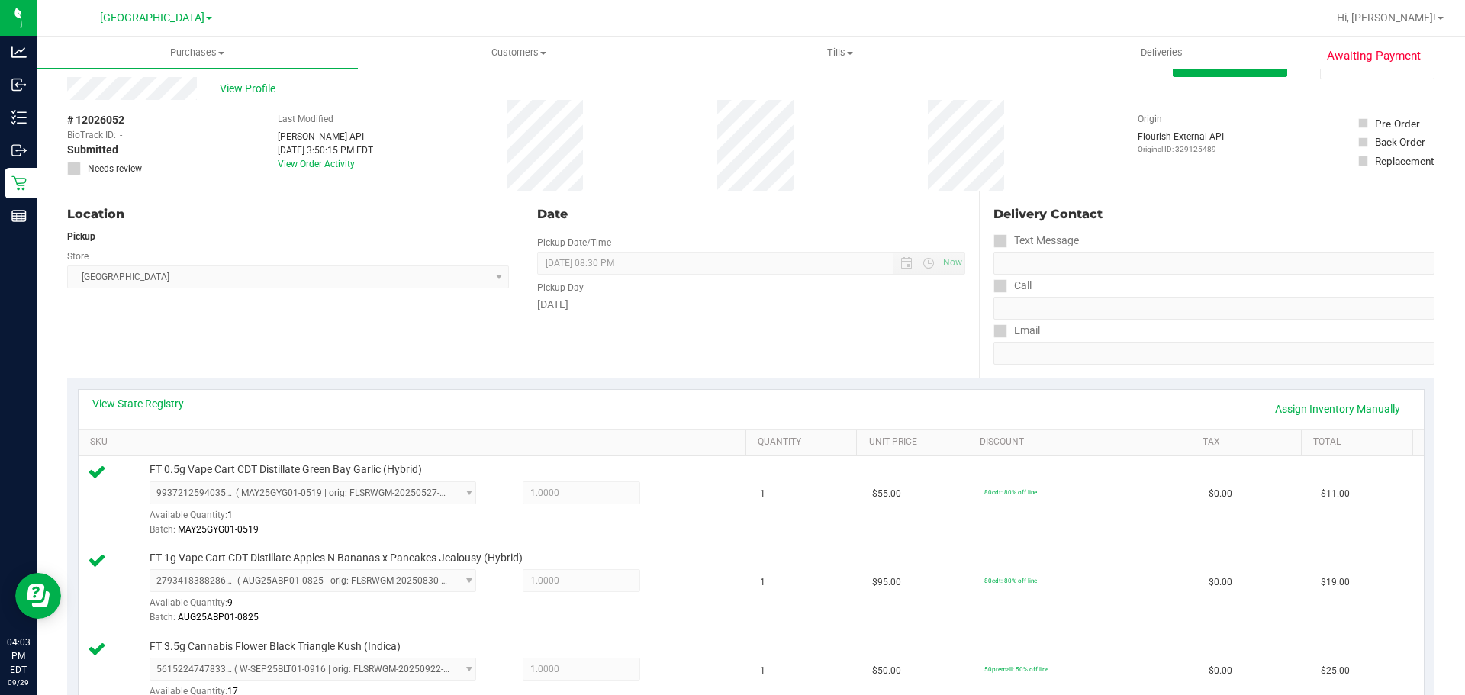
click at [256, 76] on div "Back Edit Purchase Cancel Purchase" at bounding box center [750, 63] width 1367 height 27
click at [237, 88] on span "View Profile" at bounding box center [250, 89] width 61 height 16
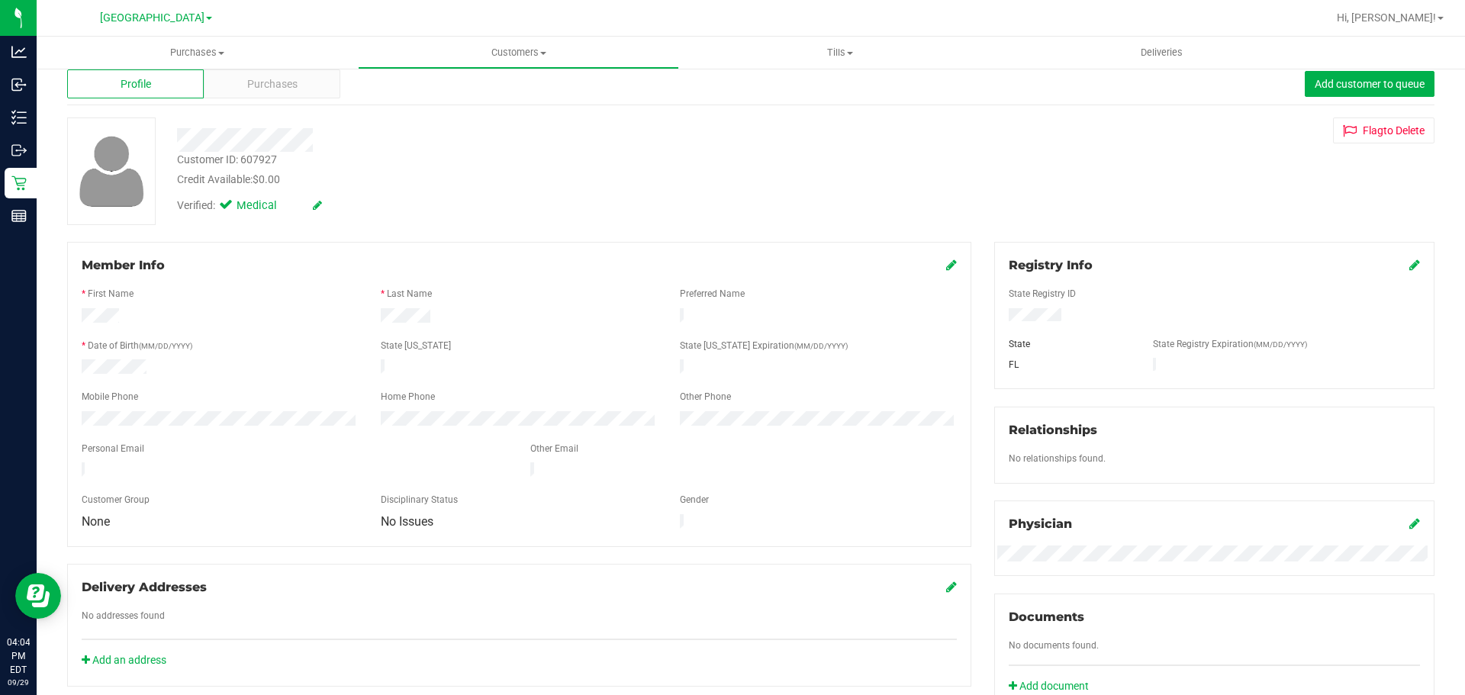
click at [250, 166] on div "Customer ID: 607927" at bounding box center [227, 160] width 100 height 16
copy div "607927"
click at [288, 79] on span "Purchases" at bounding box center [272, 84] width 50 height 16
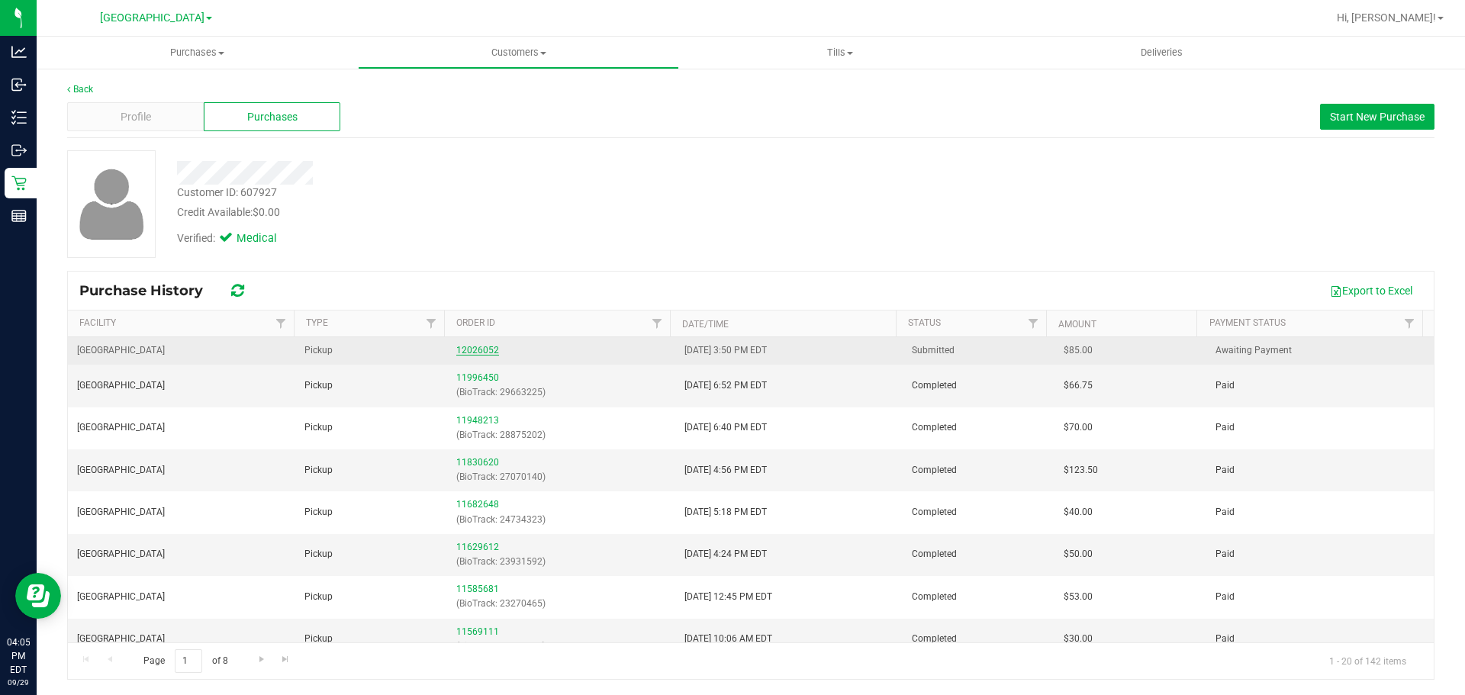
click at [457, 355] on link "12026052" at bounding box center [477, 350] width 43 height 11
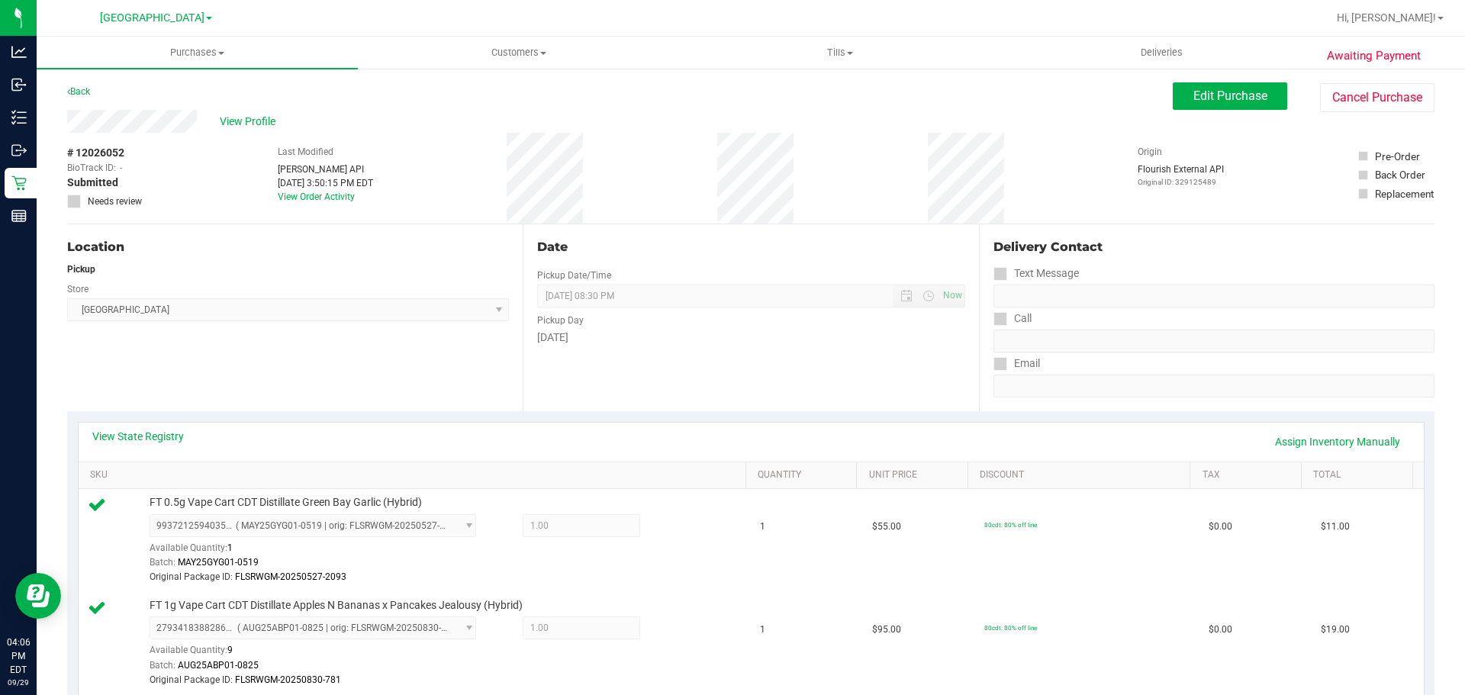
click at [250, 301] on span "[GEOGRAPHIC_DATA] WC Select Store [PERSON_NAME][GEOGRAPHIC_DATA] [PERSON_NAME][…" at bounding box center [288, 309] width 442 height 23
click at [1227, 95] on span "Edit Purchase" at bounding box center [1230, 95] width 74 height 14
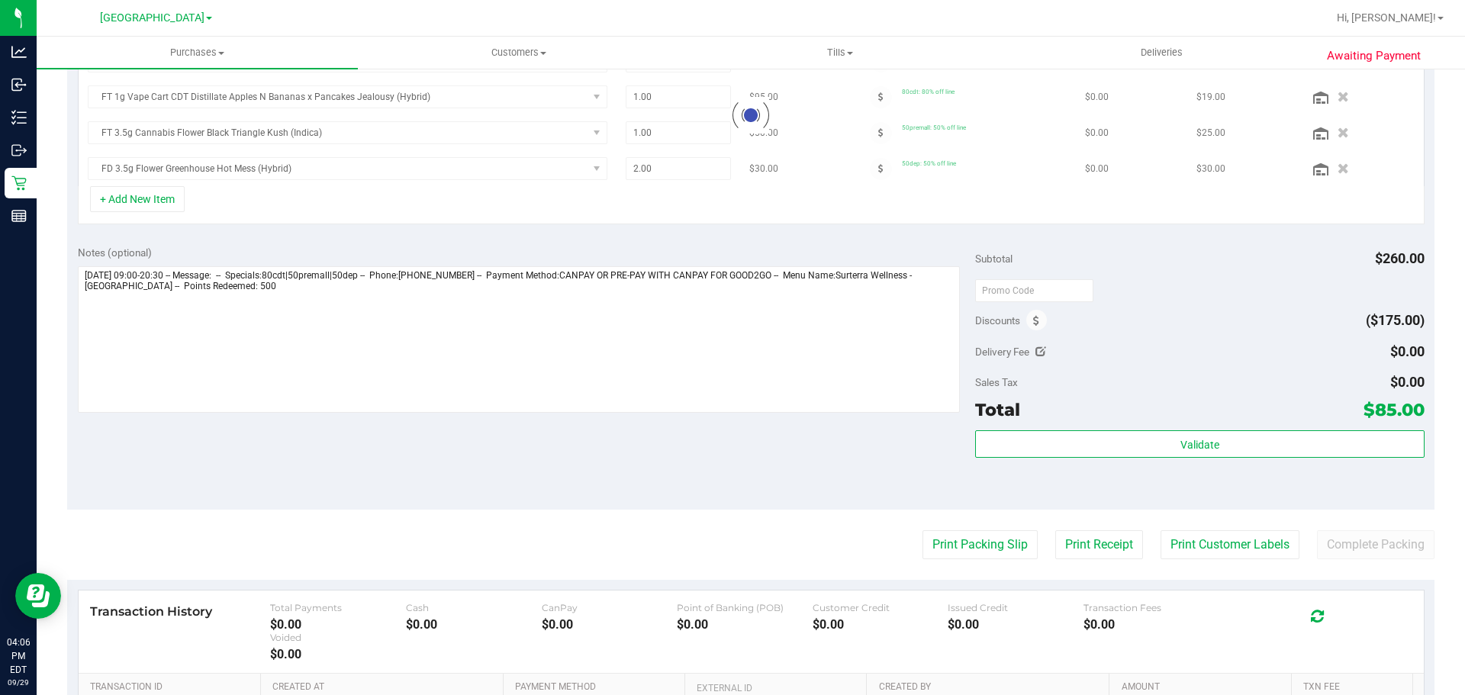
scroll to position [534, 0]
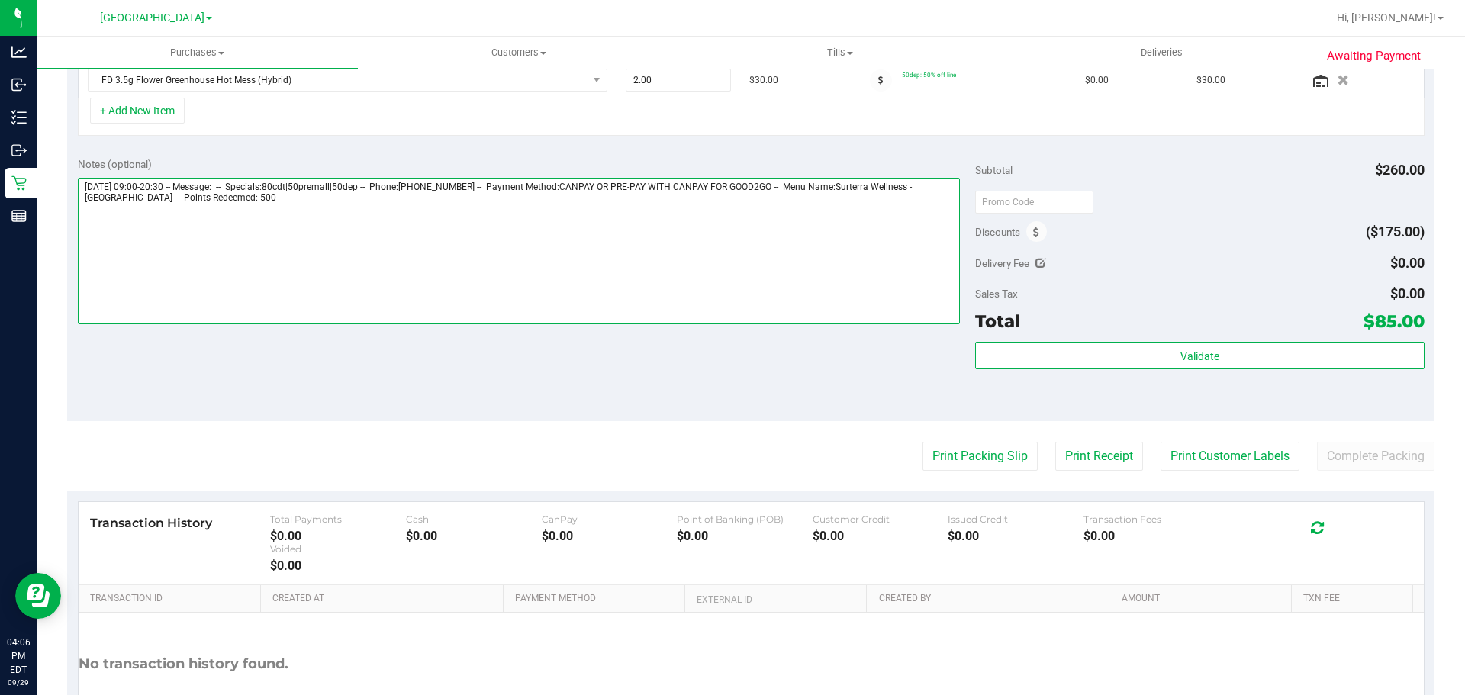
click at [290, 243] on textarea at bounding box center [519, 251] width 883 height 146
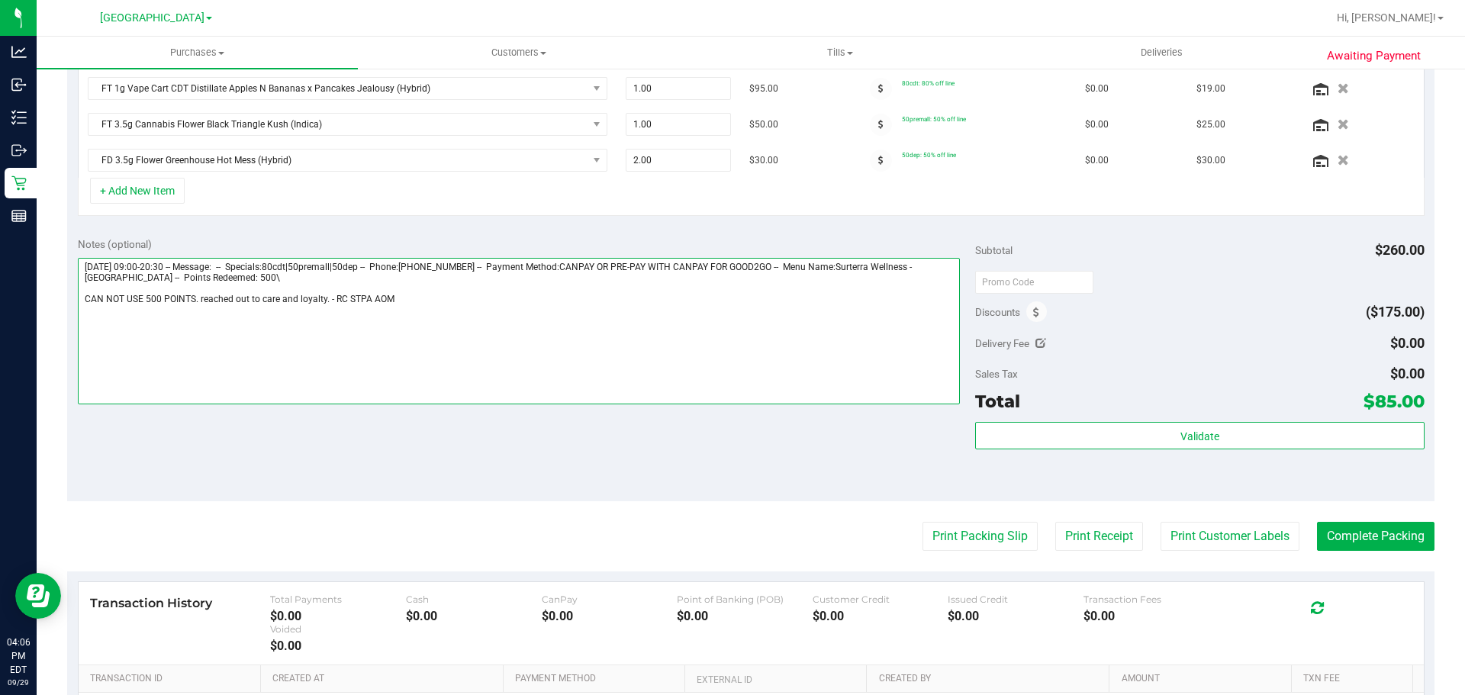
scroll to position [0, 0]
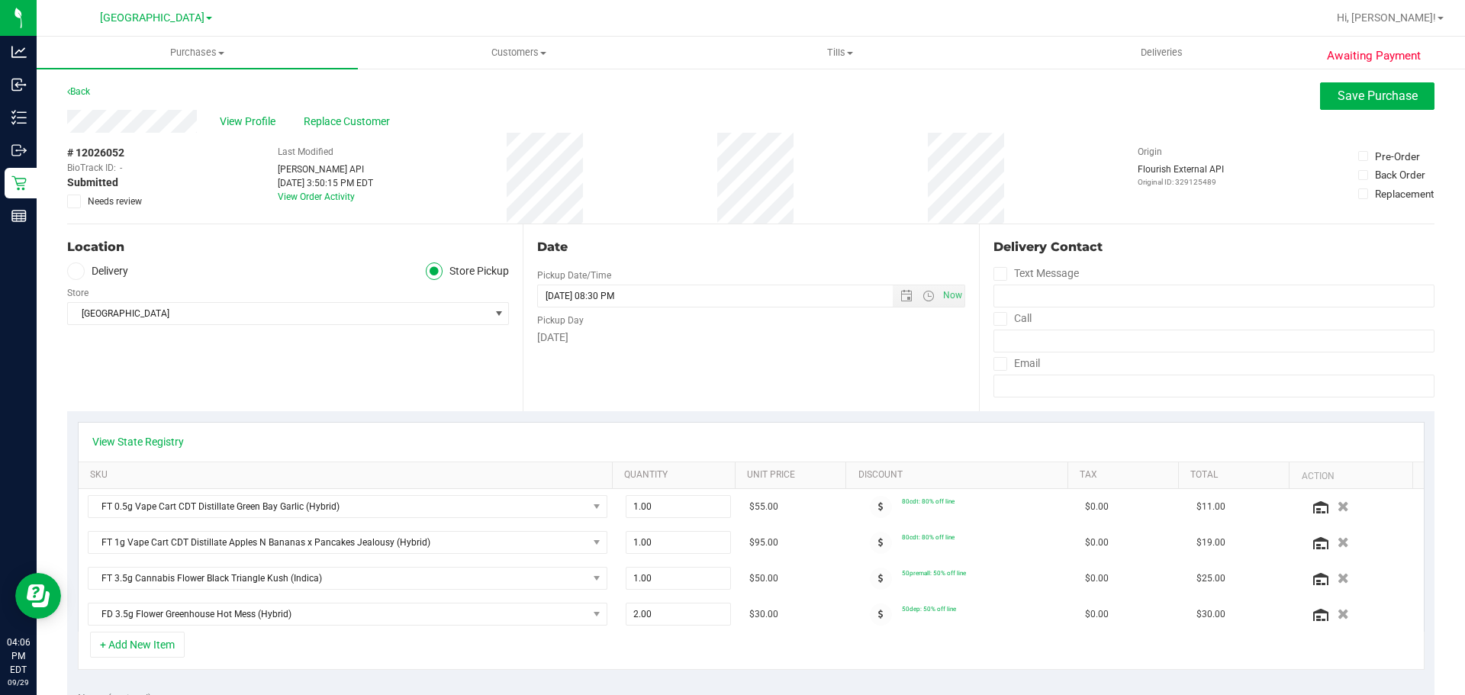
type textarea "[DATE] 09:00-20:30 -- Message: -- Specials:80cdt|50premall|50dep -- Phone:[PHON…"
click at [1371, 112] on div "View Profile Replace Customer" at bounding box center [750, 121] width 1367 height 23
click at [1375, 108] on button "Save Purchase" at bounding box center [1377, 95] width 114 height 27
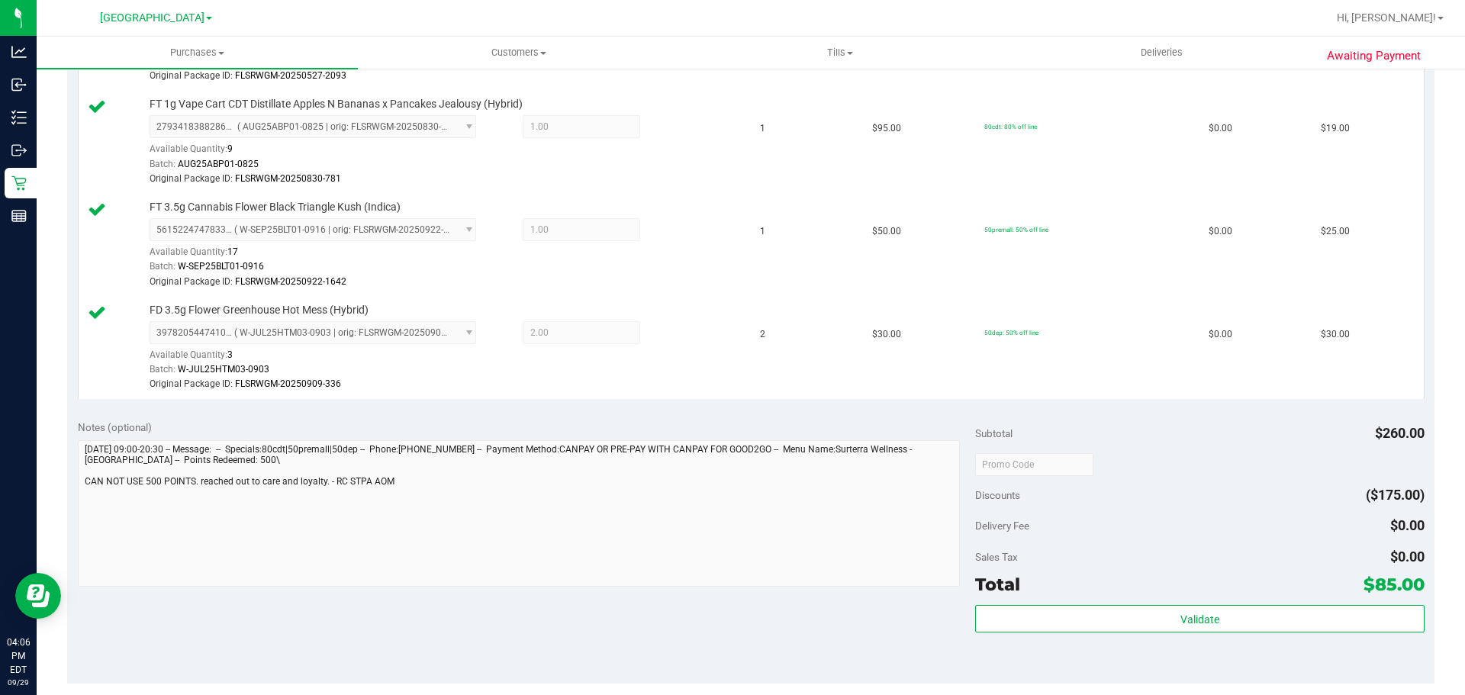
scroll to position [610, 0]
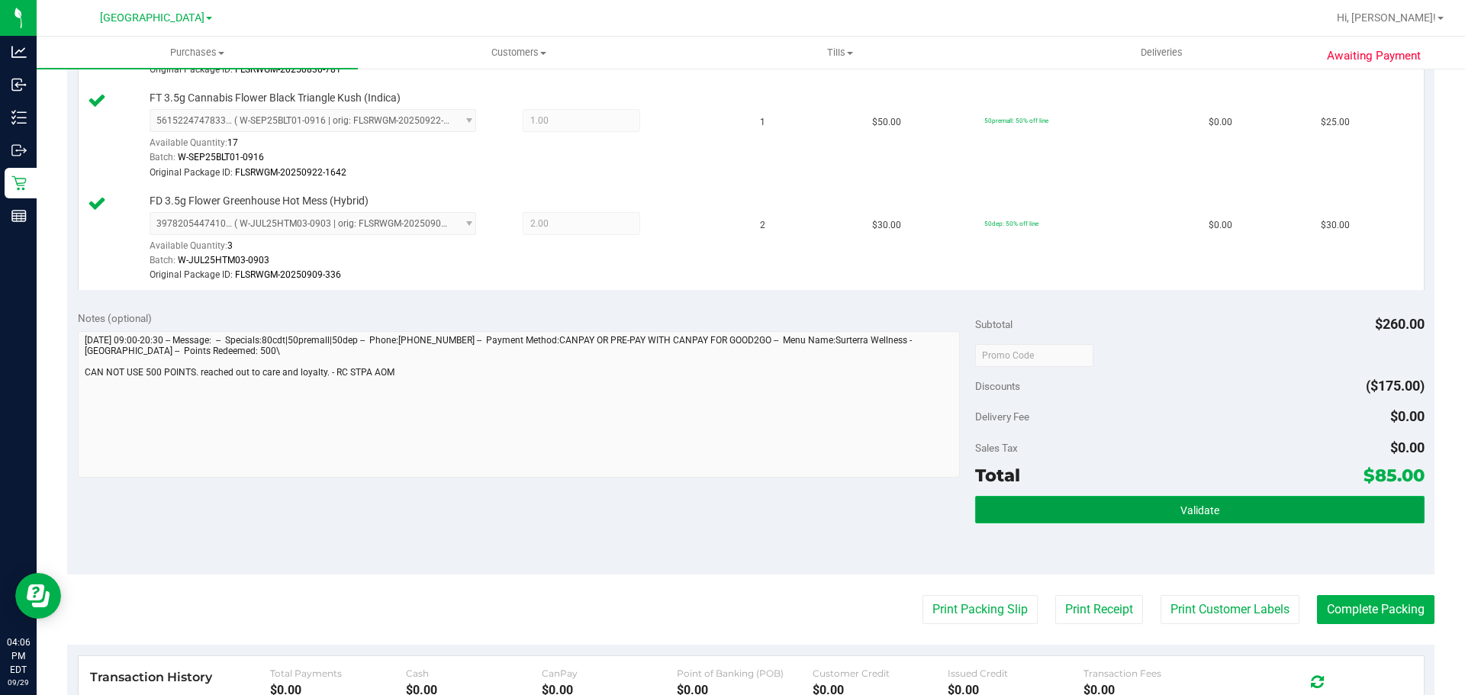
click at [1159, 519] on button "Validate" at bounding box center [1199, 509] width 449 height 27
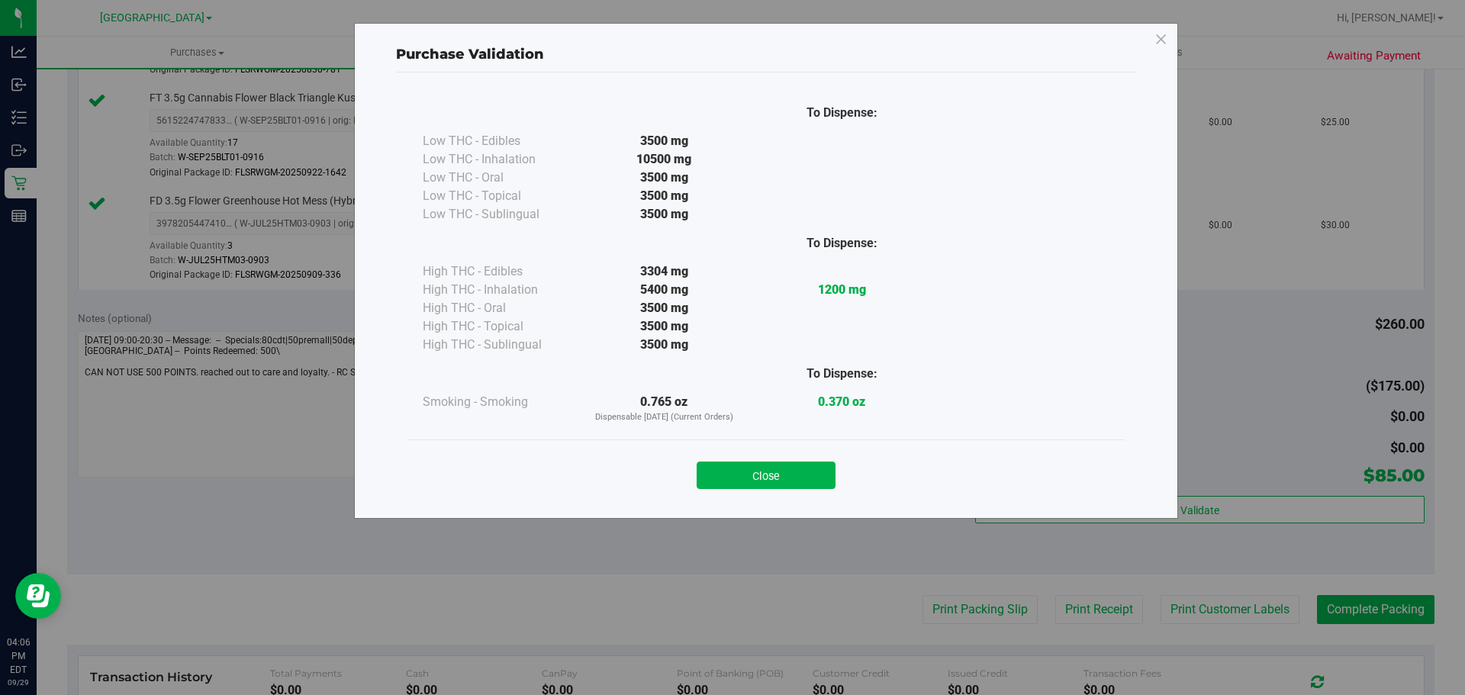
click at [777, 495] on div "Close" at bounding box center [765, 470] width 717 height 62
click at [784, 475] on button "Close" at bounding box center [765, 475] width 139 height 27
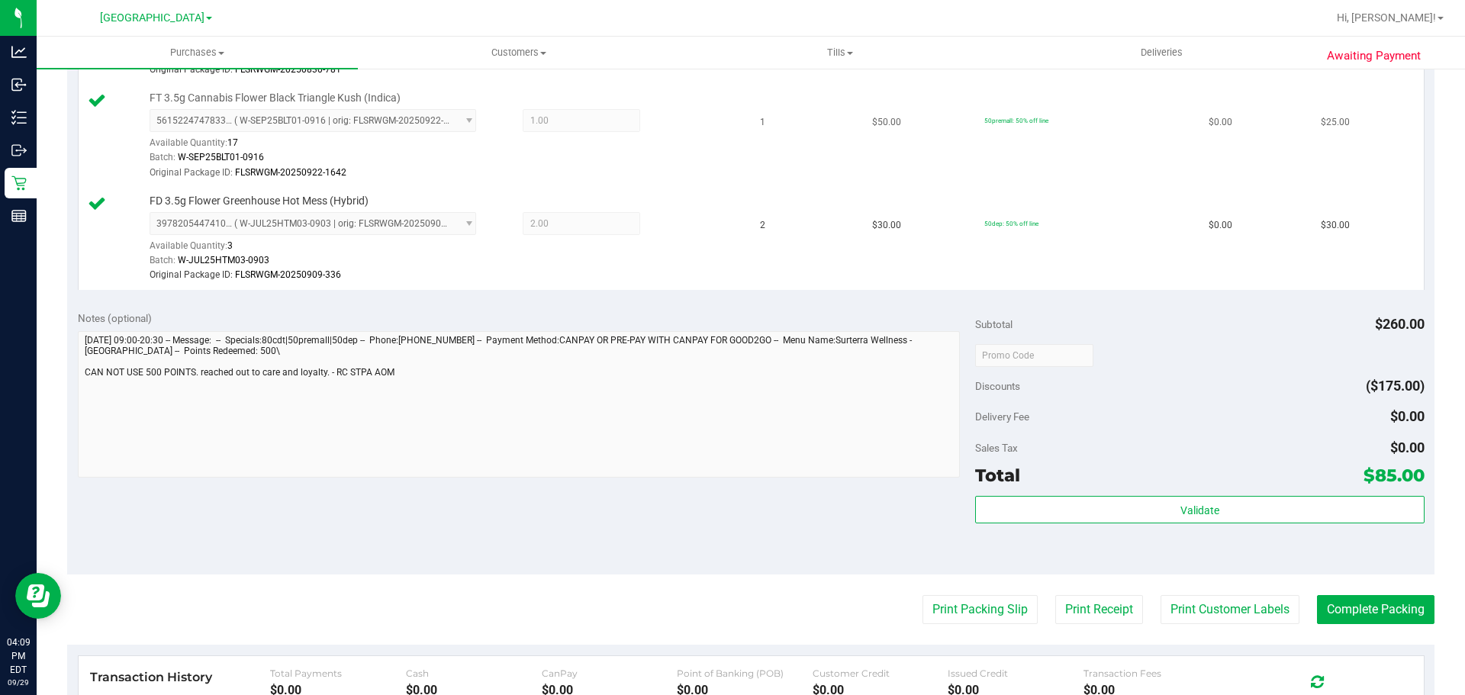
scroll to position [0, 0]
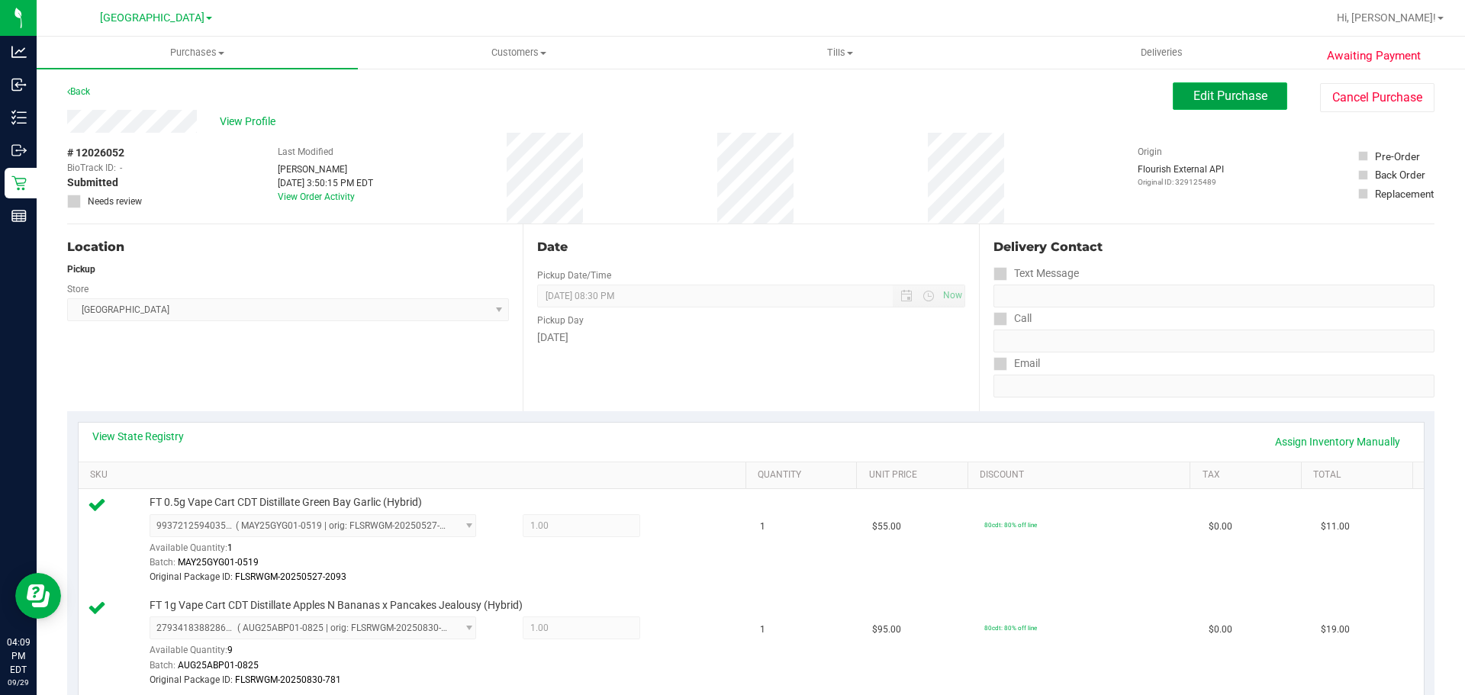
click at [1193, 100] on span "Edit Purchase" at bounding box center [1230, 95] width 74 height 14
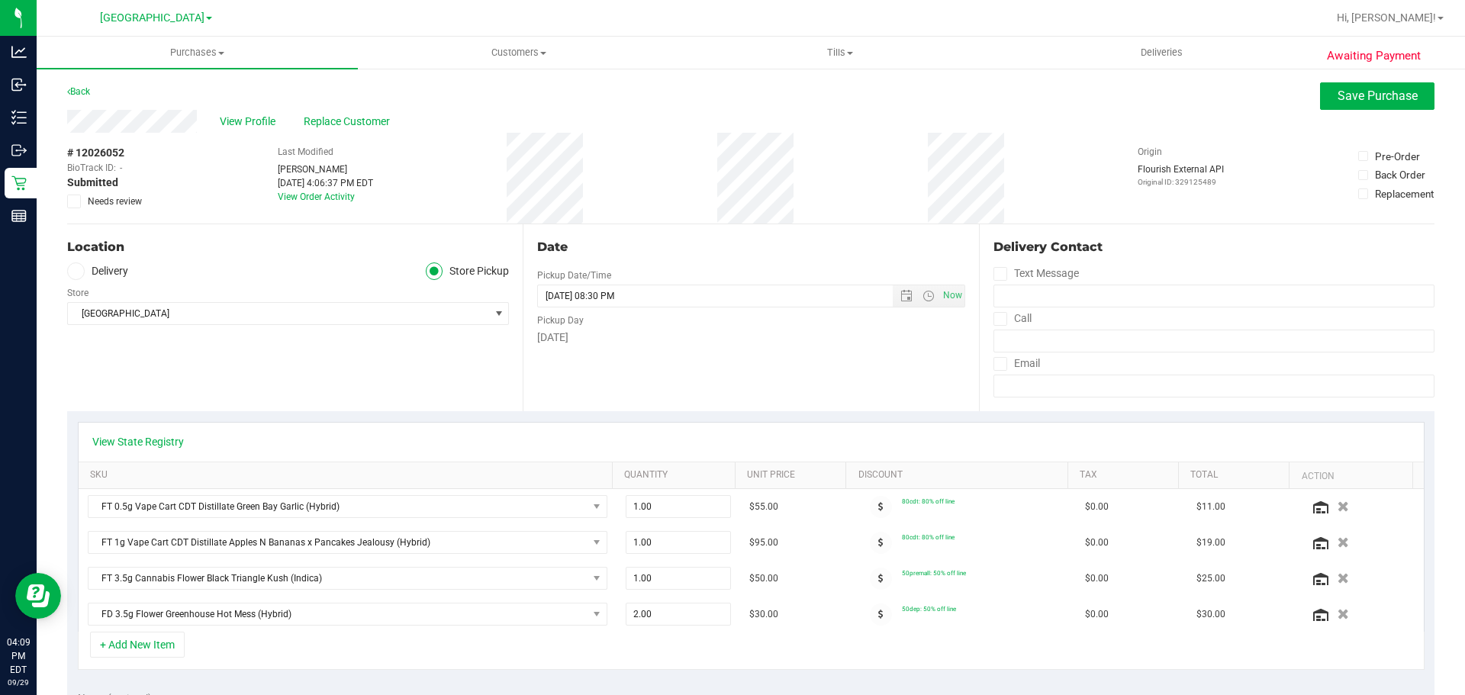
click at [74, 201] on icon at bounding box center [74, 201] width 10 height 0
click at [0, 0] on input "Needs review" at bounding box center [0, 0] width 0 height 0
click at [1342, 85] on button "Save Purchase" at bounding box center [1377, 95] width 114 height 27
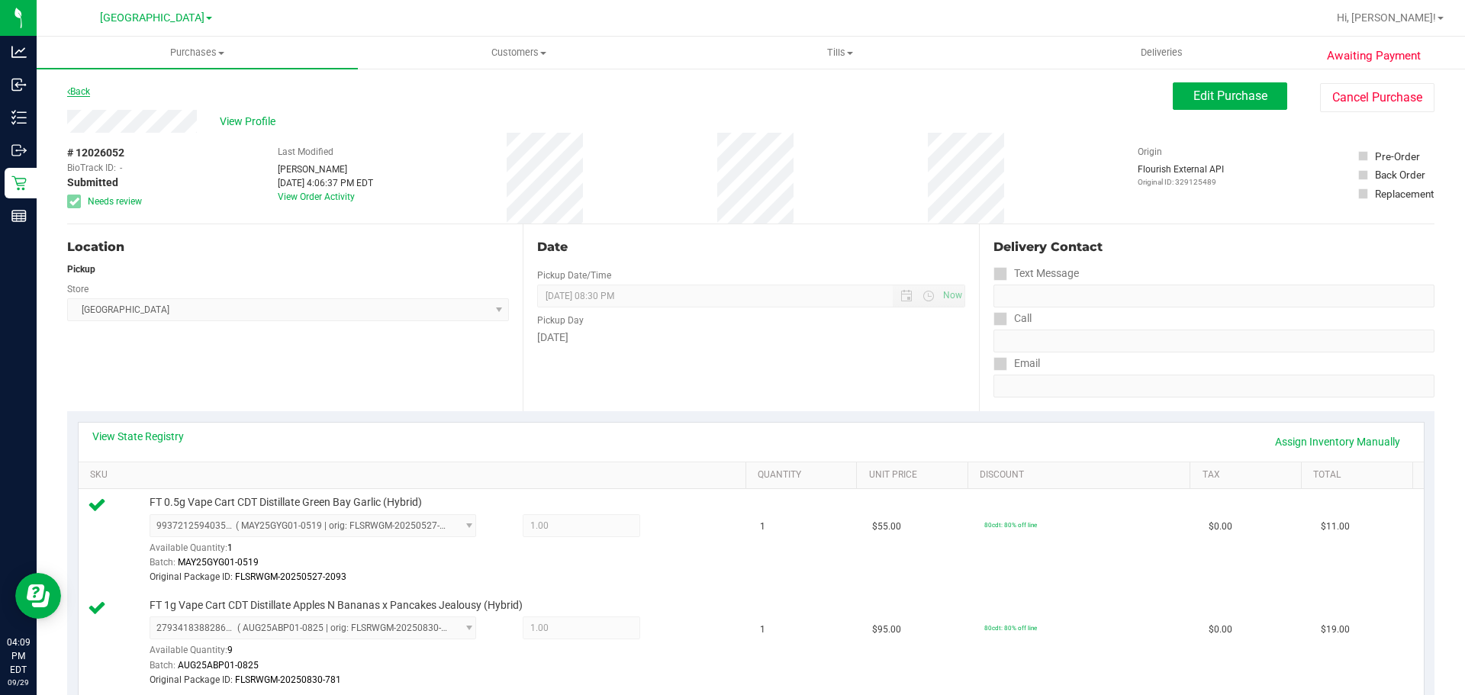
click at [81, 92] on link "Back" at bounding box center [78, 91] width 23 height 11
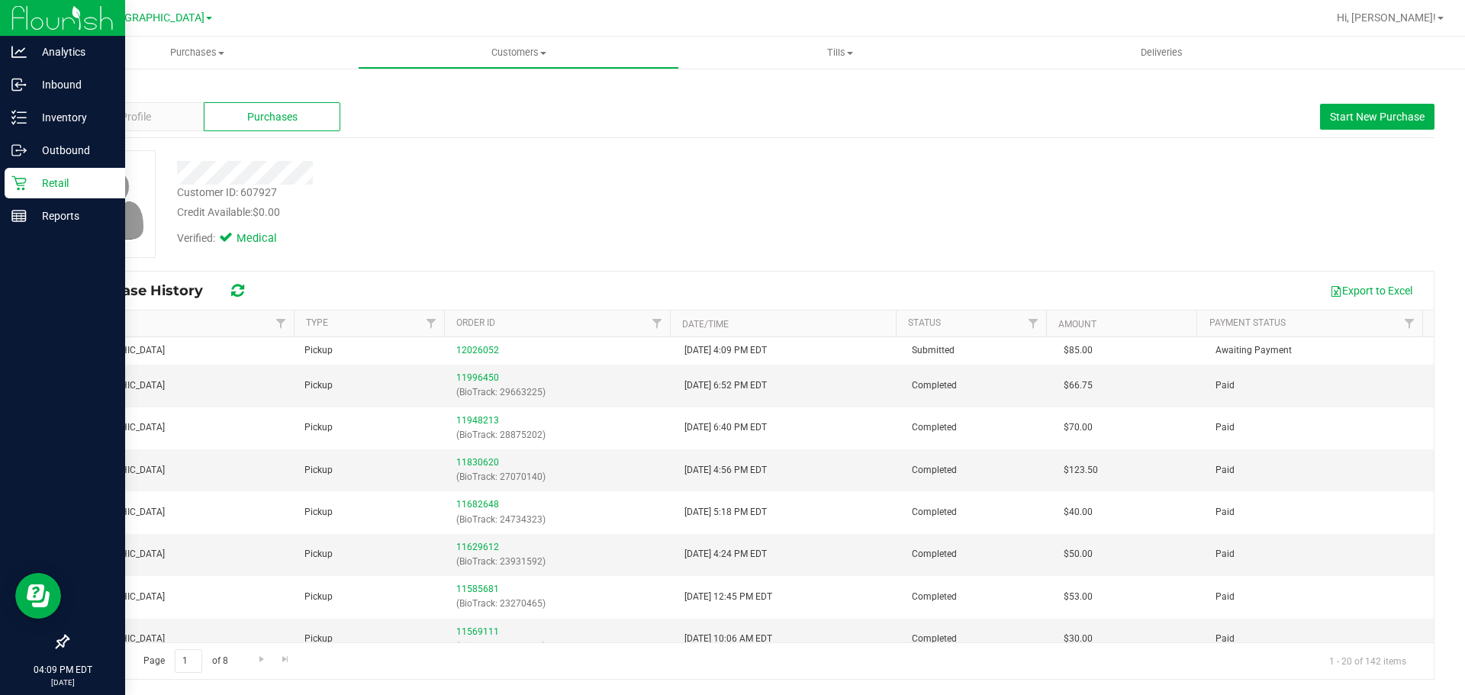
click at [29, 197] on div "Retail" at bounding box center [65, 183] width 121 height 31
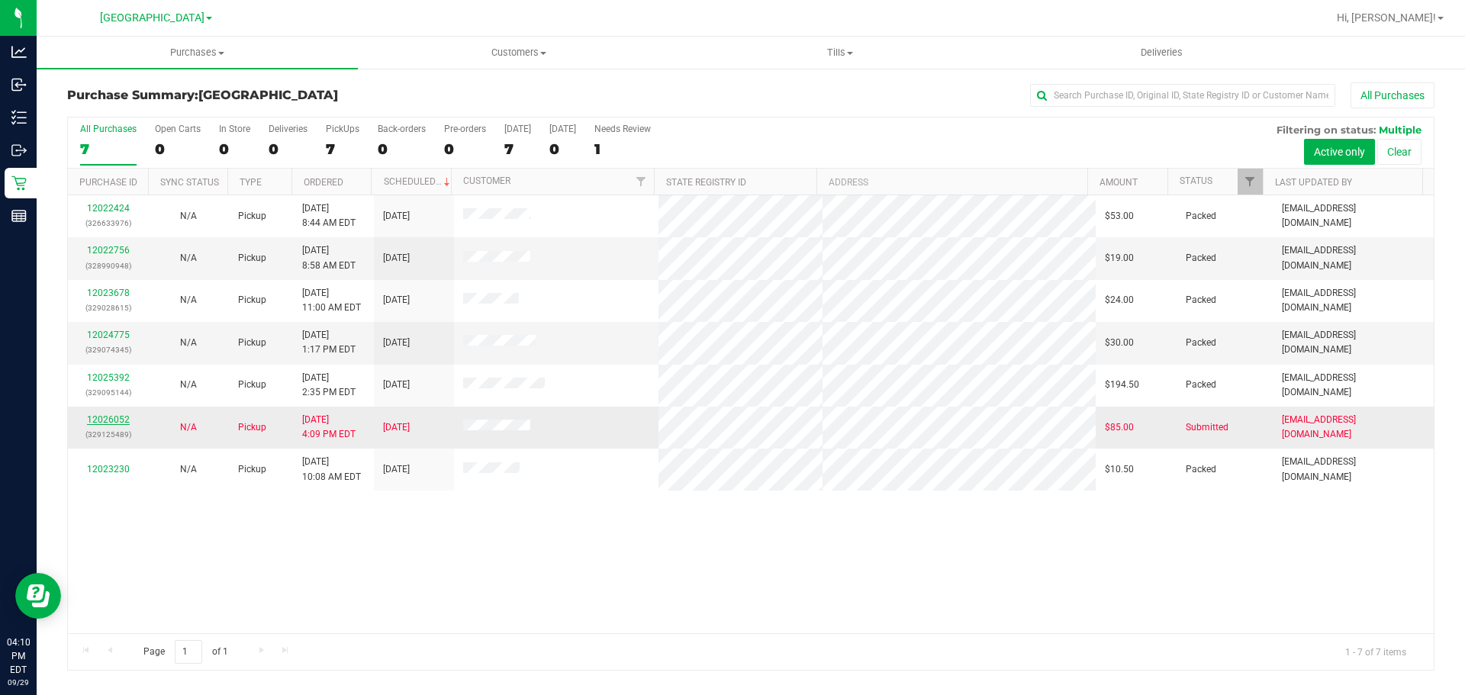
click at [98, 424] on link "12026052" at bounding box center [108, 419] width 43 height 11
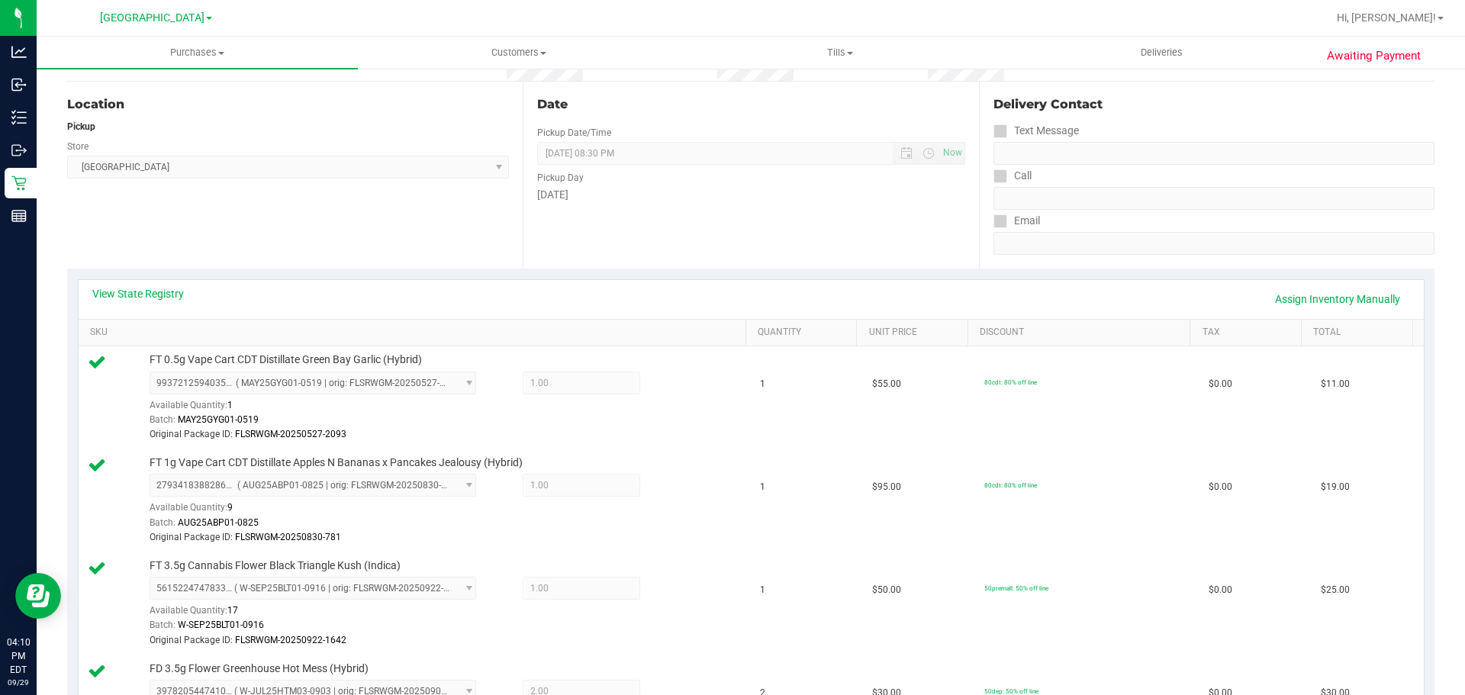
scroll to position [381, 0]
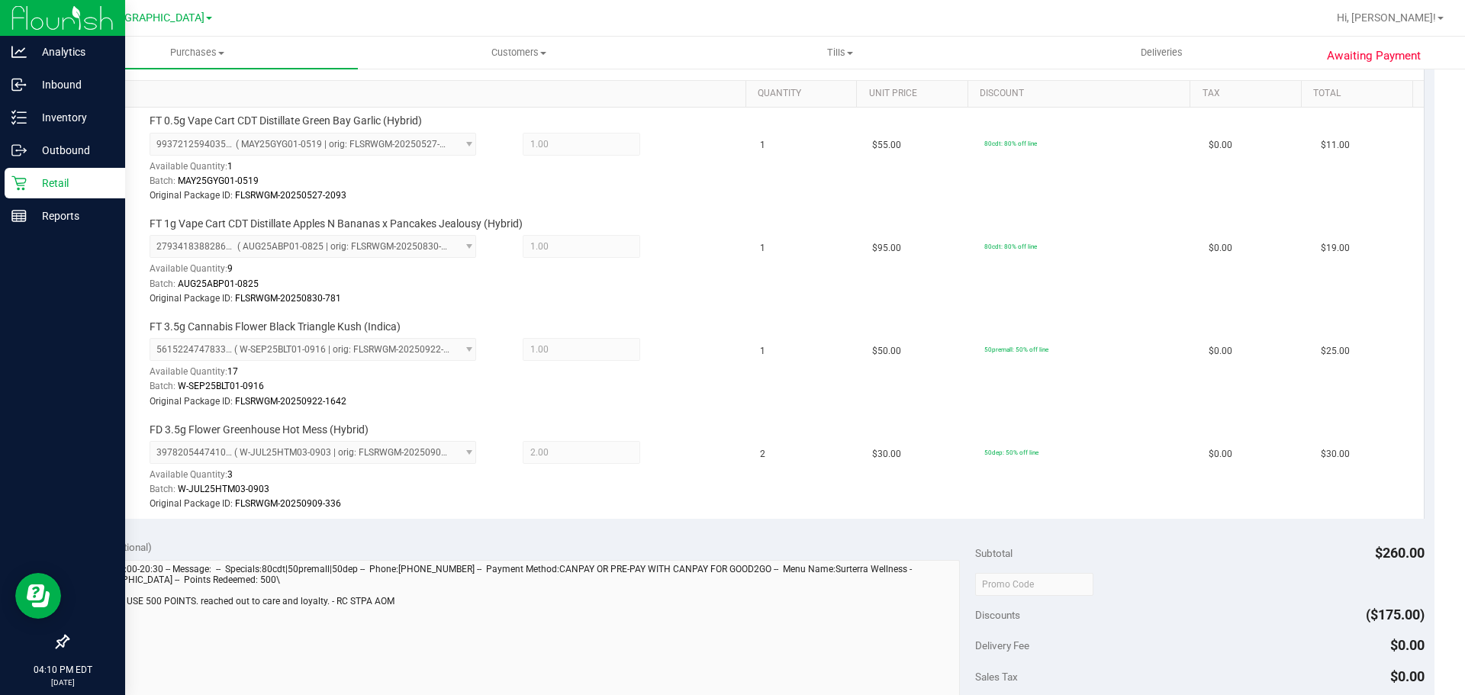
click at [18, 175] on icon at bounding box center [18, 182] width 15 height 15
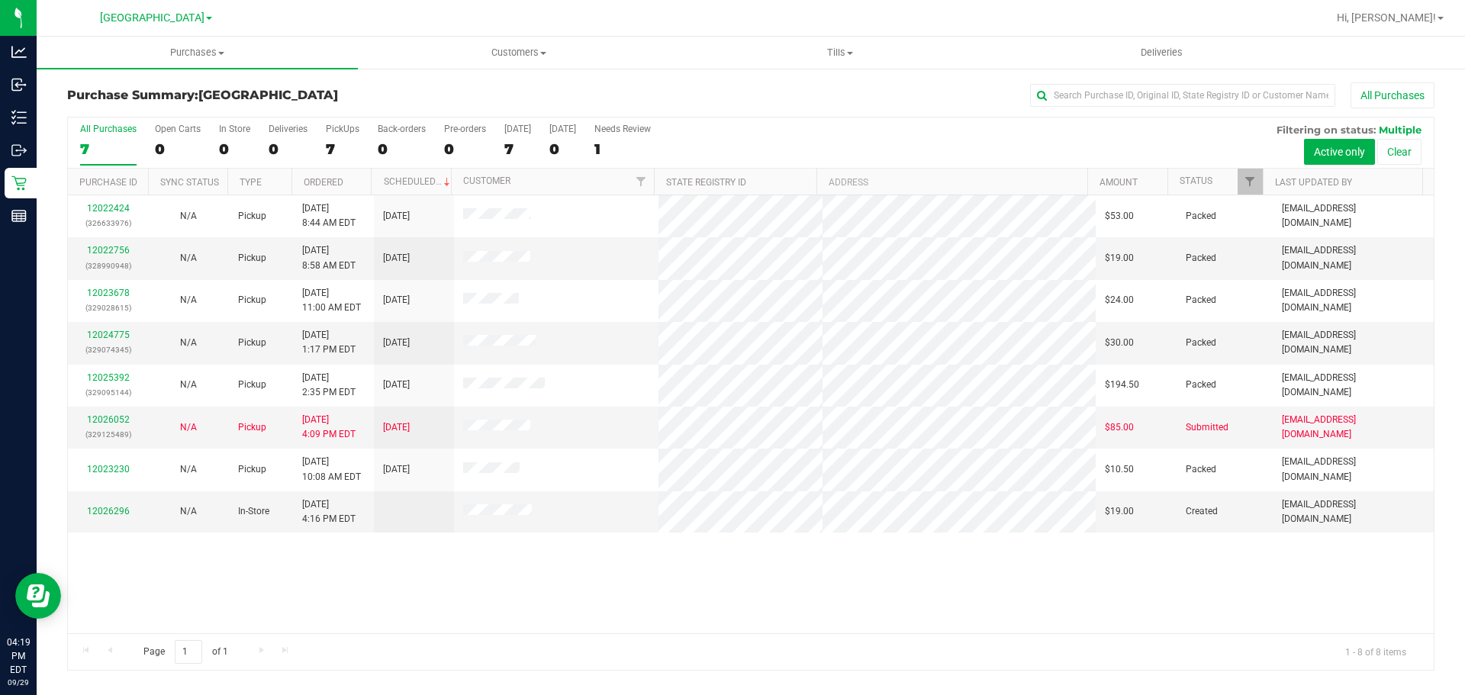
drag, startPoint x: 432, startPoint y: 593, endPoint x: 477, endPoint y: 585, distance: 45.8
click at [433, 593] on div "12022424 (326633976) N/A Pickup [DATE] 8:44 AM EDT 9/29/2025 $53.00 Packed [EMA…" at bounding box center [750, 414] width 1365 height 438
click at [476, 536] on div "12022424 (326633976) N/A Pickup [DATE] 8:44 AM EDT 9/29/2025 $53.00 Packed [EMA…" at bounding box center [750, 414] width 1365 height 438
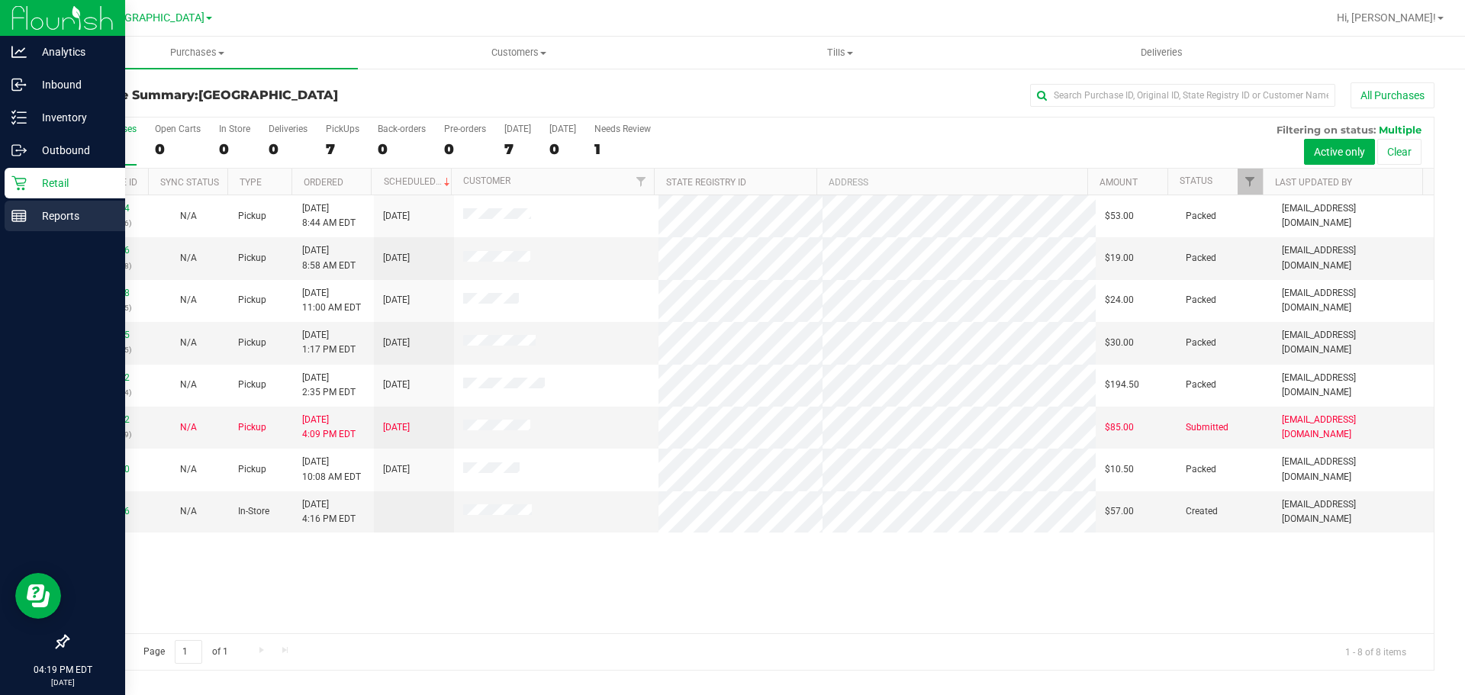
click at [29, 211] on p "Reports" at bounding box center [73, 216] width 92 height 18
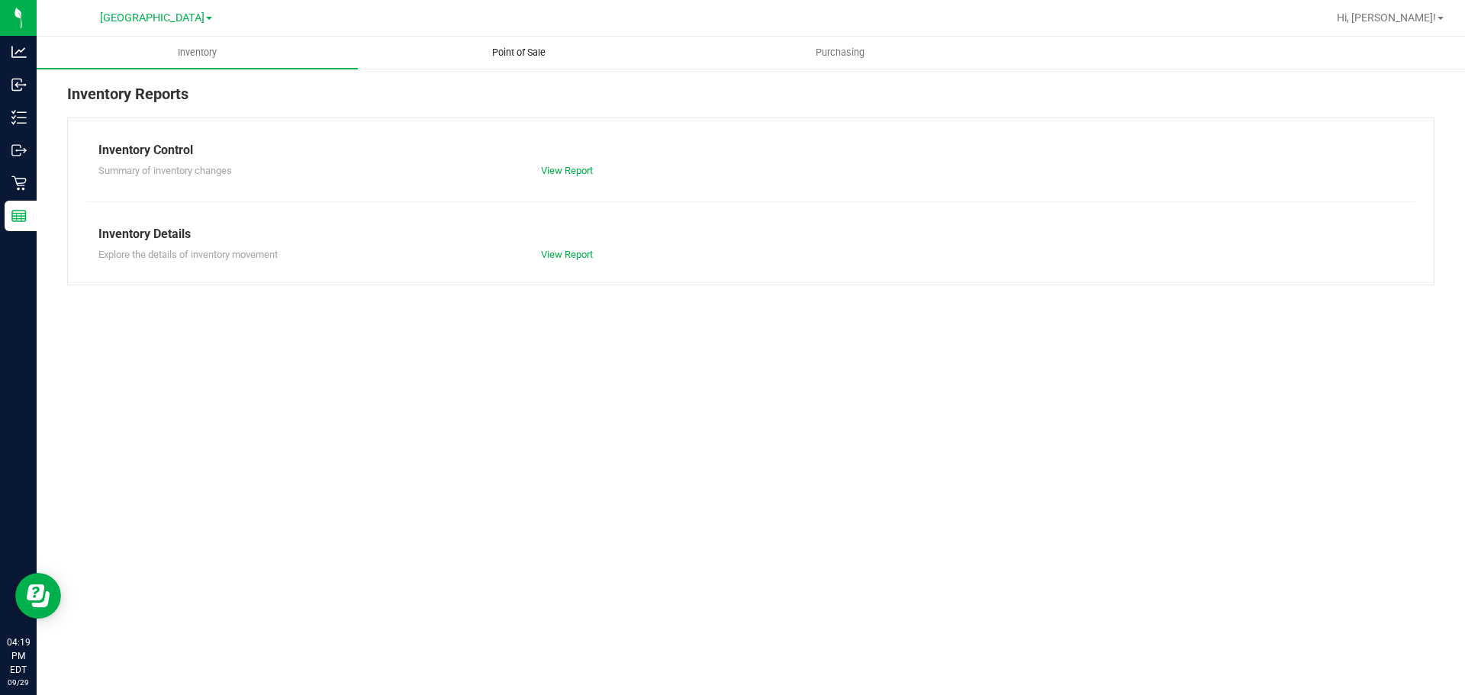
click at [536, 54] on span "Point of Sale" at bounding box center [518, 53] width 95 height 14
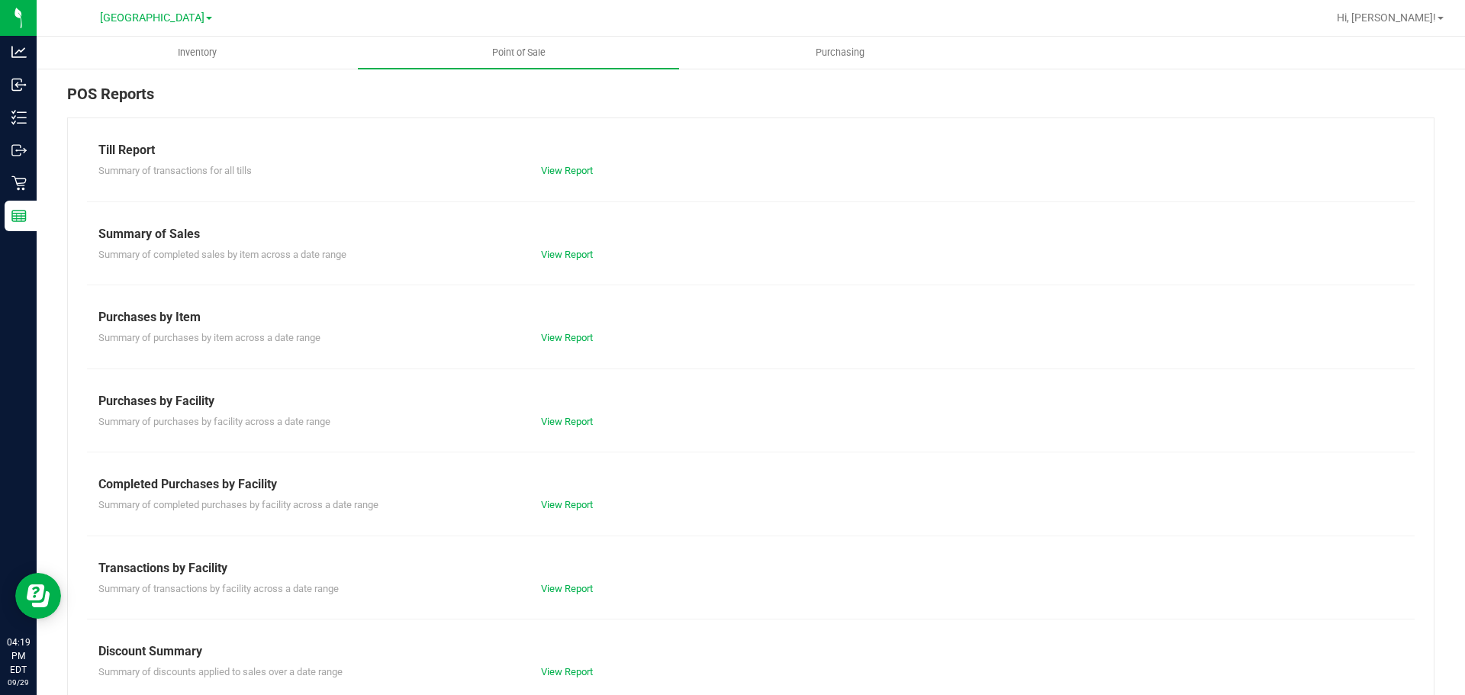
click at [565, 495] on div "Summary of completed purchases by facility across a date range View Report" at bounding box center [750, 503] width 1327 height 19
click at [564, 497] on div "View Report" at bounding box center [639, 504] width 221 height 15
click at [563, 506] on link "View Report" at bounding box center [567, 504] width 52 height 11
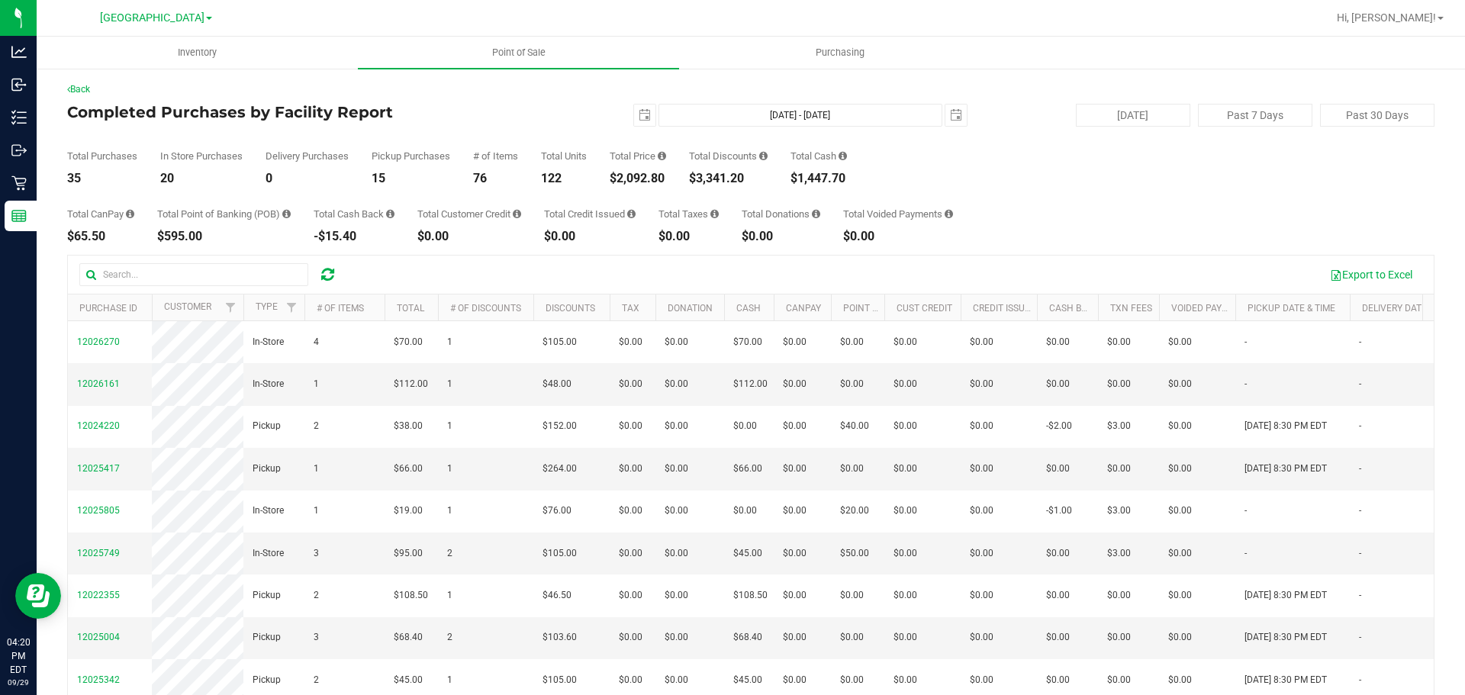
click at [502, 155] on div "# of Items" at bounding box center [495, 156] width 45 height 10
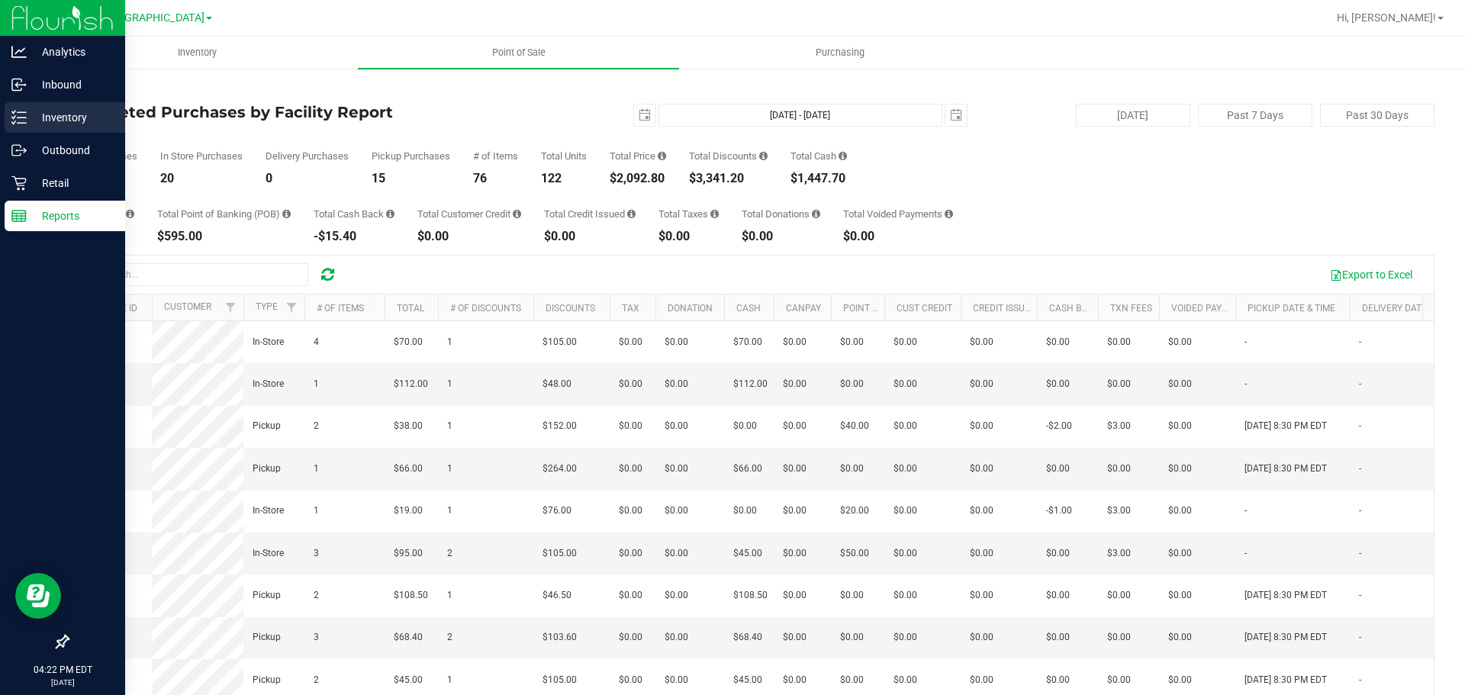
click at [20, 129] on div "Inventory" at bounding box center [65, 117] width 121 height 31
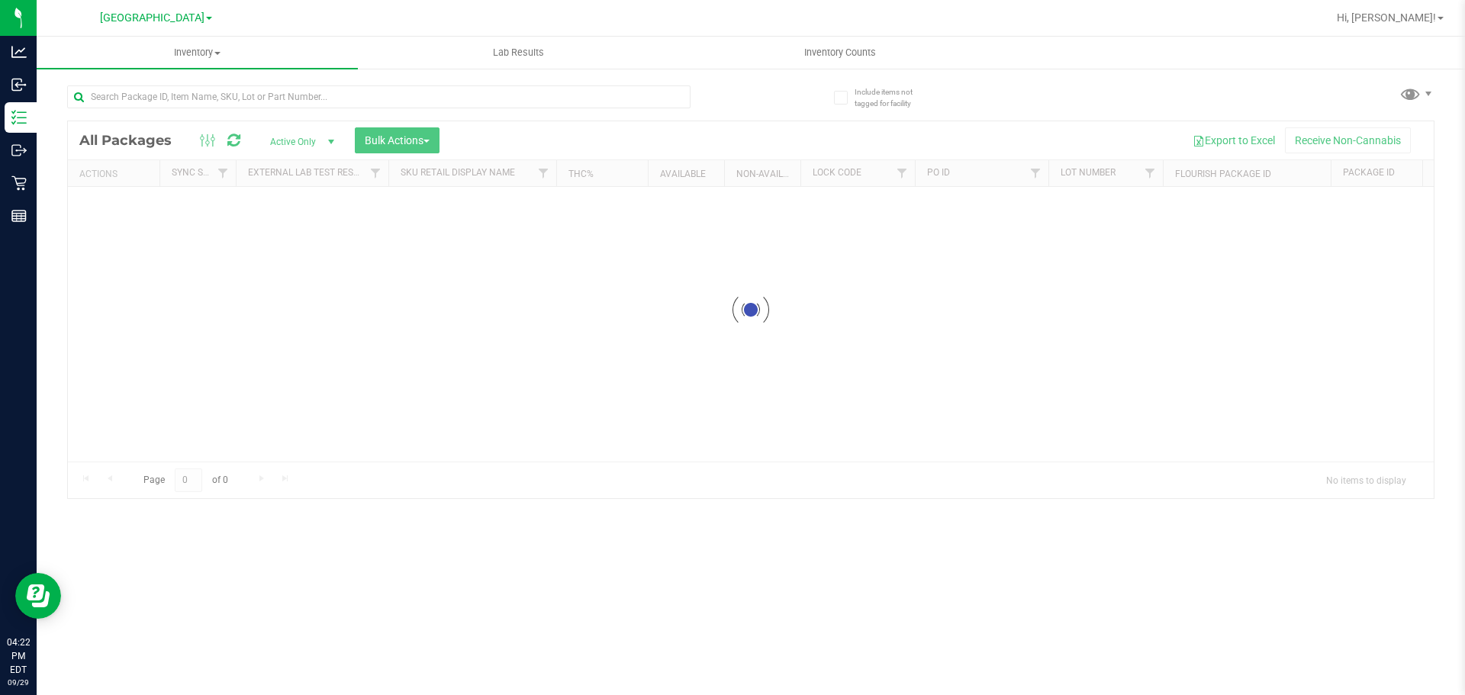
click at [170, 81] on div at bounding box center [408, 96] width 683 height 49
click at [166, 102] on input "text" at bounding box center [378, 96] width 623 height 23
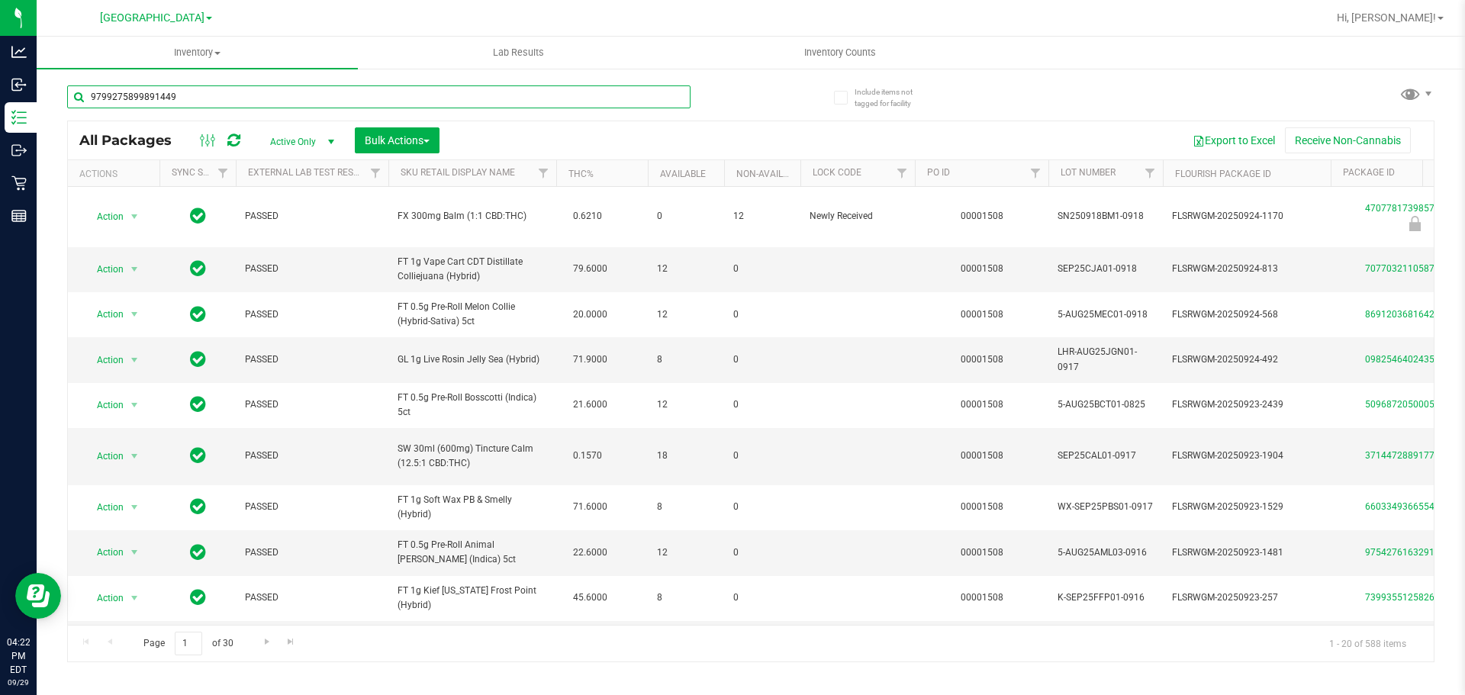
type input "9799275899891449"
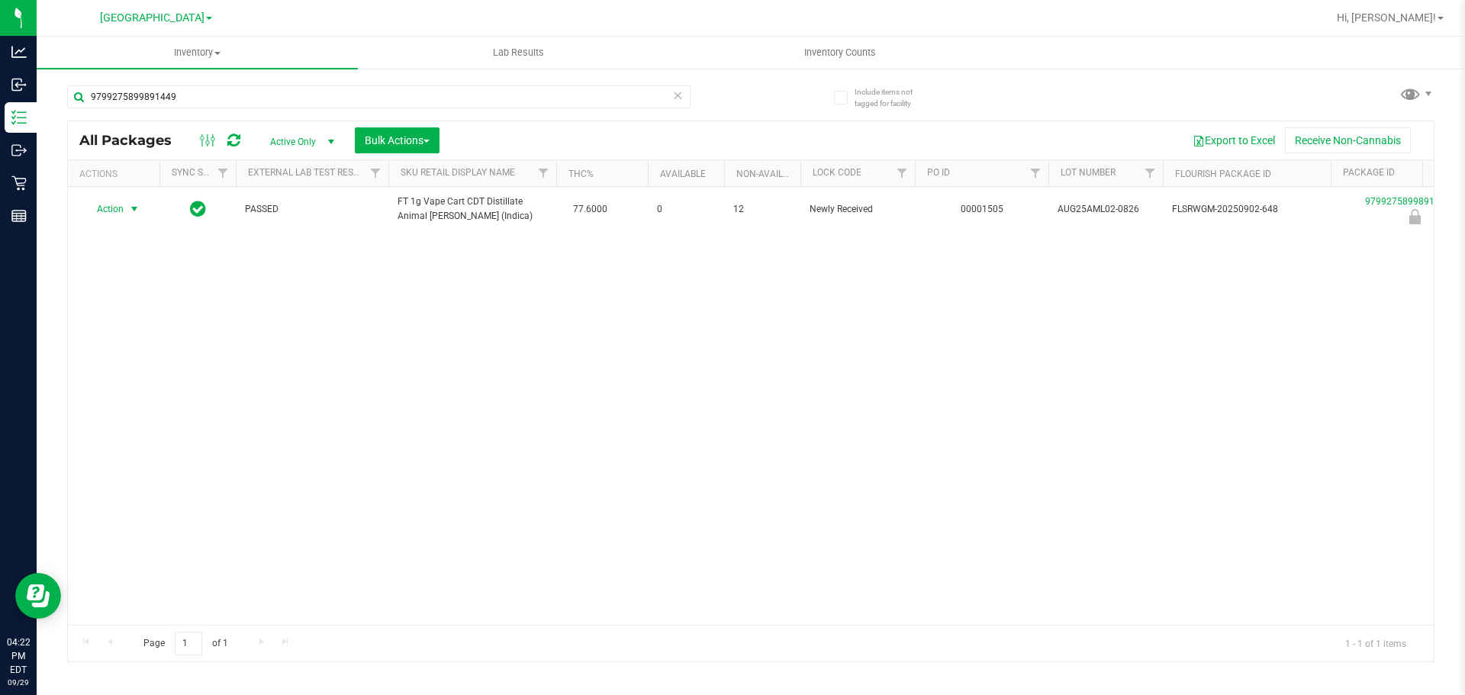
click at [130, 209] on span "select" at bounding box center [134, 209] width 12 height 12
click at [153, 379] on li "Unlock package" at bounding box center [133, 390] width 98 height 23
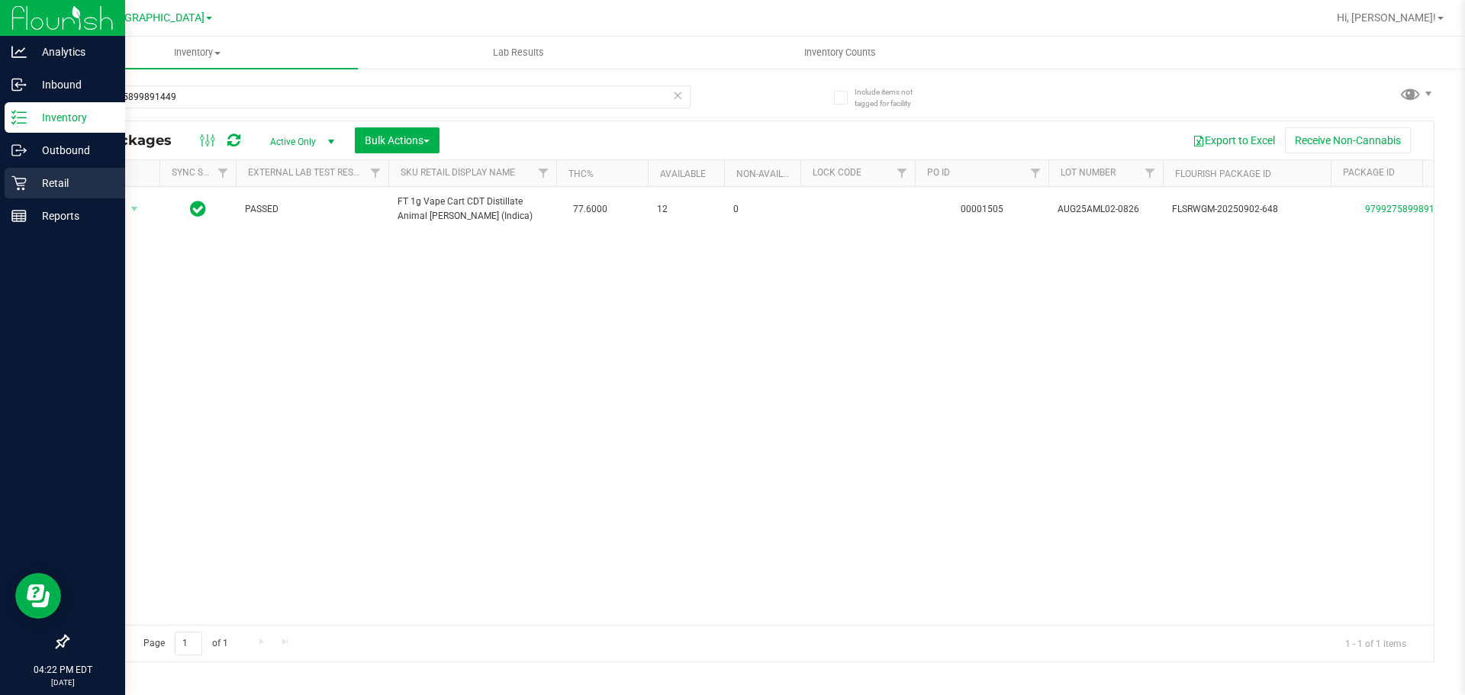
click at [23, 193] on div "Retail" at bounding box center [65, 183] width 121 height 31
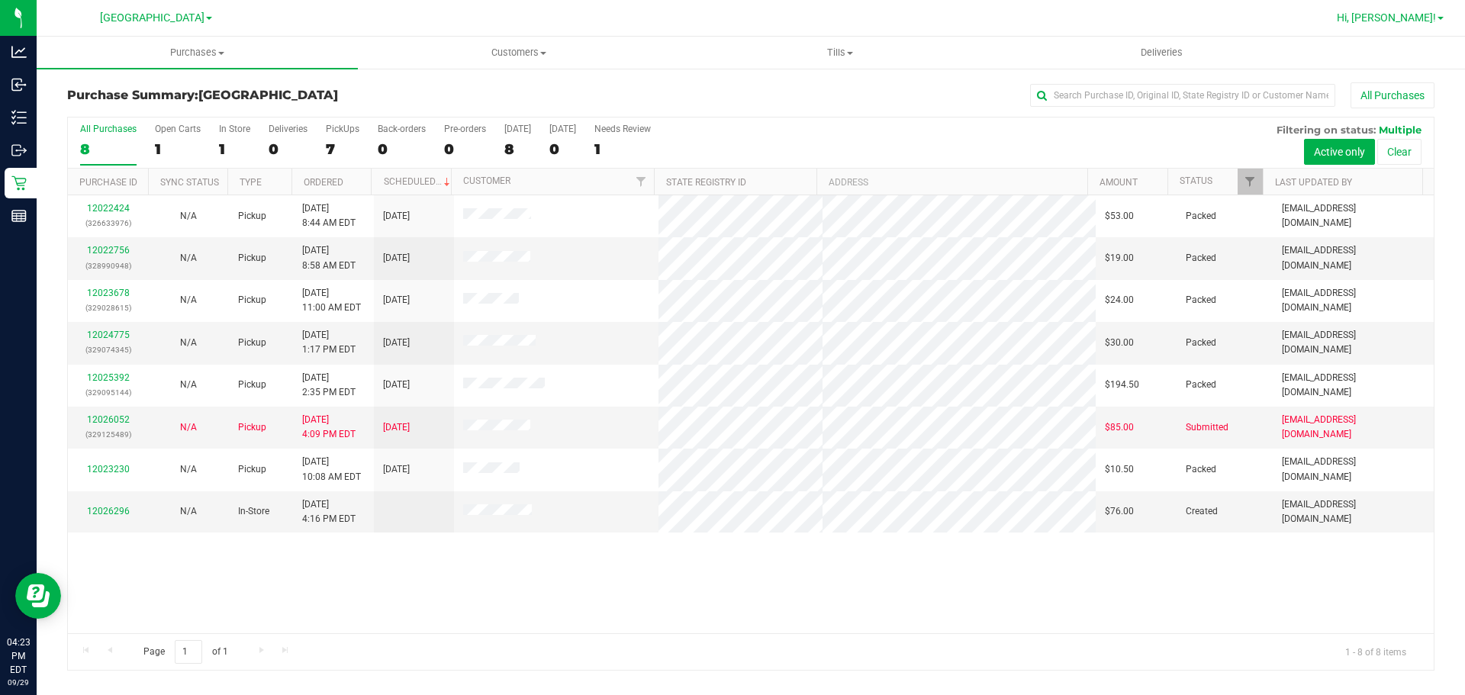
click at [1396, 20] on span "Hi, [PERSON_NAME]!" at bounding box center [1385, 17] width 99 height 12
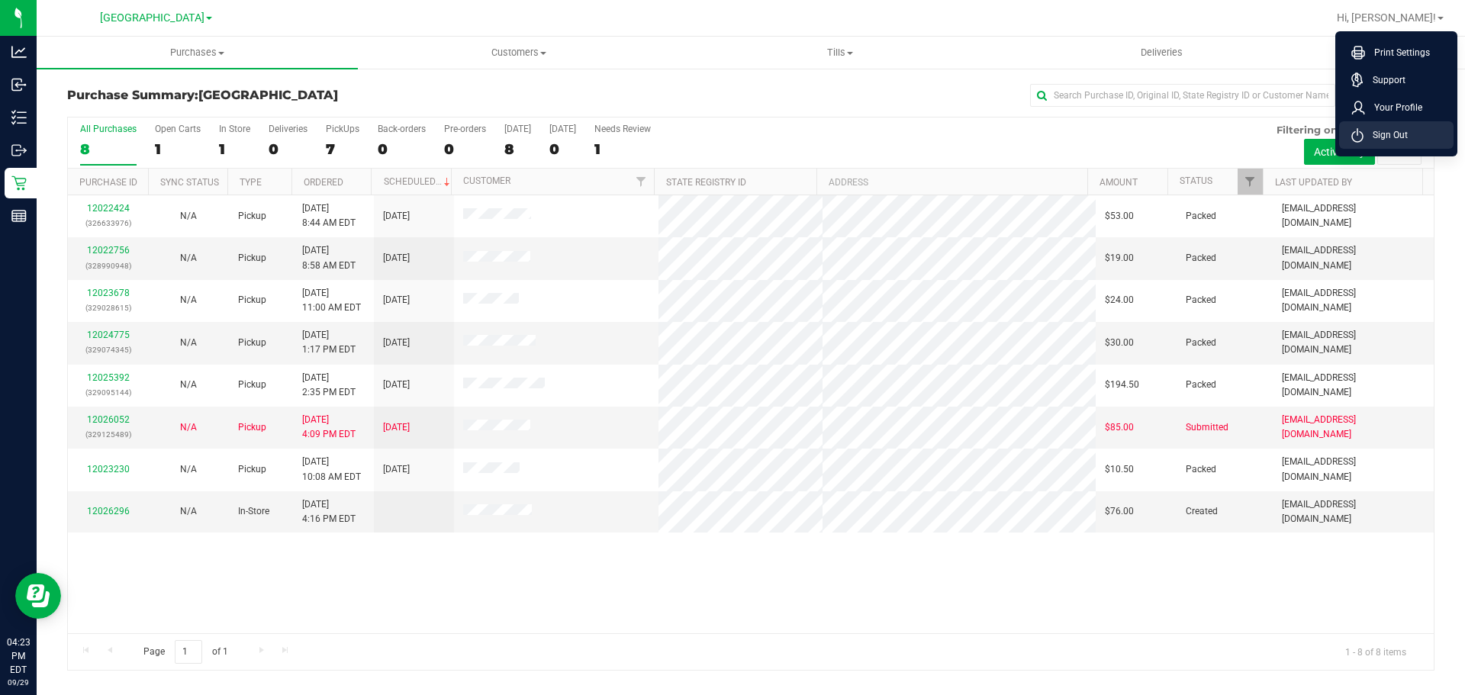
click at [1408, 140] on li "Sign Out" at bounding box center [1396, 134] width 114 height 27
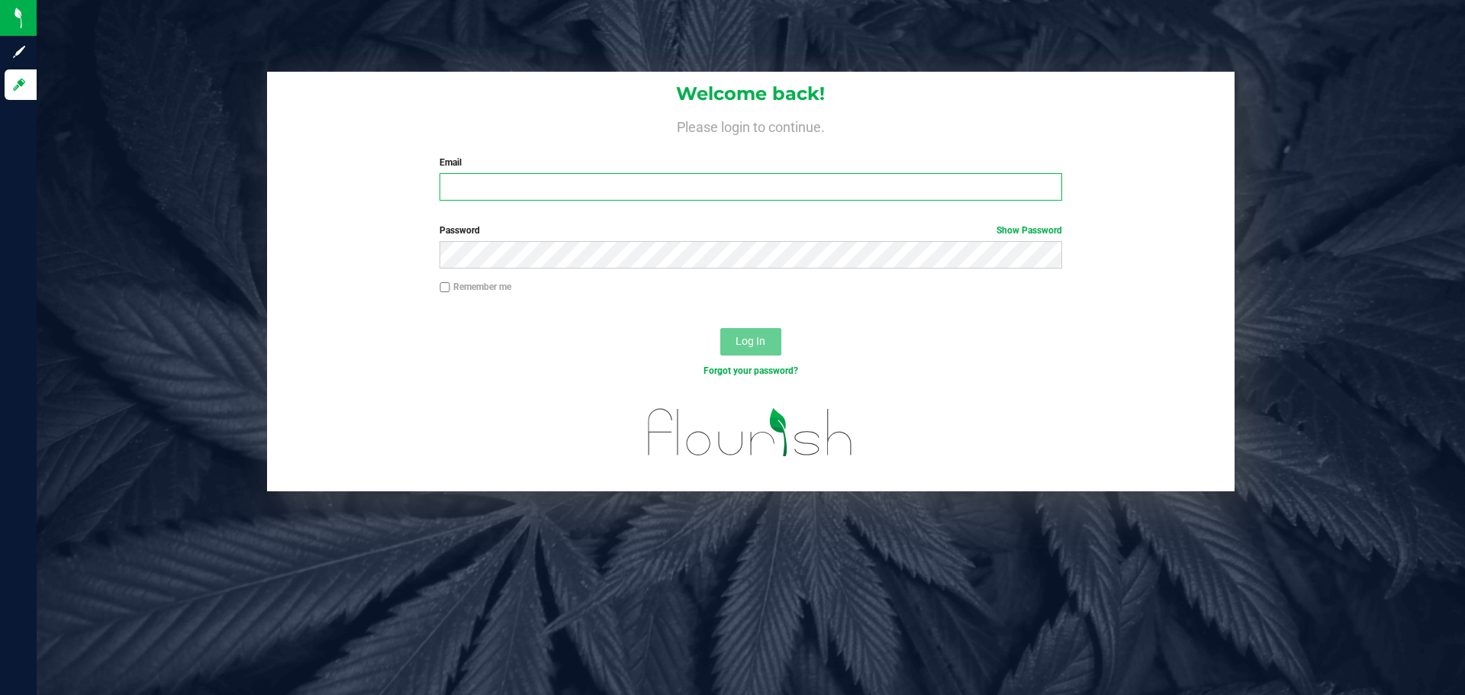
click at [504, 176] on input "Email" at bounding box center [750, 186] width 622 height 27
click at [458, 186] on input "Email" at bounding box center [750, 186] width 622 height 27
type input "[EMAIL_ADDRESS][DOMAIN_NAME]"
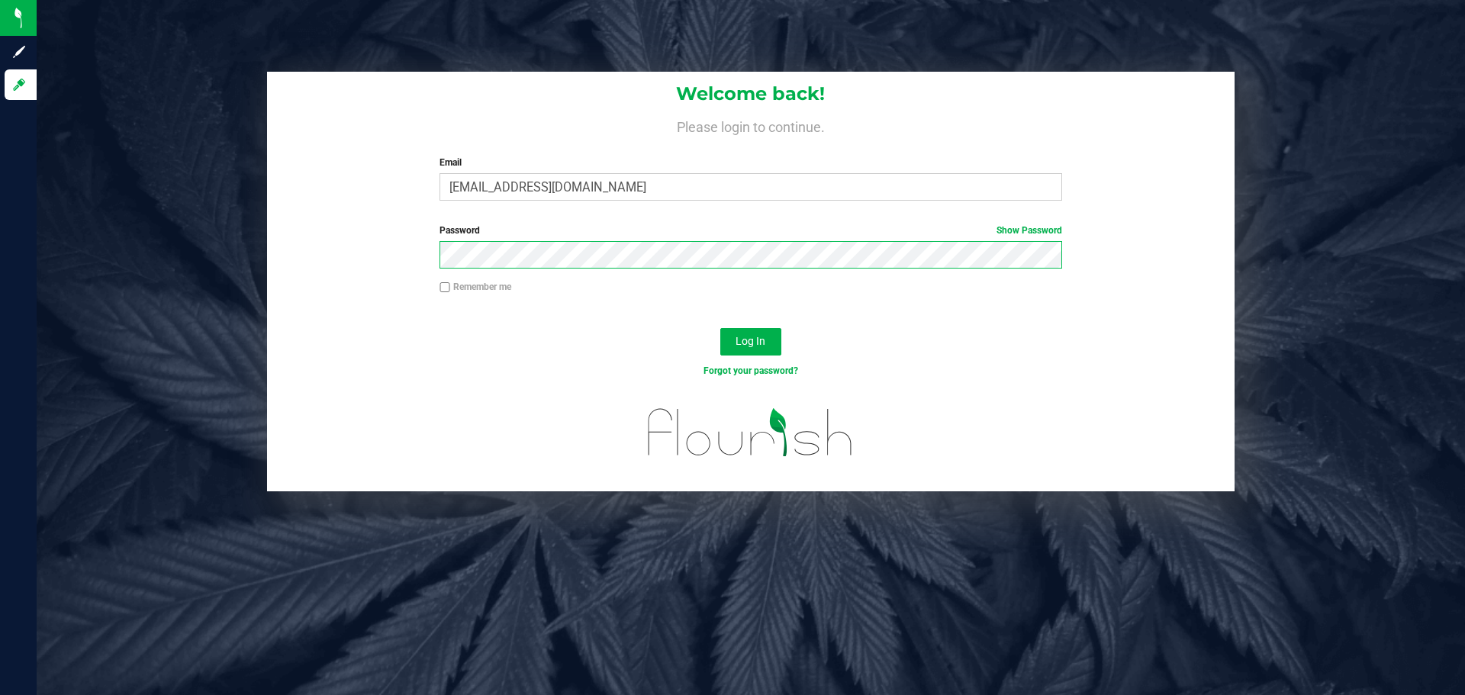
click at [720, 328] on button "Log In" at bounding box center [750, 341] width 61 height 27
